Goal: Information Seeking & Learning: Find specific fact

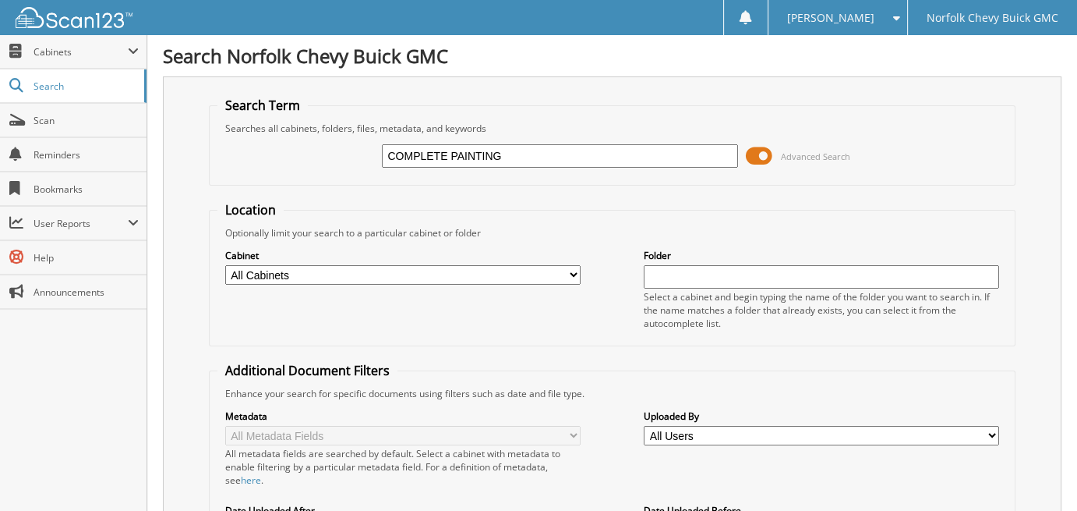
type input "COMPLETE PAINTING"
click at [466, 279] on select "All Cabinets CAR DEALS PARTS SERVICE RO Needs Filing" at bounding box center [402, 274] width 355 height 19
click at [594, 206] on fieldset "Location Optionally limit your search to a particular cabinet or folder Cabinet…" at bounding box center [613, 273] width 808 height 145
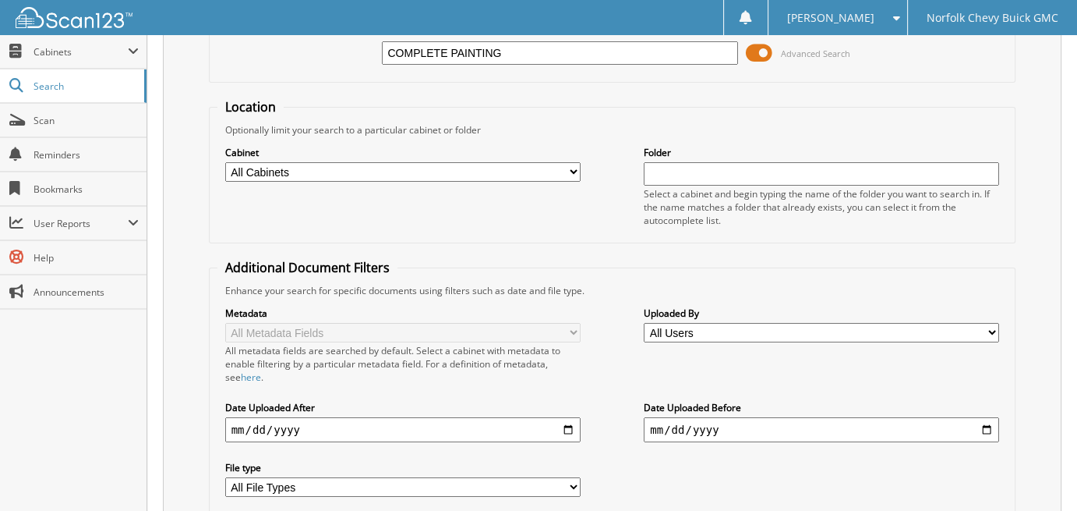
scroll to position [212, 0]
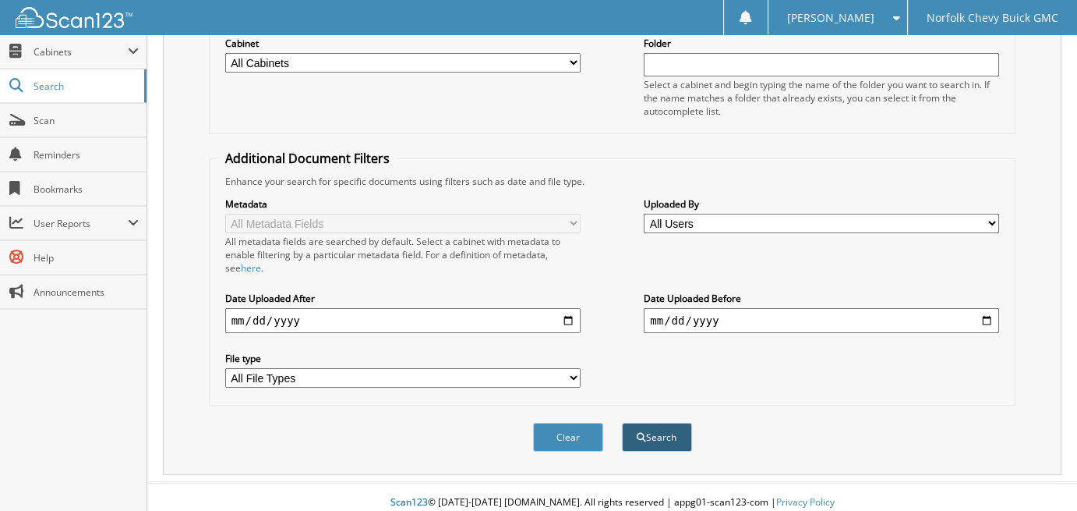
click at [663, 426] on button "Search" at bounding box center [657, 437] width 70 height 29
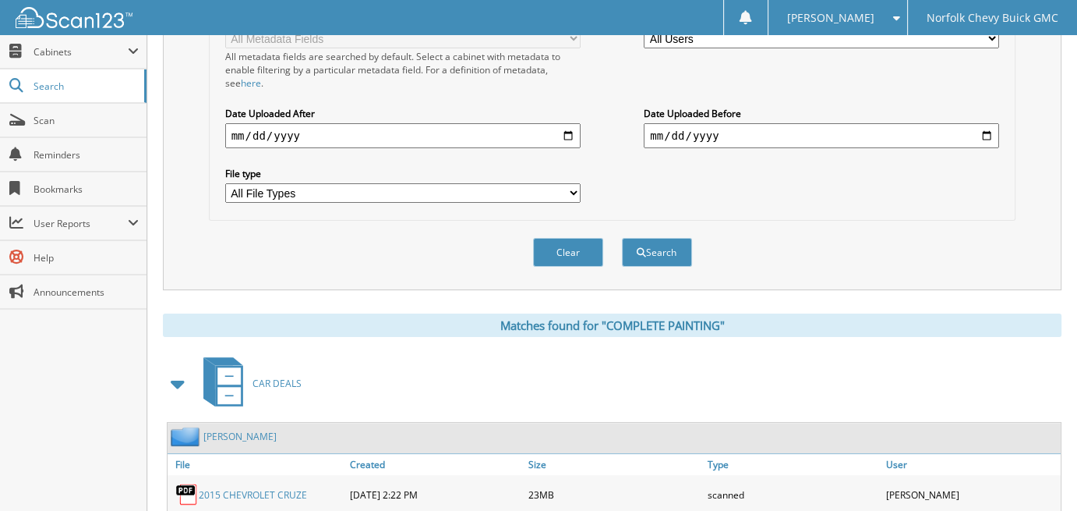
scroll to position [546, 0]
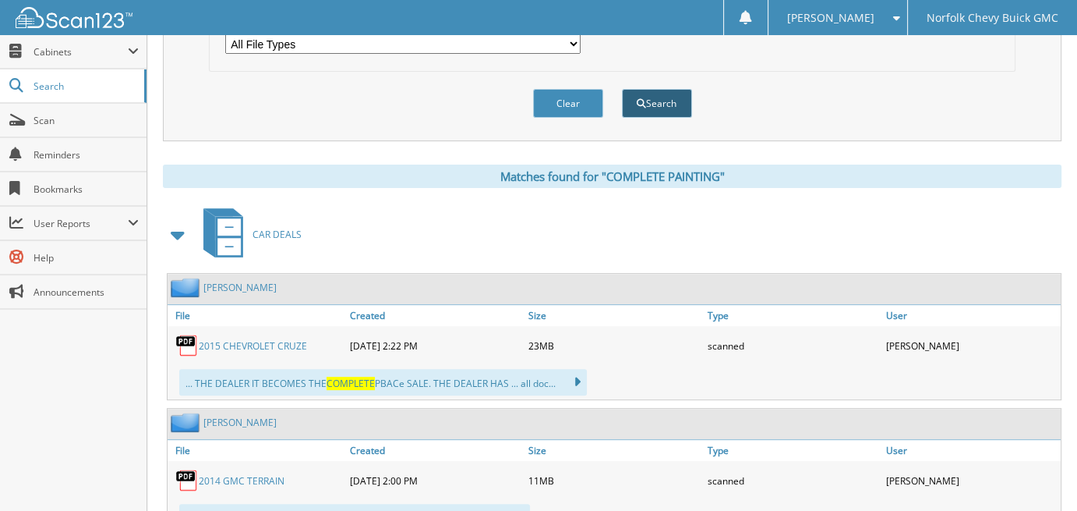
click at [677, 89] on button "Search" at bounding box center [657, 103] width 70 height 29
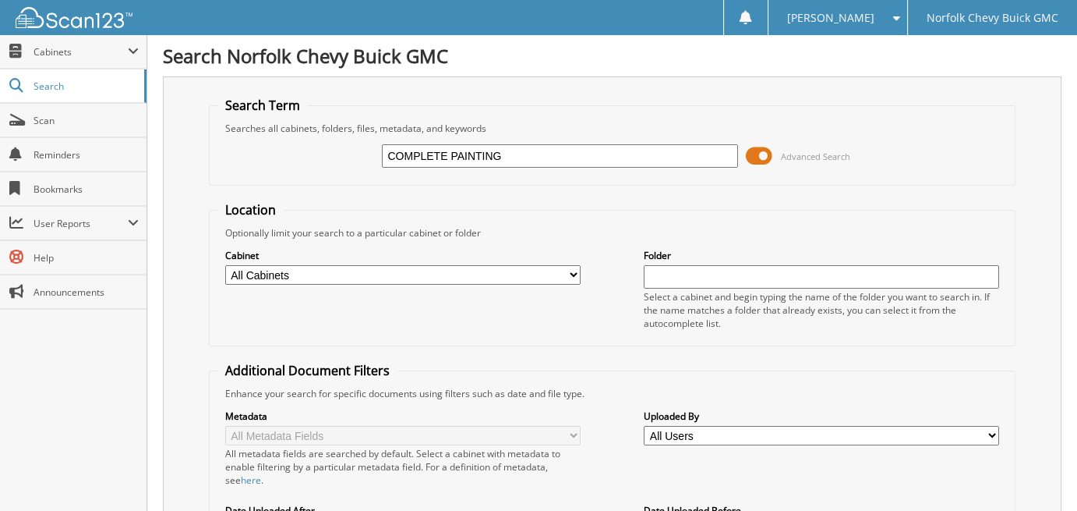
drag, startPoint x: 534, startPoint y: 156, endPoint x: 200, endPoint y: 159, distance: 334.5
click at [200, 159] on div "Search Term Searches all cabinets, folders, files, metadata, and keywords COMPL…" at bounding box center [612, 381] width 899 height 610
type input "TERRY L COLWELL"
click at [597, 226] on div "Optionally limit your search to a particular cabinet or folder" at bounding box center [613, 232] width 790 height 13
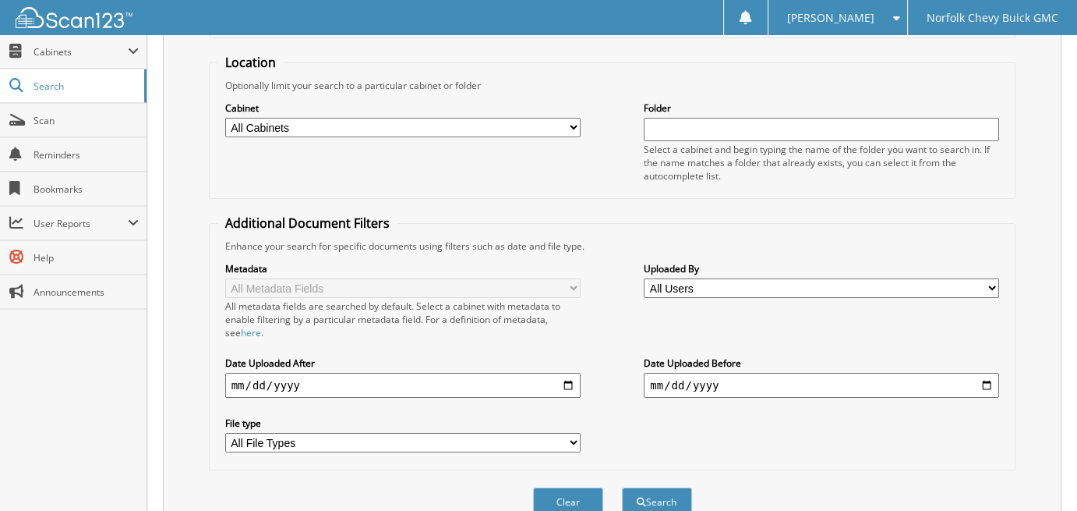
scroll to position [156, 0]
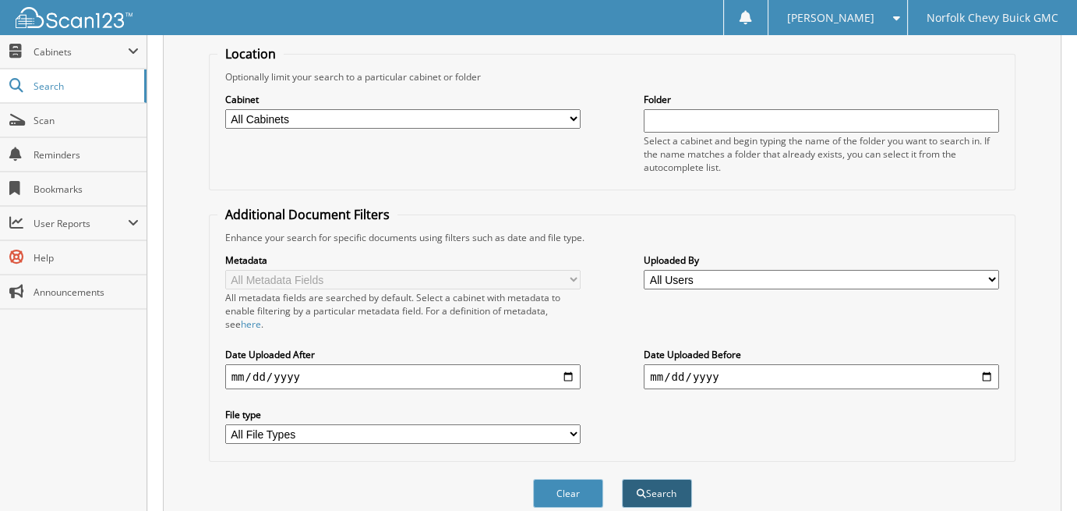
click at [667, 479] on button "Search" at bounding box center [657, 493] width 70 height 29
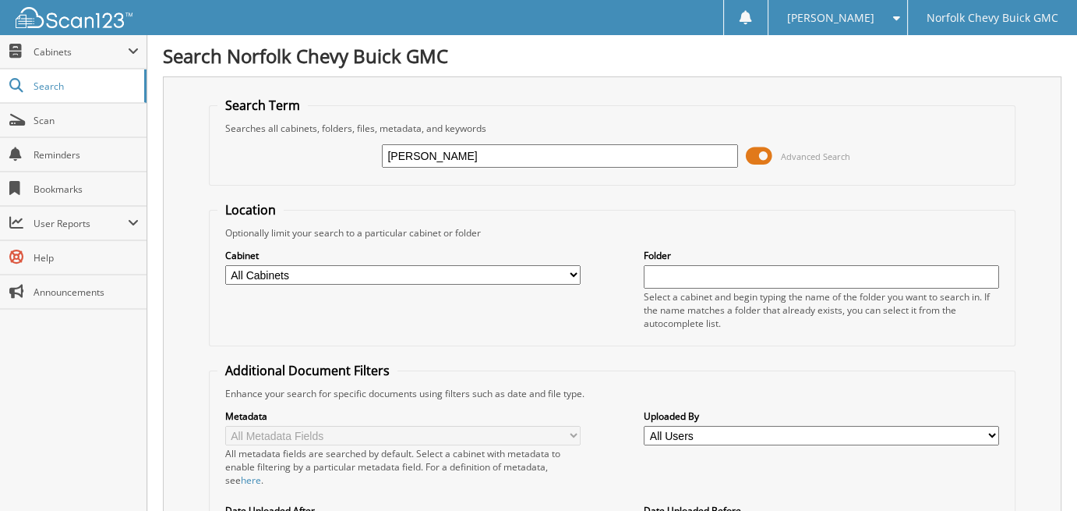
drag, startPoint x: 428, startPoint y: 154, endPoint x: 263, endPoint y: 147, distance: 164.6
click at [263, 147] on div "TERRY L COLWELL Advanced Search" at bounding box center [613, 156] width 790 height 42
type input "RICHARD L COLWELL"
click at [578, 196] on form "Search Term Searches all cabinets, folders, files, metadata, and keywords RICHA…" at bounding box center [613, 389] width 808 height 584
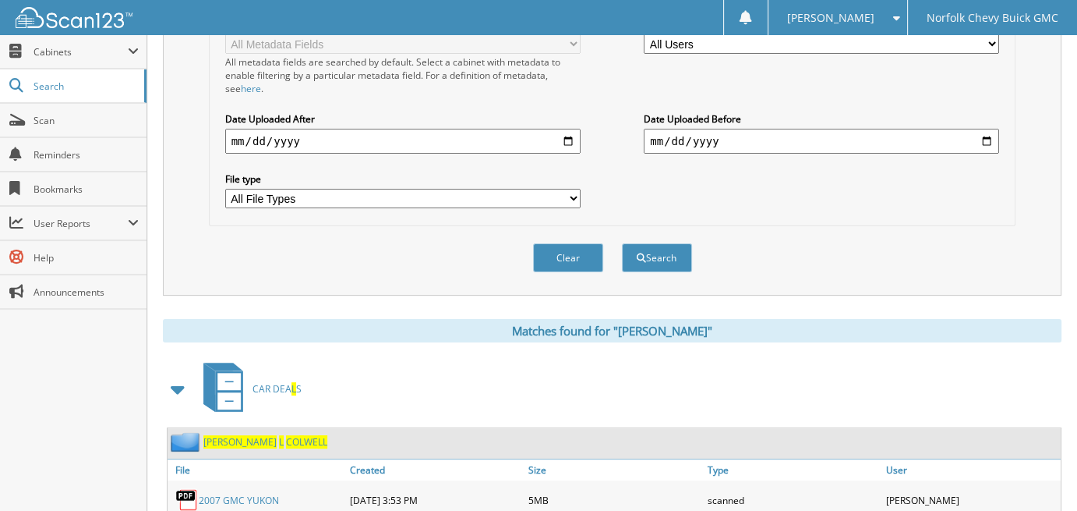
scroll to position [468, 0]
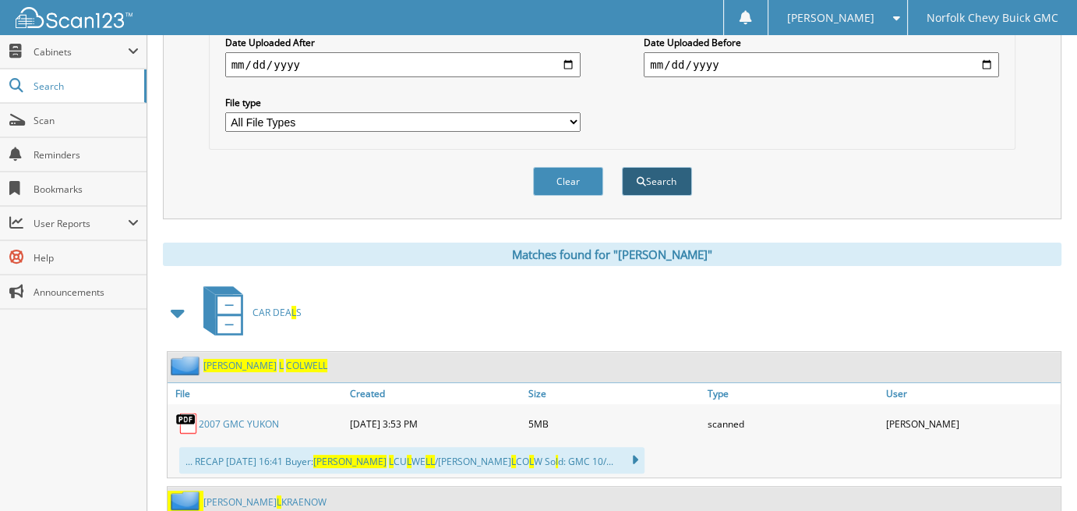
click at [666, 169] on button "Search" at bounding box center [657, 181] width 70 height 29
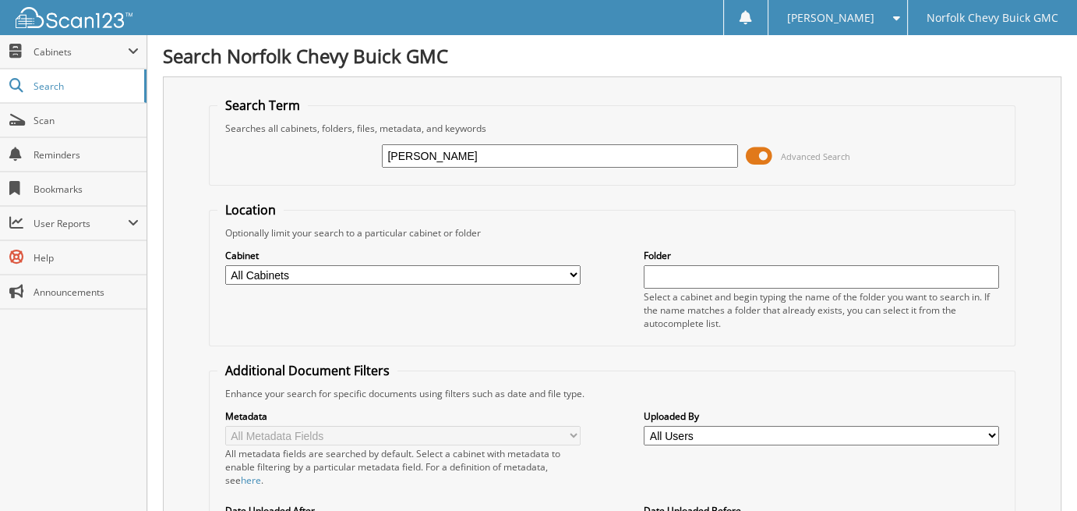
drag, startPoint x: 516, startPoint y: 157, endPoint x: 256, endPoint y: 173, distance: 260.9
click at [256, 173] on div "[PERSON_NAME] Advanced Search" at bounding box center [613, 156] width 790 height 42
type input "[PERSON_NAME]"
click at [536, 185] on form "Search Term Searches all cabinets, folders, files, metadata, and keywords [PERS…" at bounding box center [613, 389] width 808 height 584
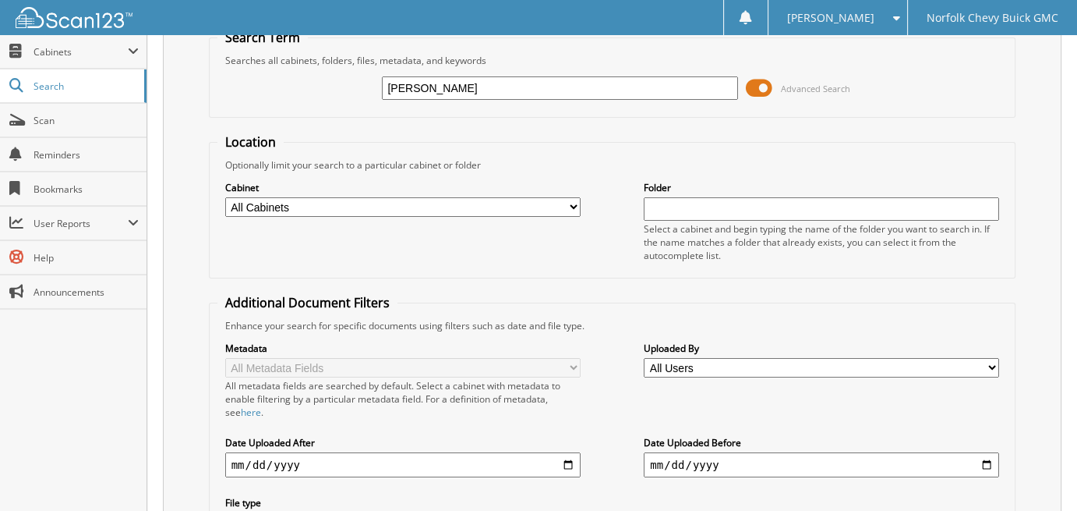
scroll to position [234, 0]
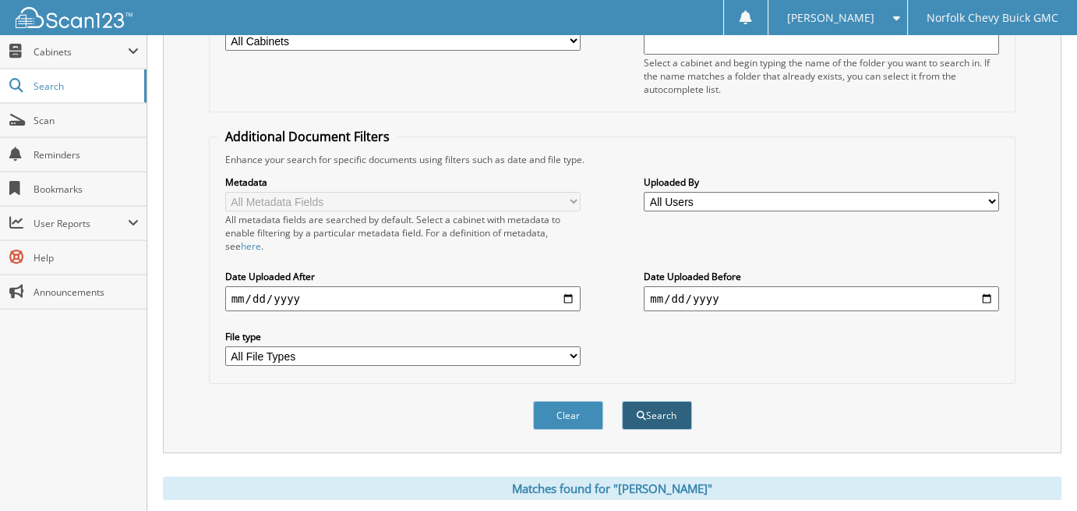
click at [657, 404] on button "Search" at bounding box center [657, 415] width 70 height 29
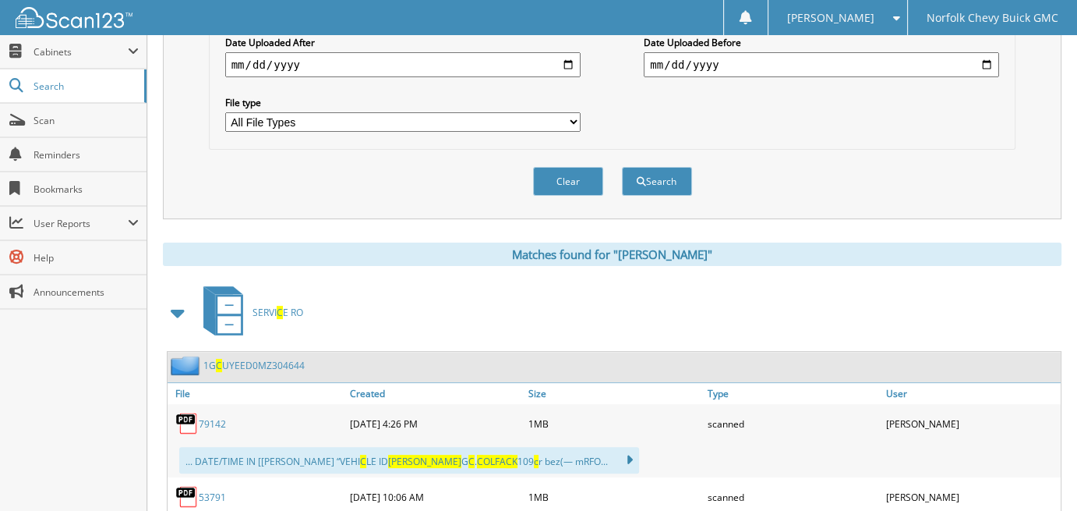
scroll to position [546, 0]
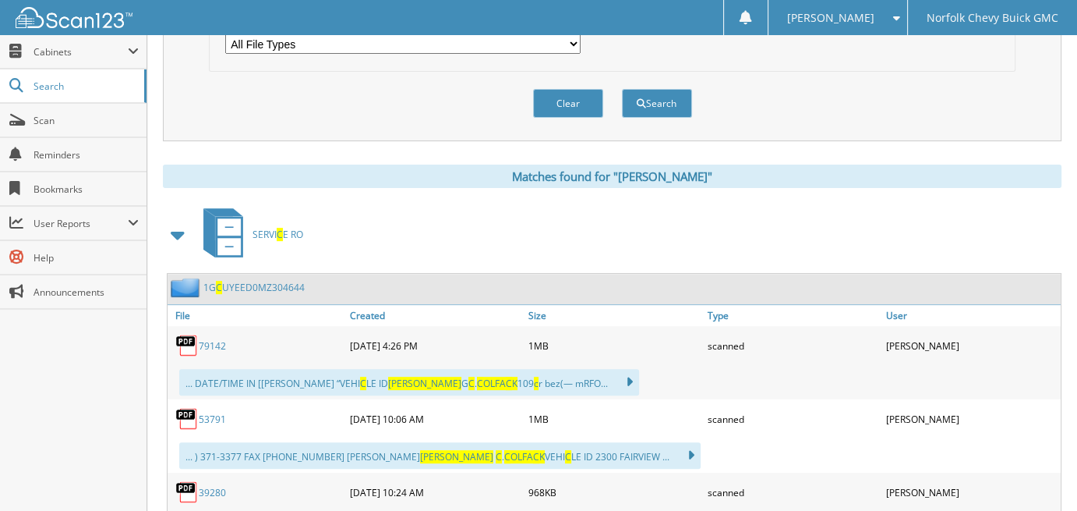
click at [177, 222] on span at bounding box center [179, 235] width 22 height 28
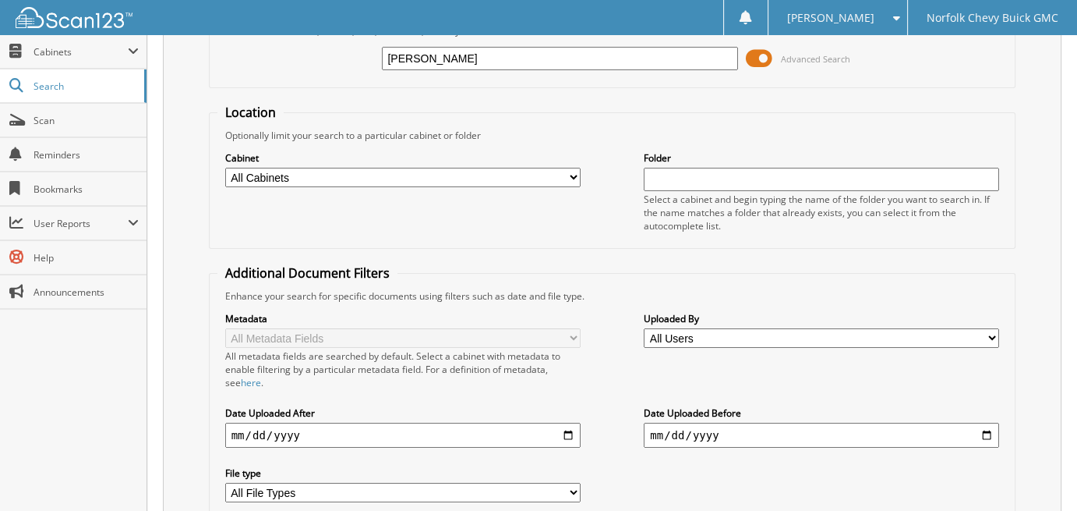
scroll to position [0, 0]
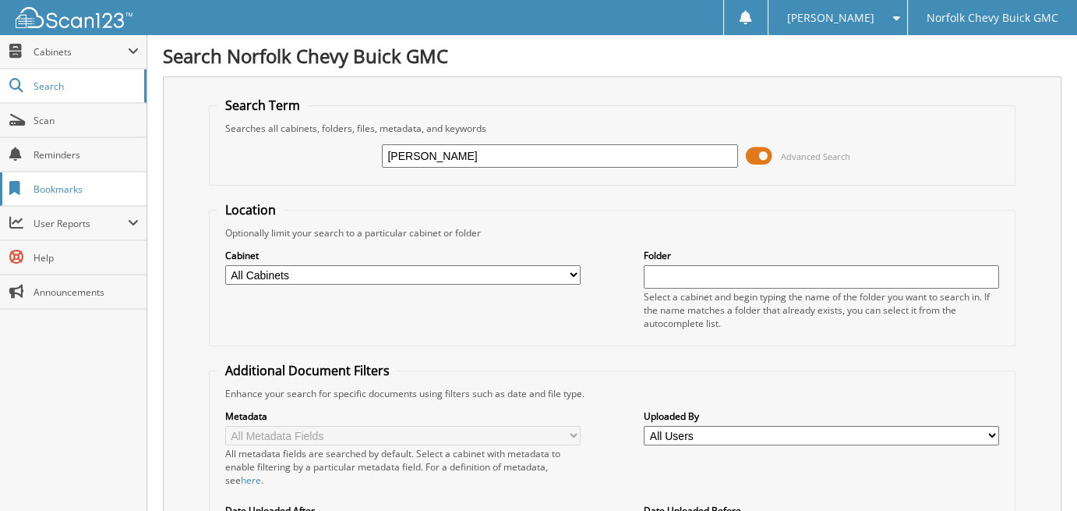
drag, startPoint x: 540, startPoint y: 147, endPoint x: 90, endPoint y: 203, distance: 454.1
type input "[PERSON_NAME]"
click at [584, 215] on fieldset "Location Optionally limit your search to a particular cabinet or folder Cabinet…" at bounding box center [613, 273] width 808 height 145
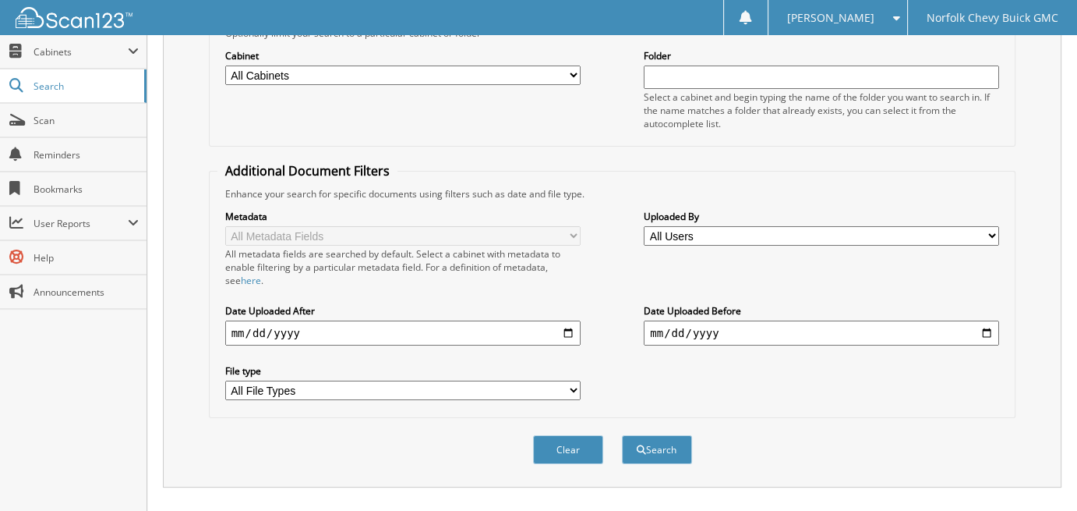
scroll to position [234, 0]
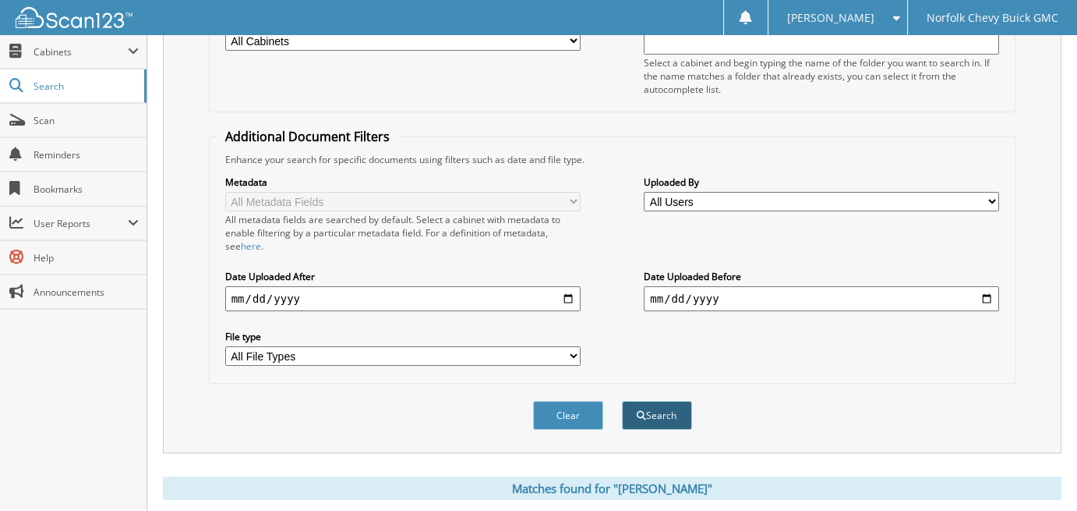
click at [661, 408] on button "Search" at bounding box center [657, 415] width 70 height 29
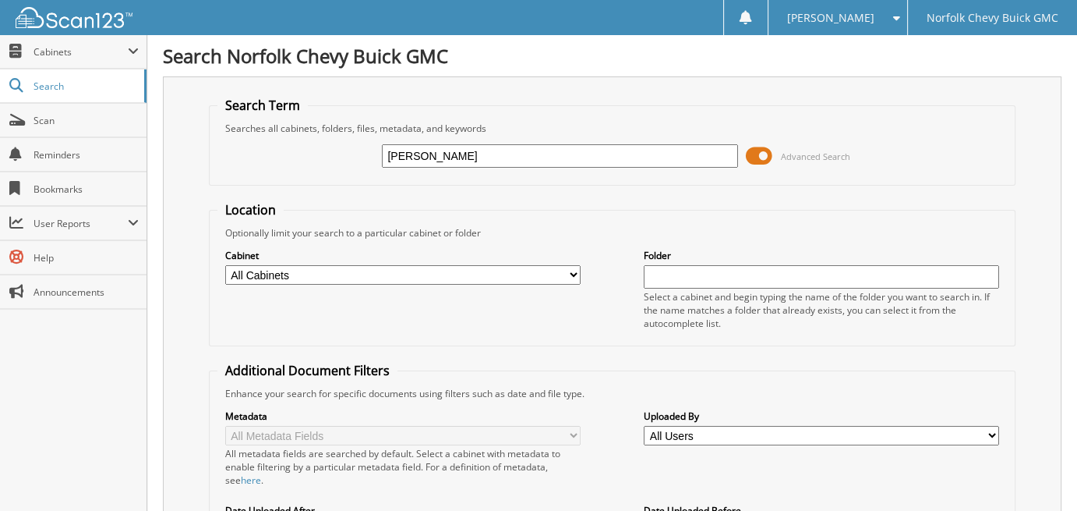
drag, startPoint x: 492, startPoint y: 149, endPoint x: 274, endPoint y: 164, distance: 218.0
click at [274, 164] on div "THEODORE M CASE Advanced Search" at bounding box center [613, 156] width 790 height 42
type input "CARHART LUMBER CO"
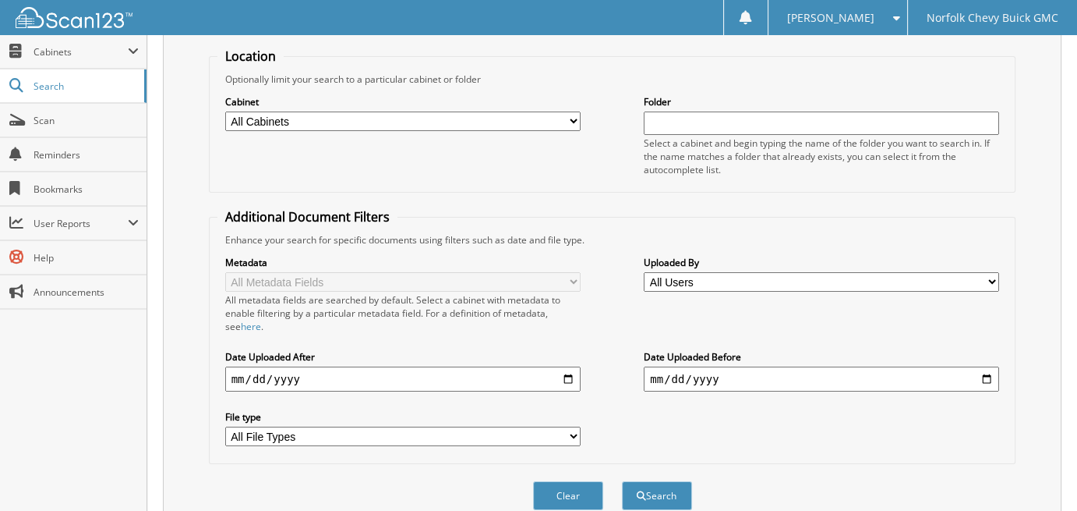
scroll to position [156, 0]
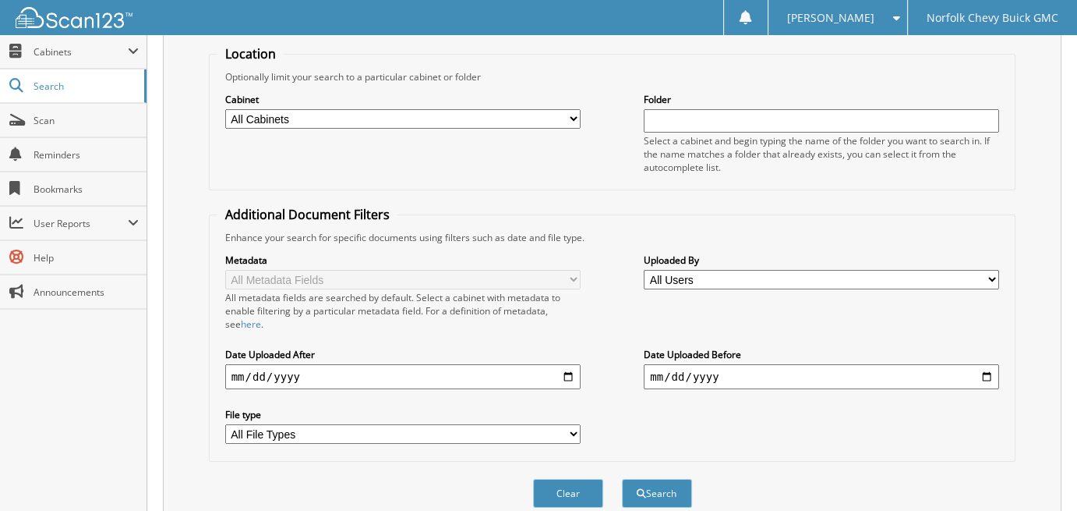
click at [597, 184] on fieldset "Location Optionally limit your search to a particular cabinet or folder Cabinet…" at bounding box center [613, 117] width 808 height 145
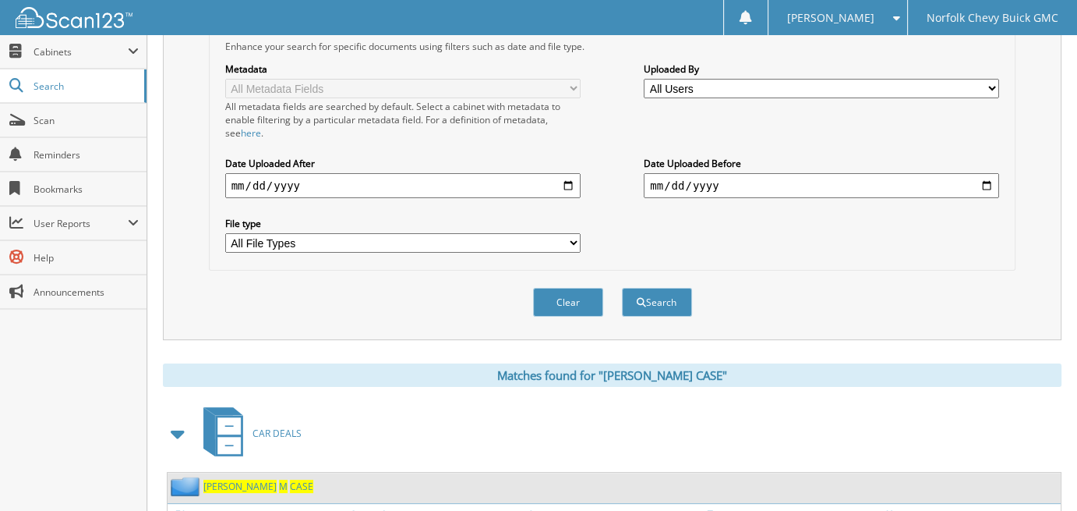
scroll to position [390, 0]
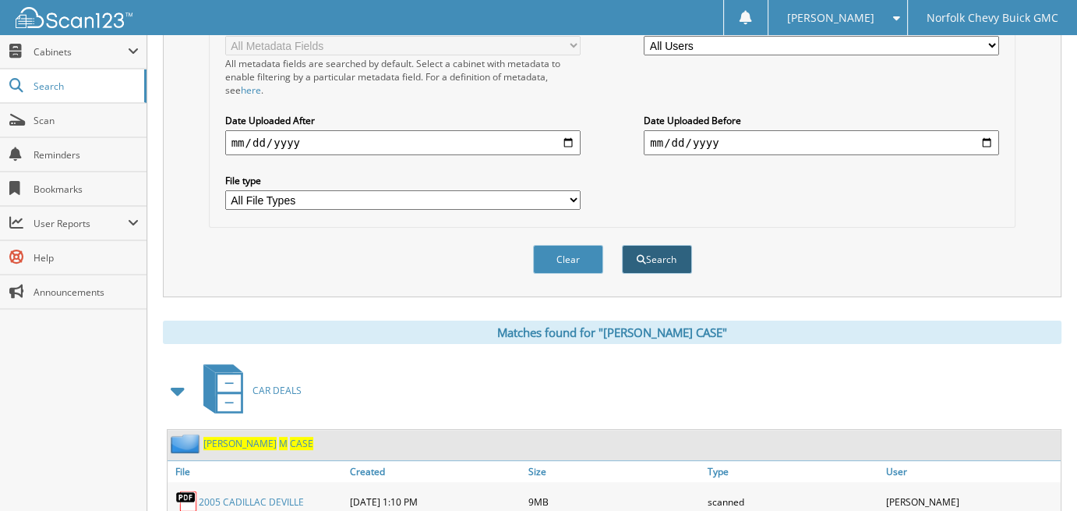
click at [640, 245] on button "Search" at bounding box center [657, 259] width 70 height 29
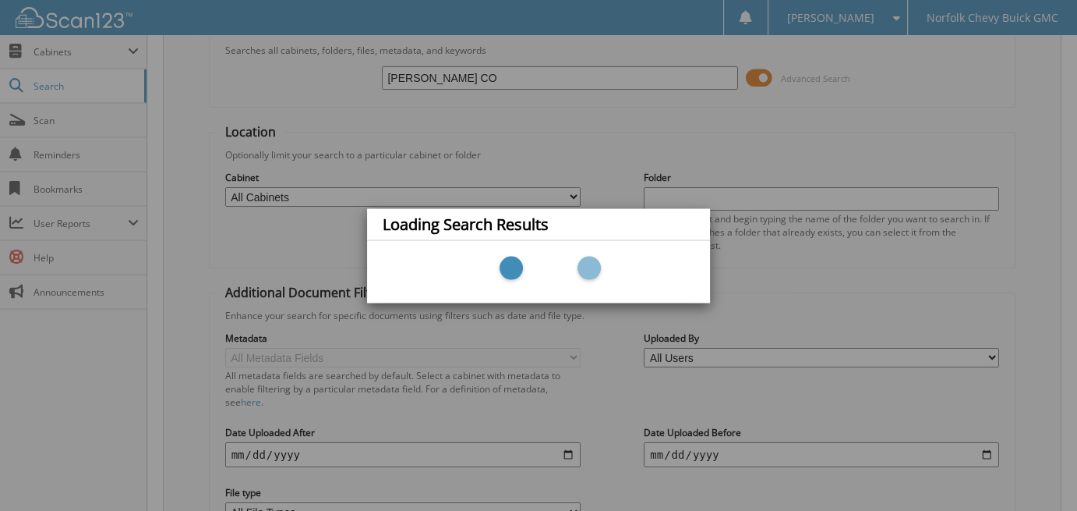
scroll to position [0, 0]
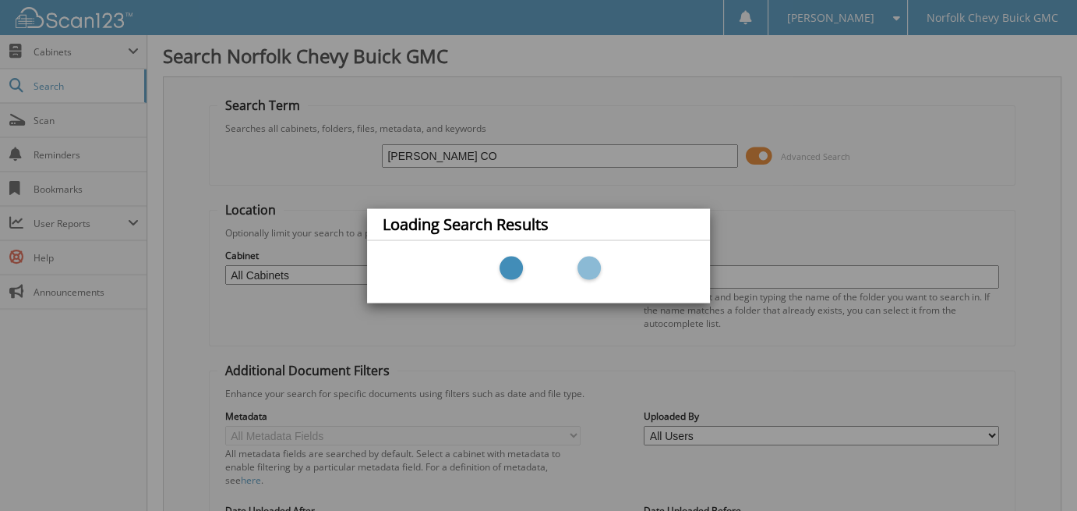
click at [288, 186] on div "Loading Search Results" at bounding box center [538, 255] width 1077 height 511
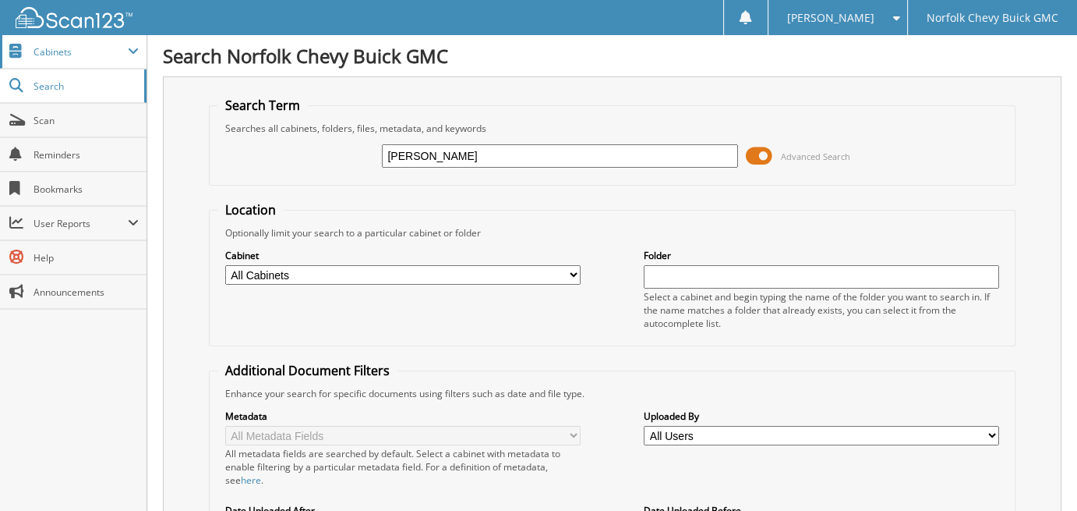
click at [96, 45] on span "Cabinets" at bounding box center [81, 51] width 94 height 13
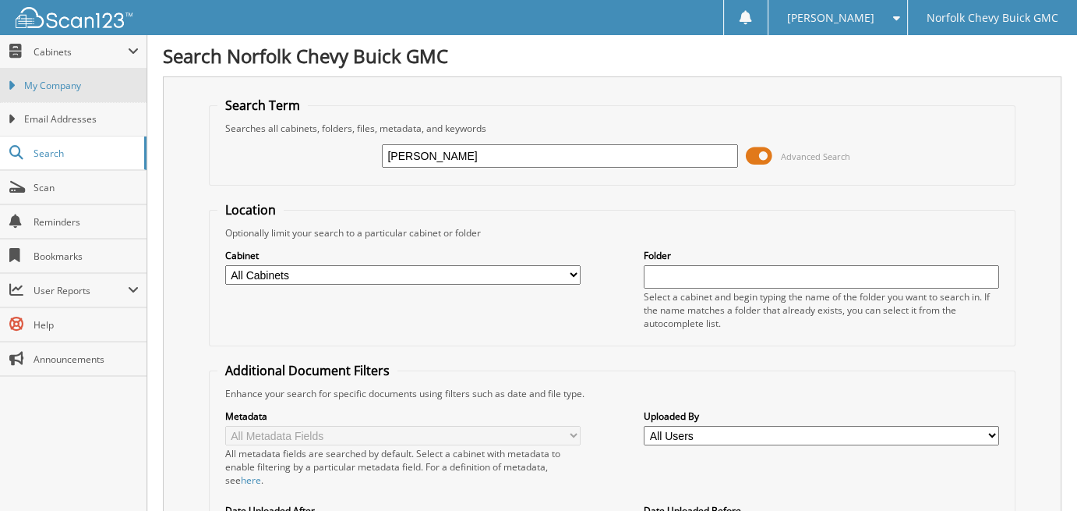
click at [85, 80] on span "My Company" at bounding box center [81, 86] width 115 height 14
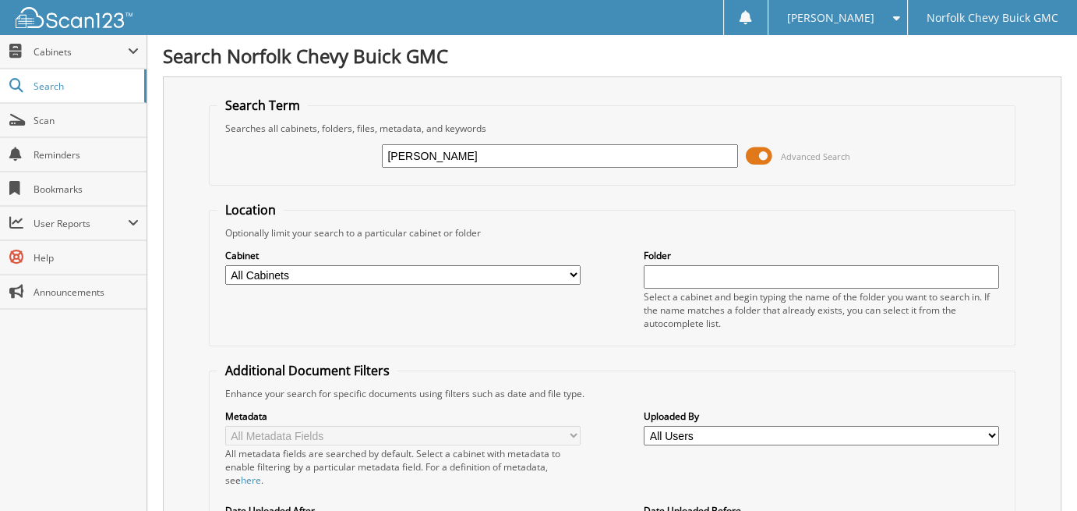
type input "[PERSON_NAME]"
click at [527, 187] on form "Search Term Searches all cabinets, folders, files, metadata, and keywords [PERS…" at bounding box center [613, 389] width 808 height 584
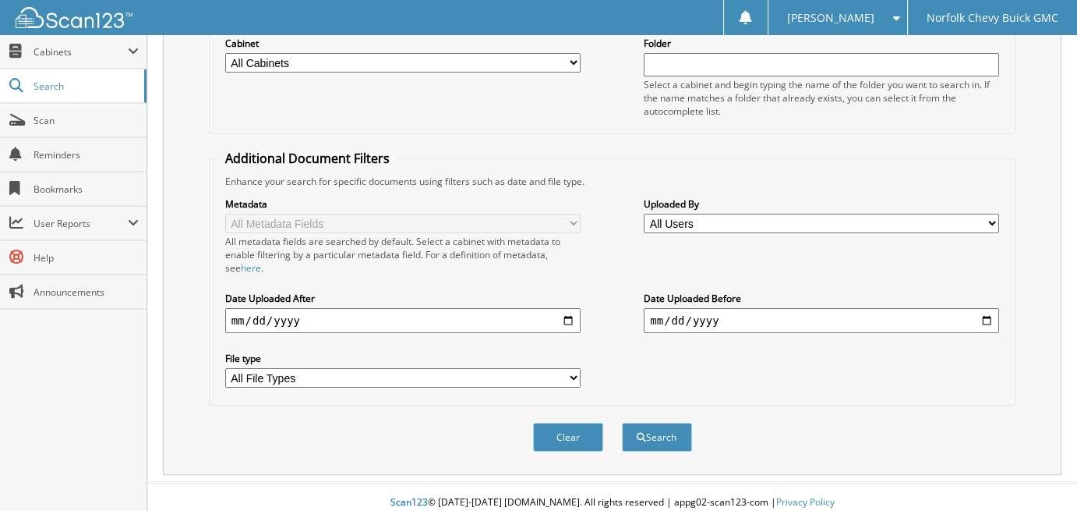
scroll to position [212, 0]
click at [659, 427] on button "Search" at bounding box center [657, 437] width 70 height 29
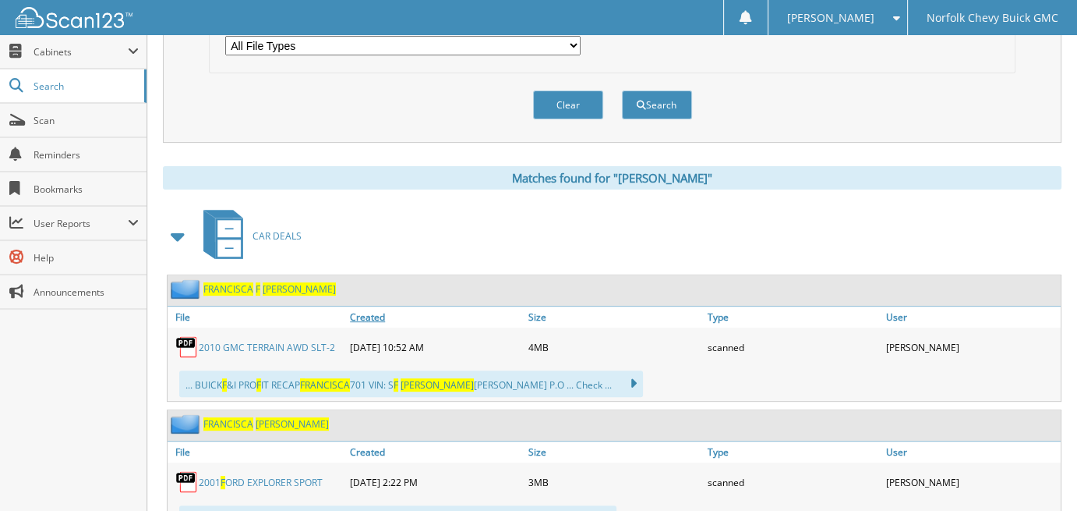
scroll to position [546, 0]
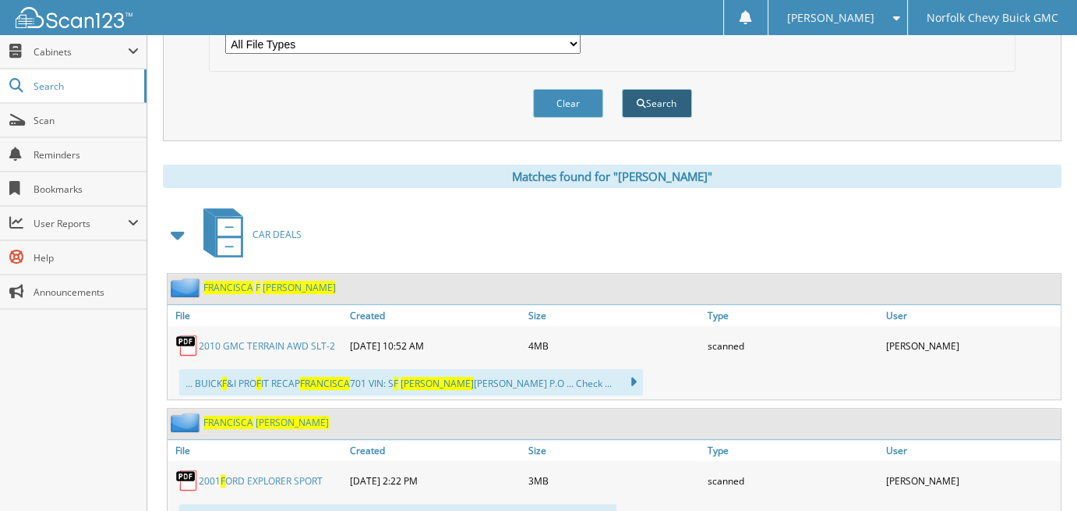
click at [666, 89] on button "Search" at bounding box center [657, 103] width 70 height 29
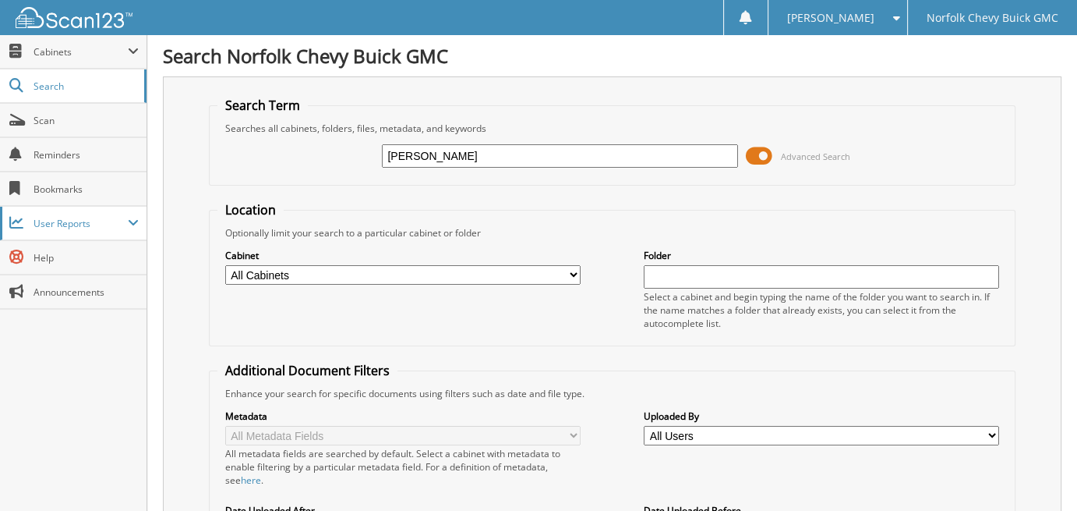
drag, startPoint x: 550, startPoint y: 143, endPoint x: 0, endPoint y: 207, distance: 553.4
type input "[PERSON_NAME]"
drag, startPoint x: 553, startPoint y: 214, endPoint x: 658, endPoint y: 210, distance: 105.3
click at [554, 214] on fieldset "Location Optionally limit your search to a particular cabinet or folder Cabinet…" at bounding box center [613, 273] width 808 height 145
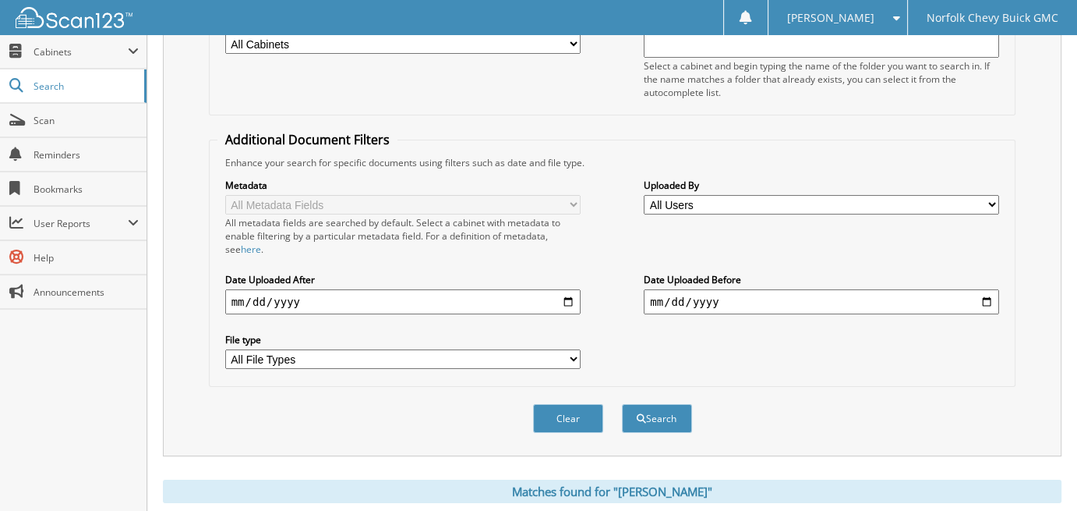
scroll to position [312, 0]
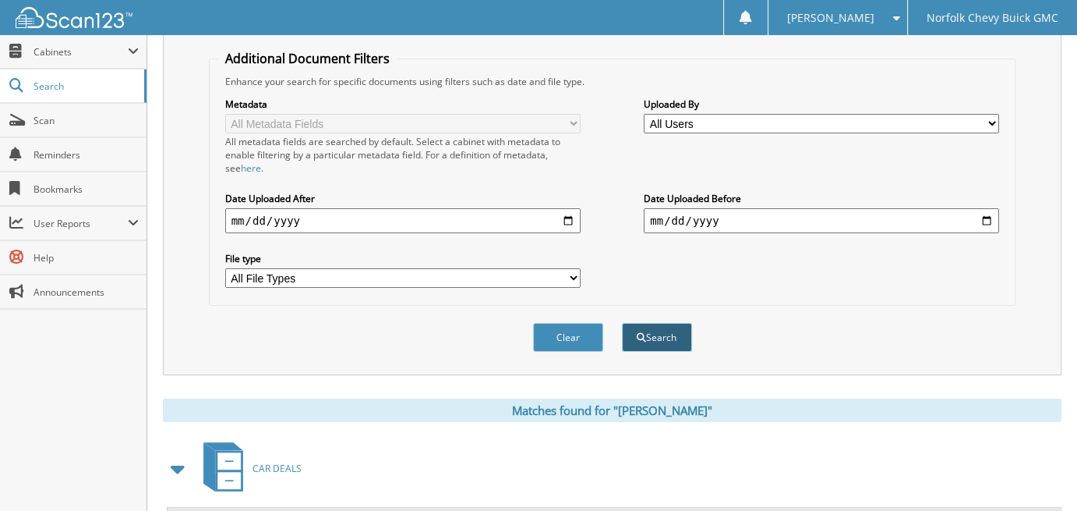
click at [661, 335] on button "Search" at bounding box center [657, 337] width 70 height 29
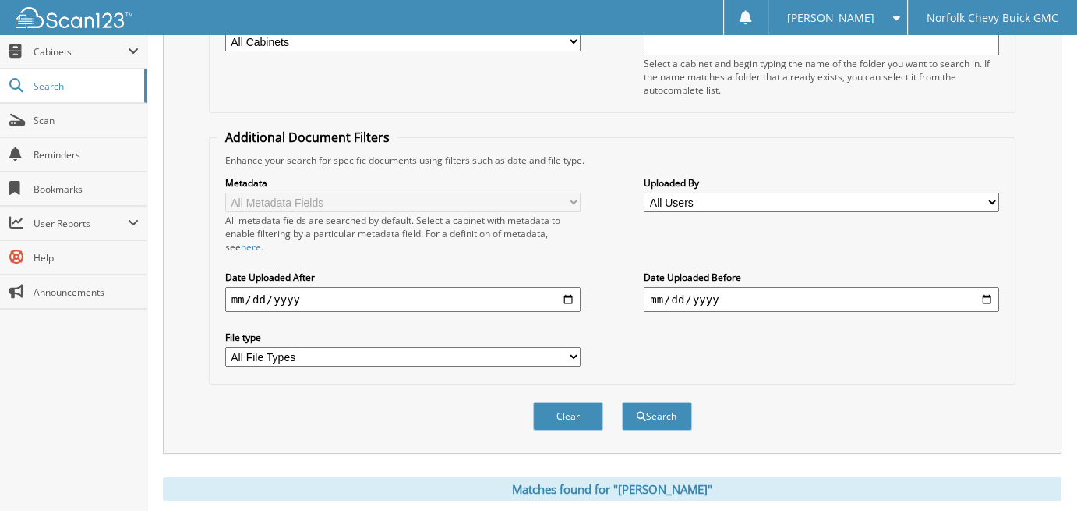
scroll to position [234, 0]
click at [653, 407] on button "Search" at bounding box center [657, 415] width 70 height 29
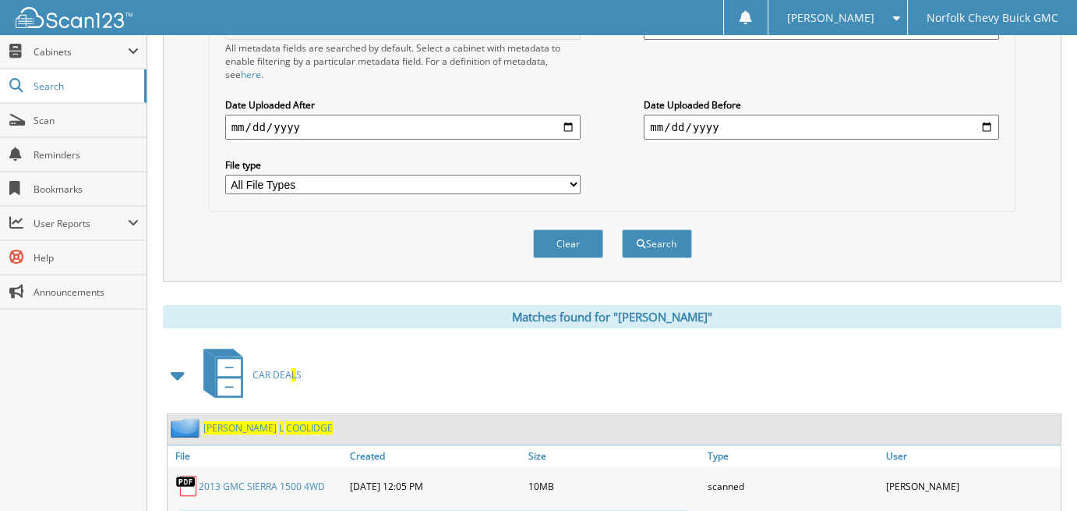
scroll to position [468, 0]
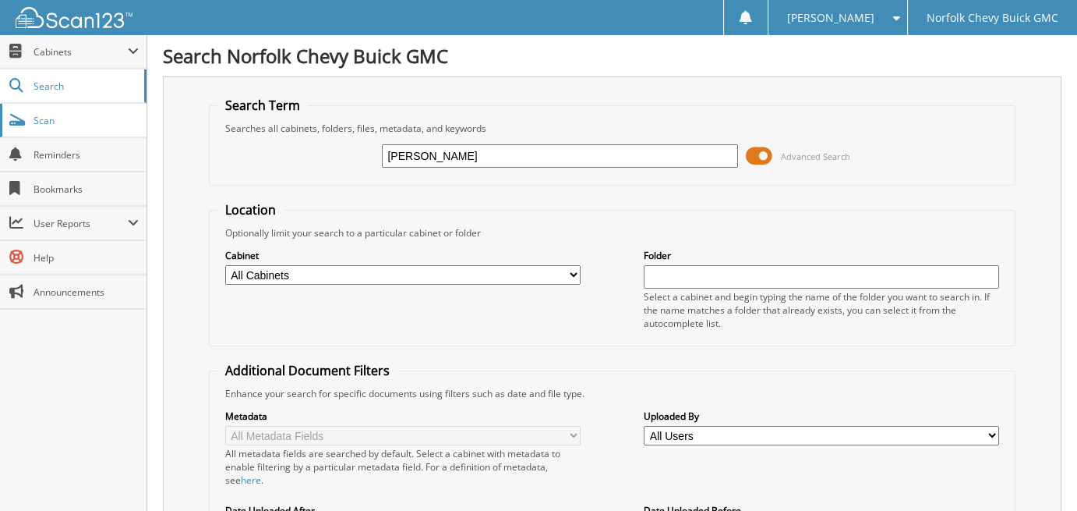
drag, startPoint x: 511, startPoint y: 150, endPoint x: 0, endPoint y: 123, distance: 512.1
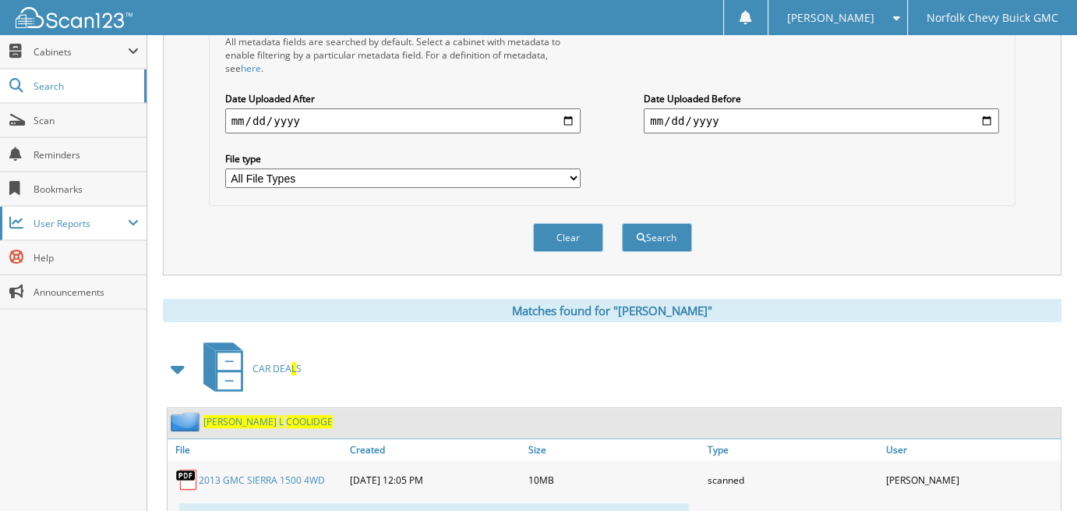
click at [2, 220] on span "User Reports" at bounding box center [73, 224] width 147 height 34
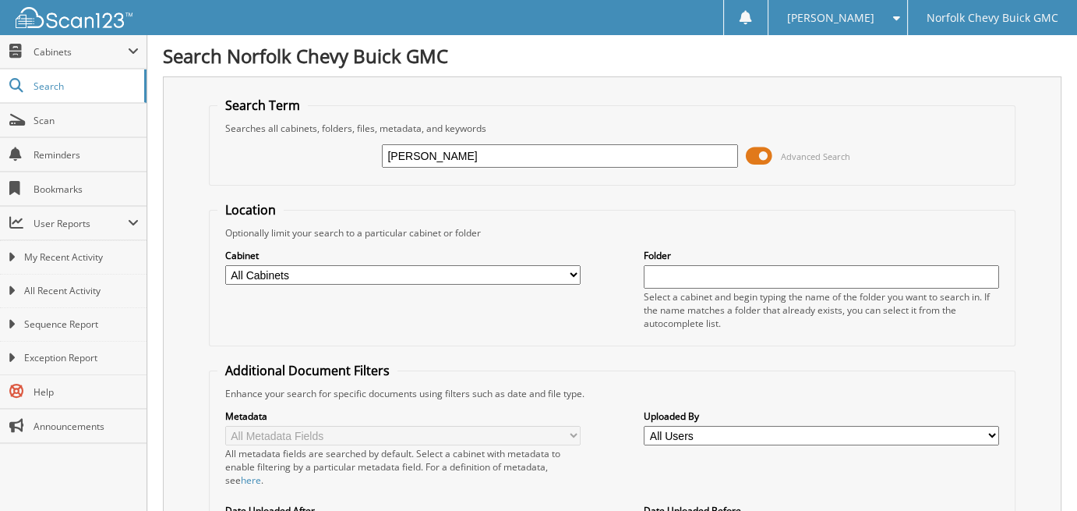
click at [437, 154] on input "MARTHA" at bounding box center [559, 155] width 355 height 23
type input "[PERSON_NAME]"
drag, startPoint x: 504, startPoint y: 248, endPoint x: 519, endPoint y: 232, distance: 22.6
click at [507, 249] on label "Cabinet" at bounding box center [402, 255] width 355 height 13
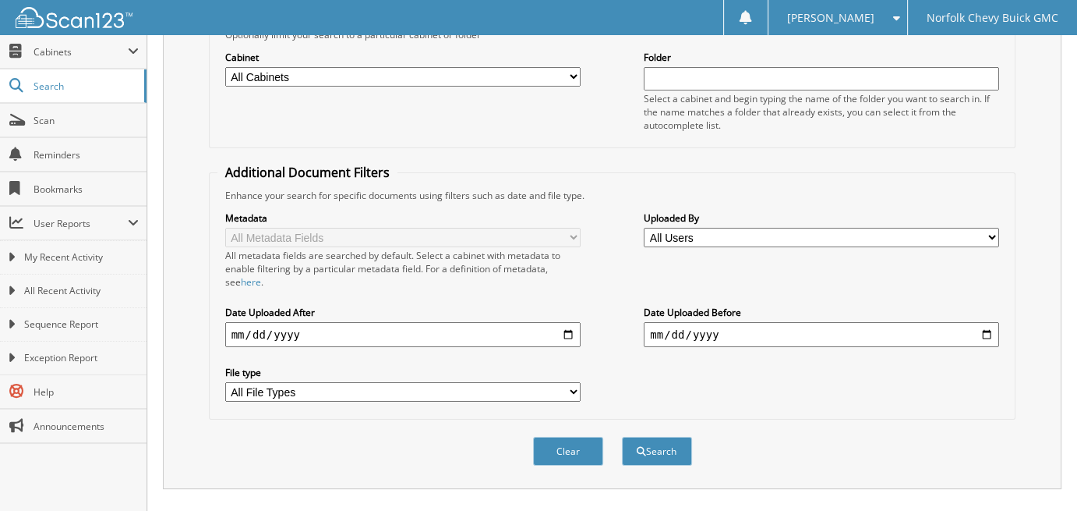
scroll to position [234, 0]
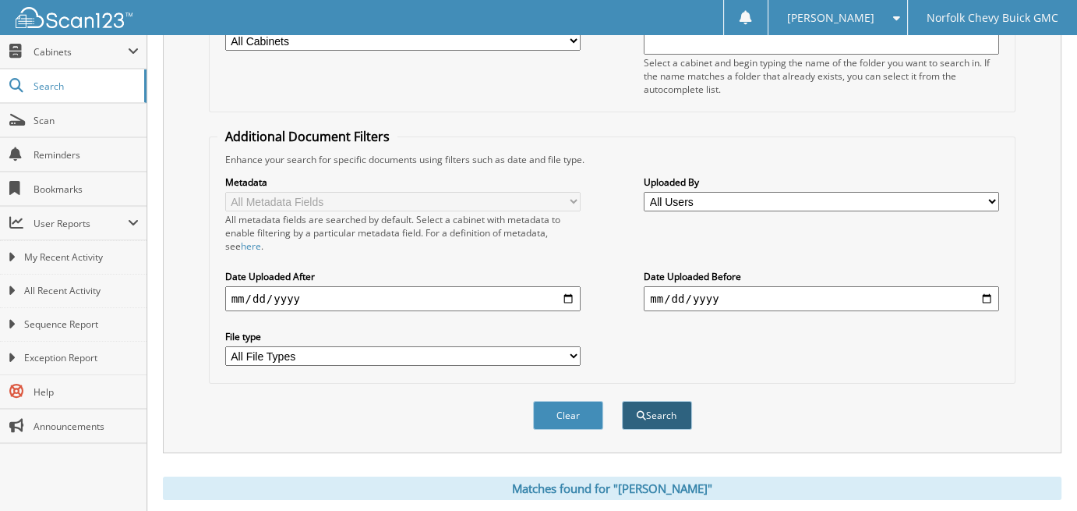
click at [661, 401] on button "Search" at bounding box center [657, 415] width 70 height 29
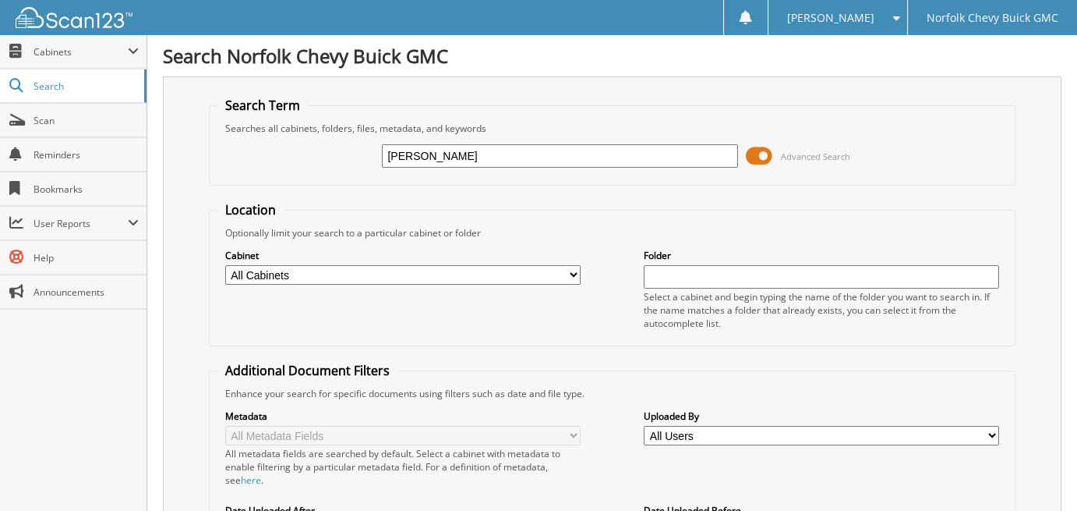
drag, startPoint x: 484, startPoint y: 156, endPoint x: 210, endPoint y: 128, distance: 275.1
click at [210, 128] on fieldset "Search Term Searches all cabinets, folders, files, metadata, and keywords MARTH…" at bounding box center [613, 141] width 808 height 89
type input "CZARNICK CUSTOM BAILING"
click at [662, 201] on fieldset "Location Optionally limit your search to a particular cabinet or folder Cabinet…" at bounding box center [613, 273] width 808 height 145
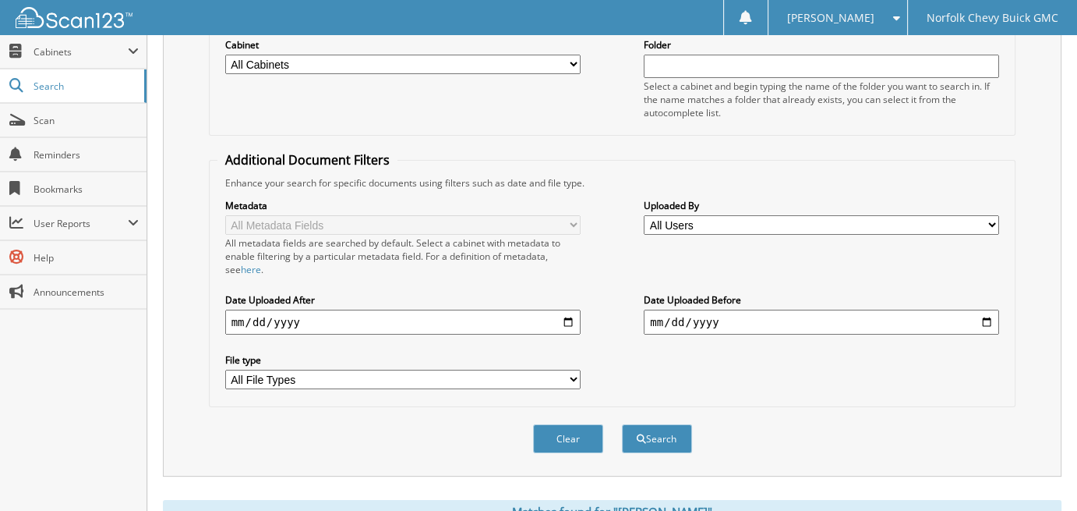
scroll to position [234, 0]
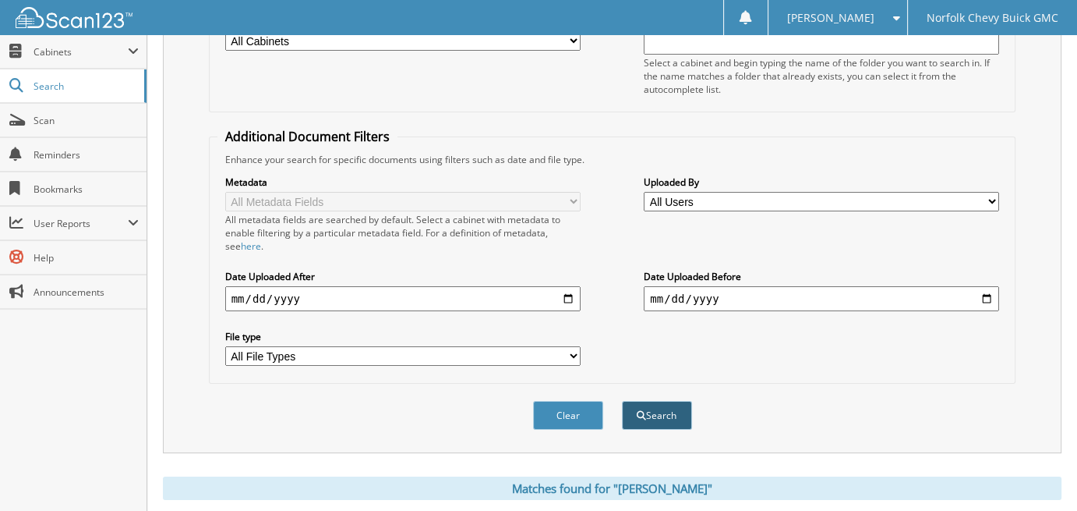
click at [656, 401] on button "Search" at bounding box center [657, 415] width 70 height 29
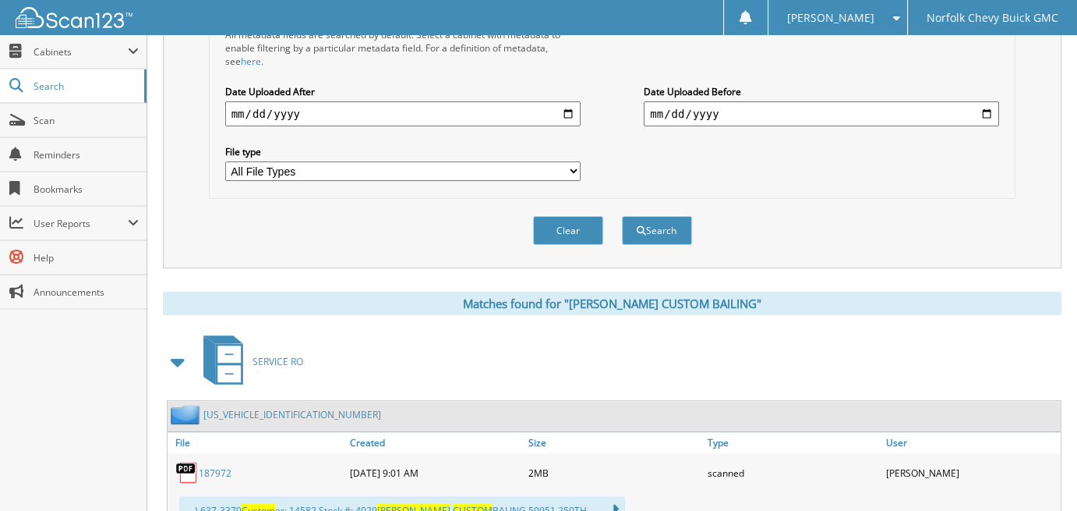
scroll to position [468, 0]
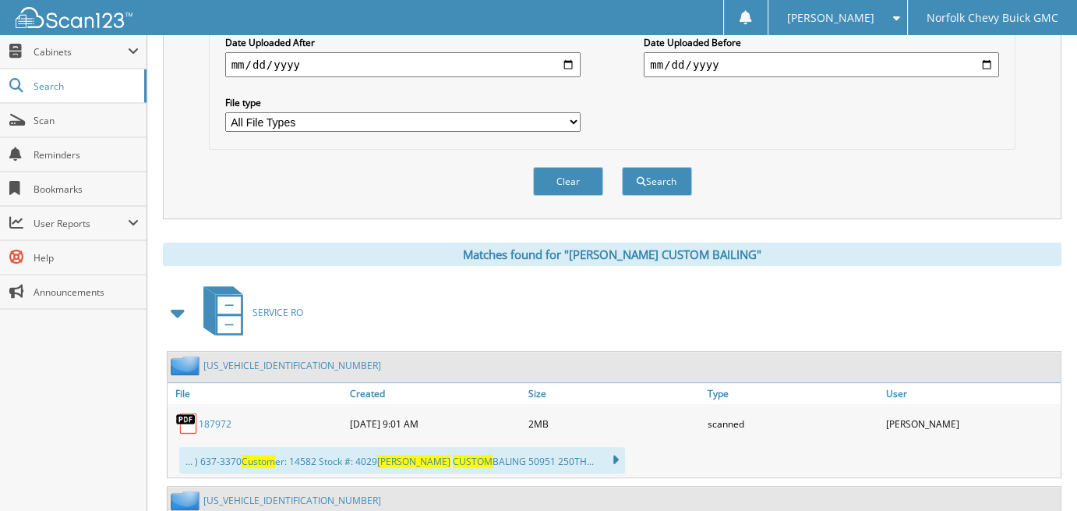
click at [172, 299] on span at bounding box center [179, 313] width 22 height 28
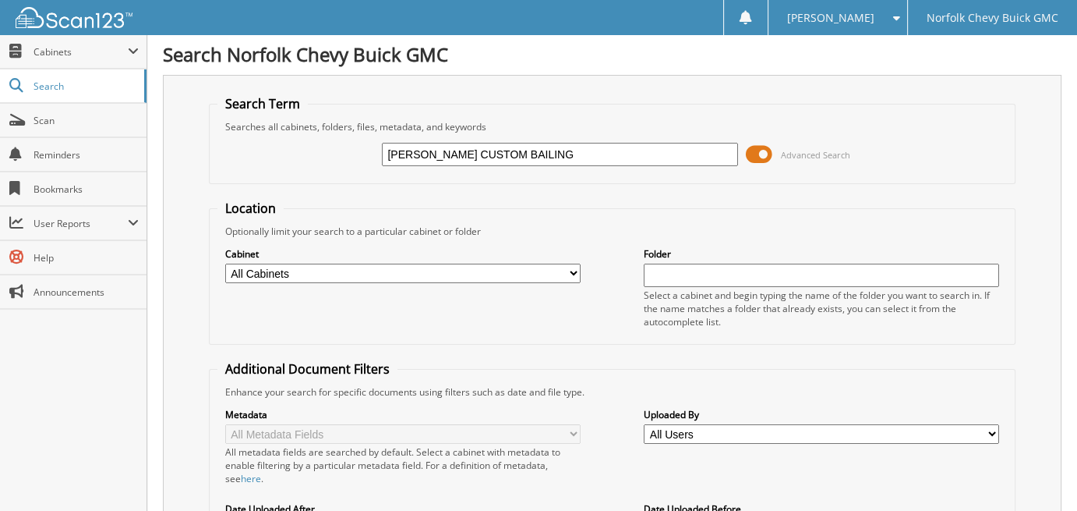
scroll to position [0, 0]
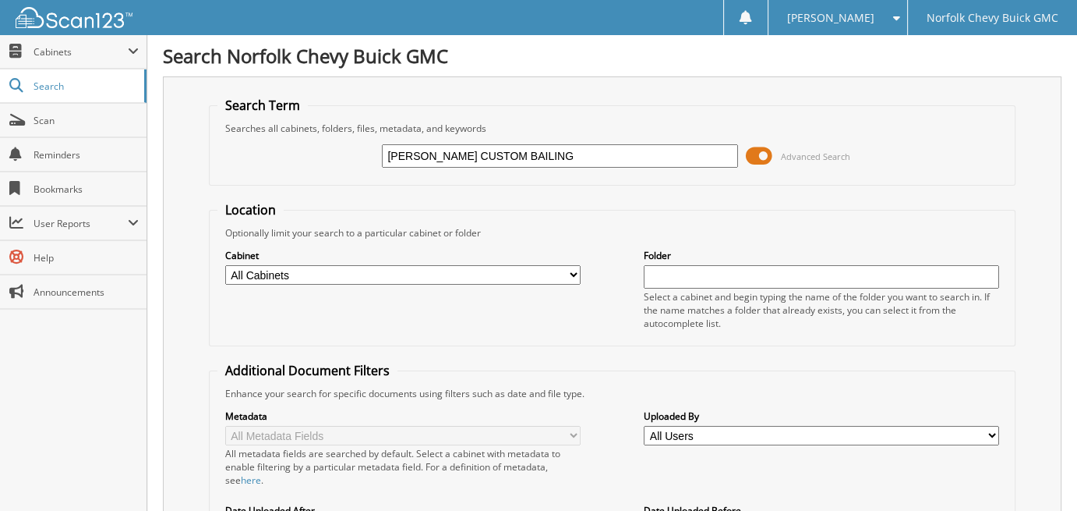
drag, startPoint x: 544, startPoint y: 145, endPoint x: 228, endPoint y: 180, distance: 317.7
click at [228, 180] on fieldset "Search Term Searches all cabinets, folders, files, metadata, and keywords CZARN…" at bounding box center [613, 141] width 808 height 89
type input "[PERSON_NAME]"
click at [578, 222] on fieldset "Location Optionally limit your search to a particular cabinet or folder Cabinet…" at bounding box center [613, 273] width 808 height 145
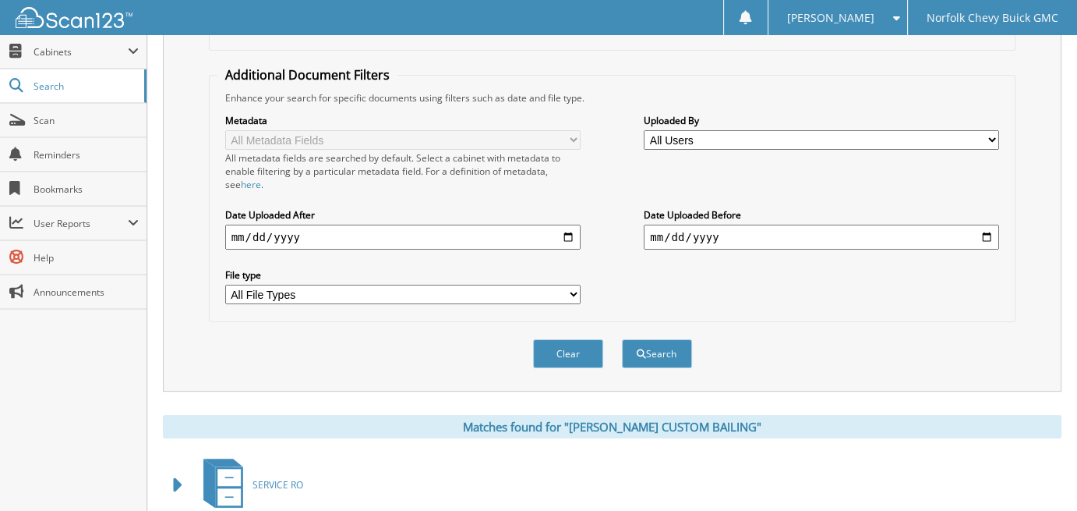
scroll to position [312, 0]
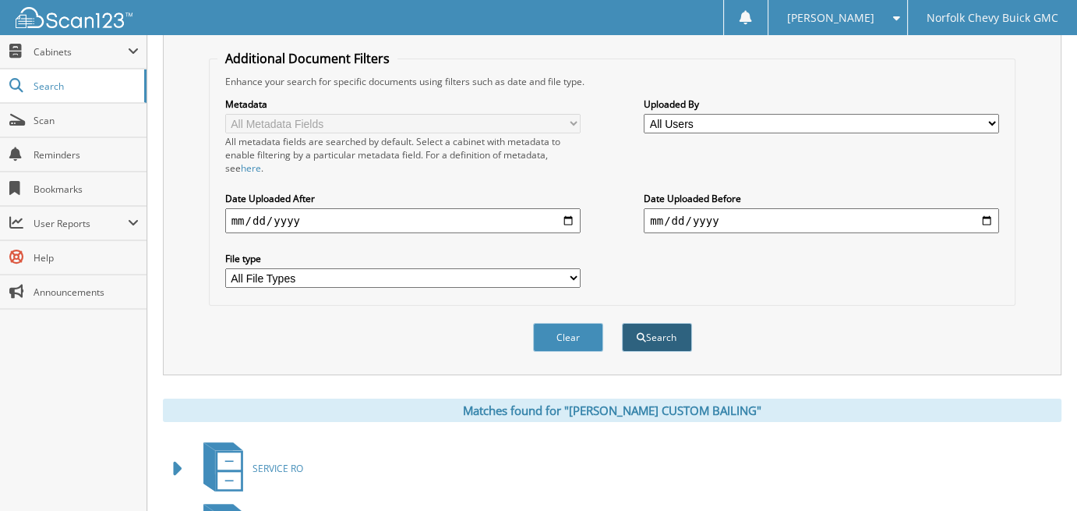
click at [659, 324] on button "Search" at bounding box center [657, 337] width 70 height 29
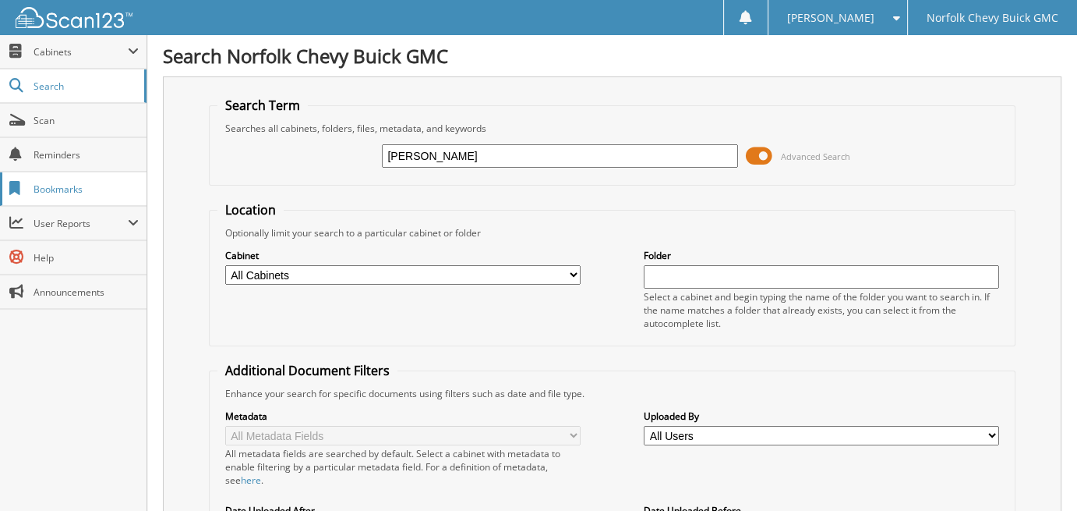
drag, startPoint x: 540, startPoint y: 154, endPoint x: 141, endPoint y: 175, distance: 399.7
type input "[PERSON_NAME]"
click at [563, 226] on div "Optionally limit your search to a particular cabinet or folder" at bounding box center [613, 232] width 790 height 13
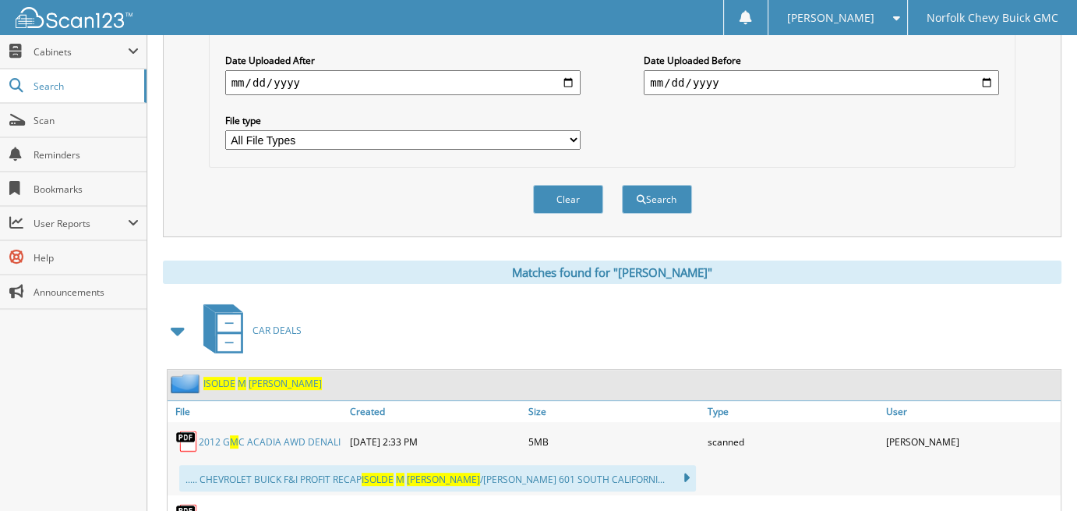
scroll to position [468, 0]
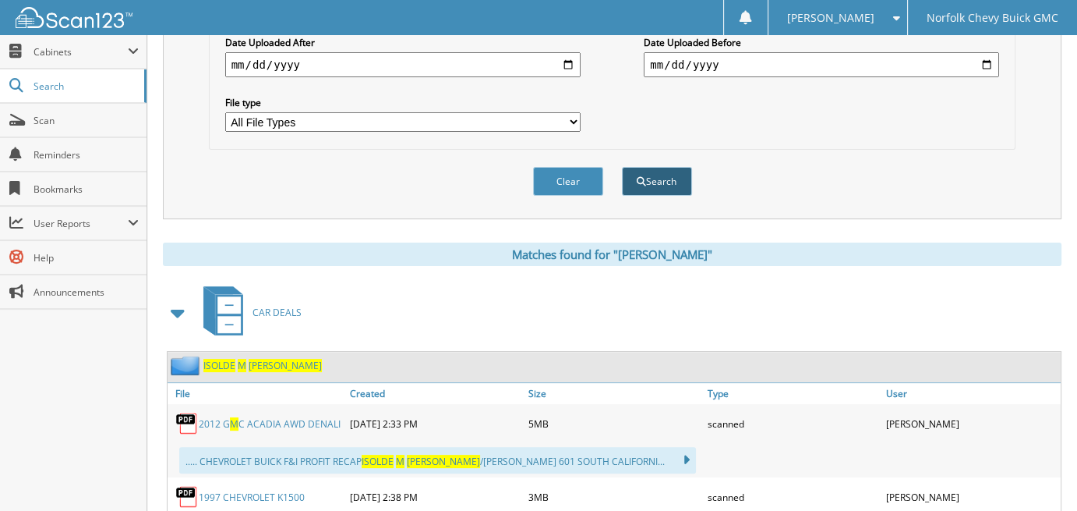
click at [667, 170] on button "Search" at bounding box center [657, 181] width 70 height 29
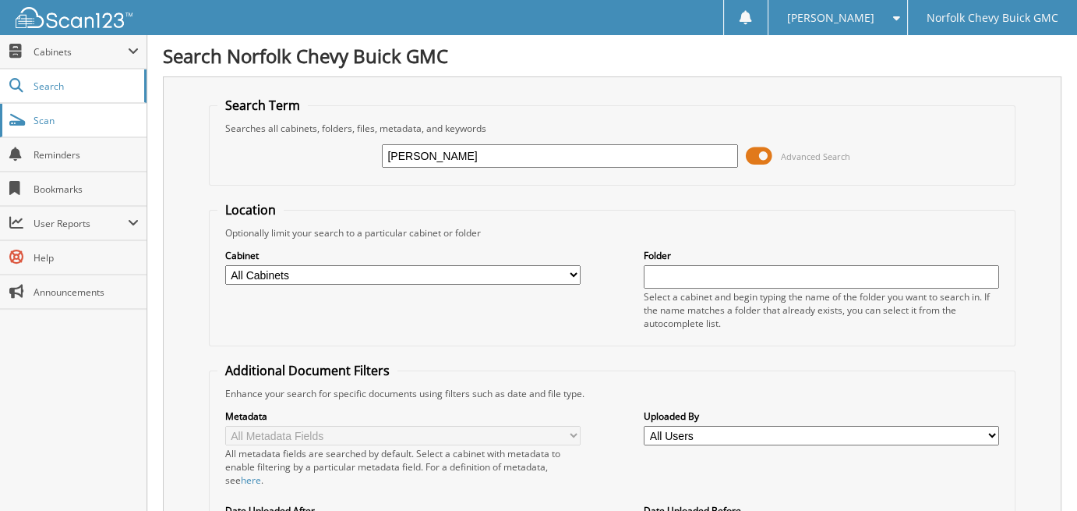
drag, startPoint x: 494, startPoint y: 160, endPoint x: 3, endPoint y: 117, distance: 493.0
click at [452, 156] on input "CRYSTAL CTOSBY" at bounding box center [559, 155] width 355 height 23
type input "CRYSTAL CROSBY"
click at [516, 212] on fieldset "Location Optionally limit your search to a particular cabinet or folder Cabinet…" at bounding box center [613, 273] width 808 height 145
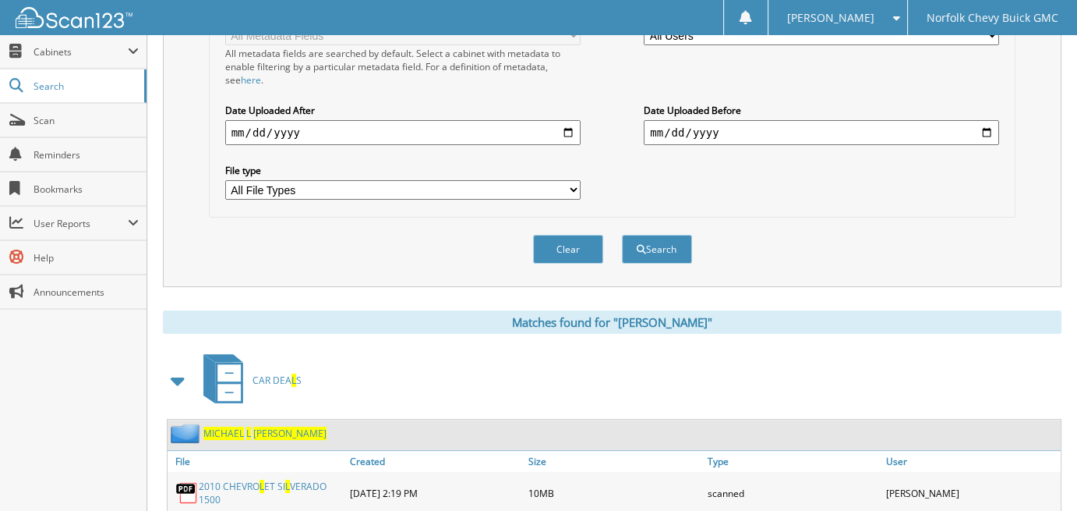
scroll to position [468, 0]
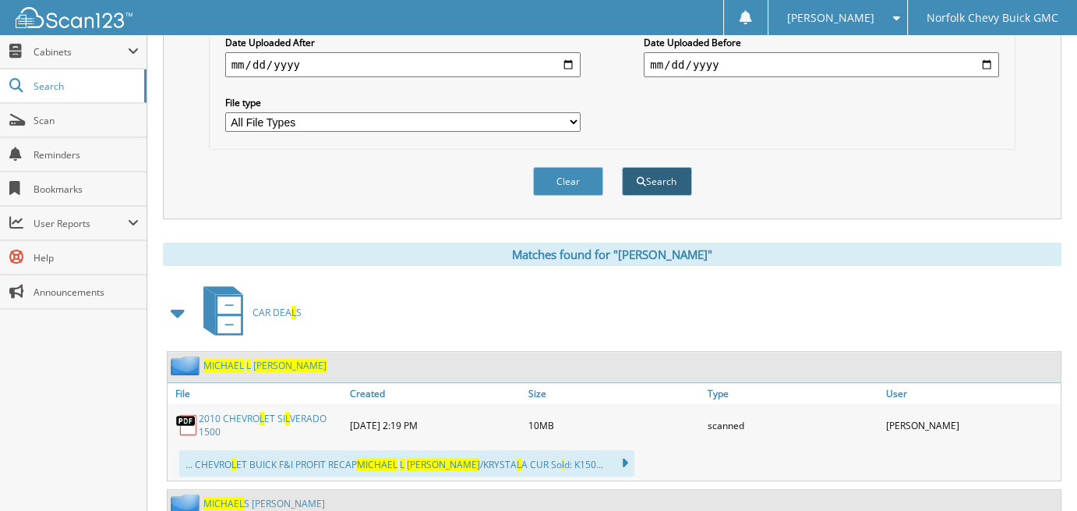
click at [667, 168] on button "Search" at bounding box center [657, 181] width 70 height 29
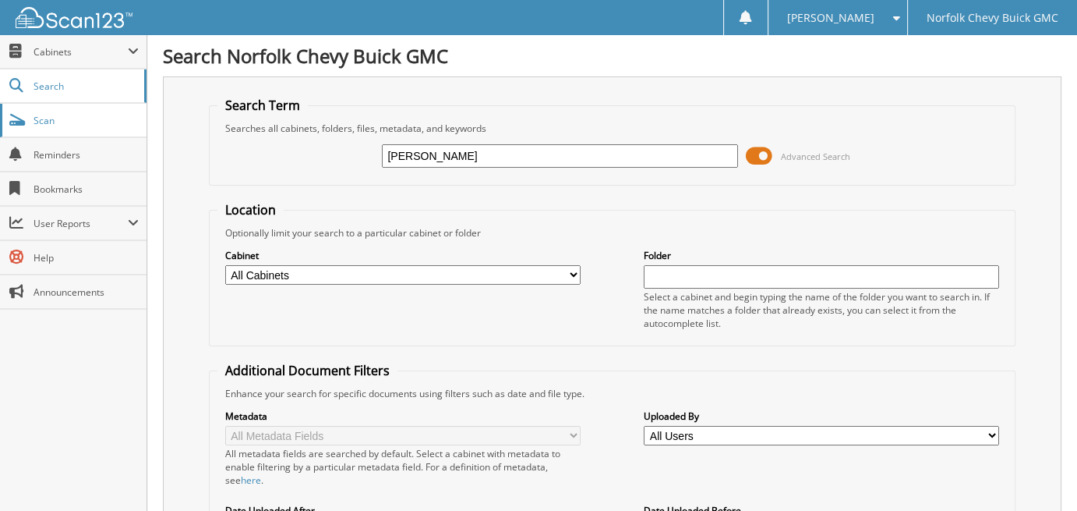
drag, startPoint x: 504, startPoint y: 147, endPoint x: 0, endPoint y: 132, distance: 503.8
click at [26, 99] on link "Search" at bounding box center [73, 86] width 147 height 34
type input "[PERSON_NAME]"
click at [572, 219] on fieldset "Location Optionally limit your search to a particular cabinet or folder Cabinet…" at bounding box center [613, 273] width 808 height 145
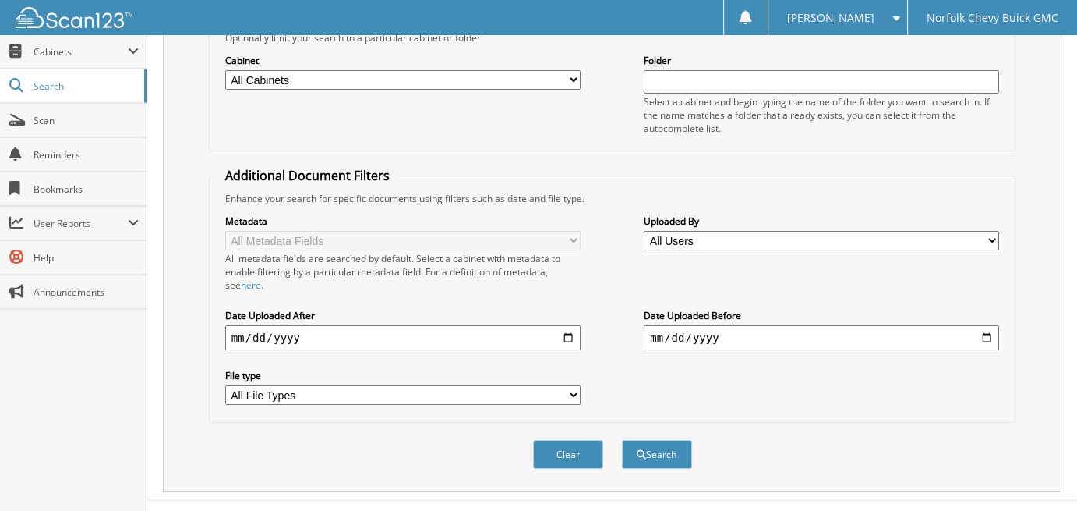
scroll to position [212, 0]
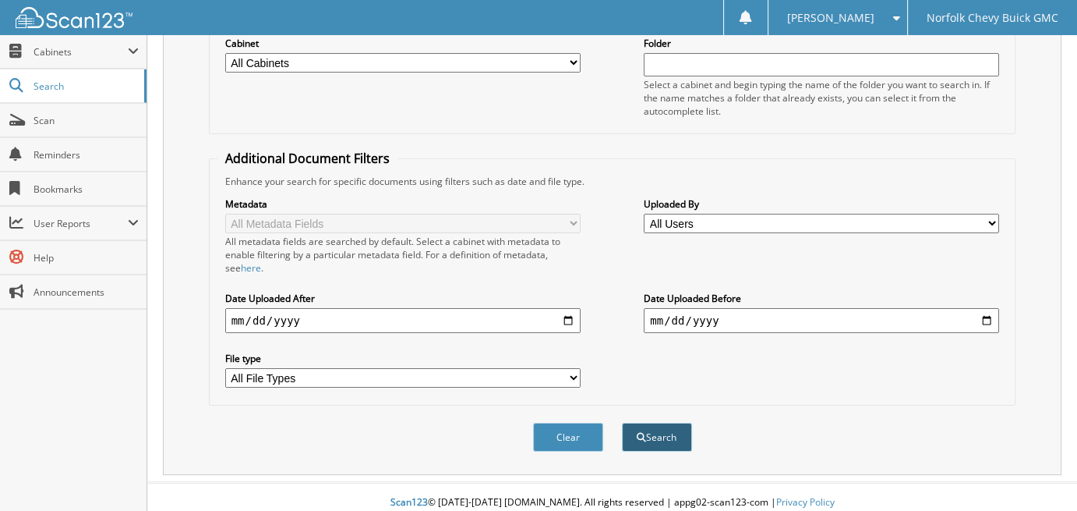
click at [667, 424] on button "Search" at bounding box center [657, 437] width 70 height 29
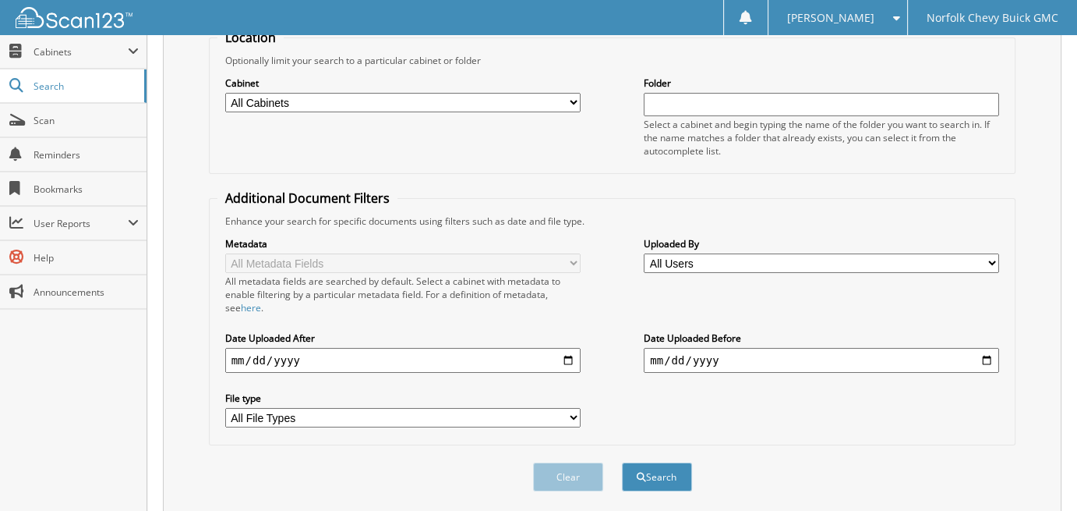
scroll to position [212, 0]
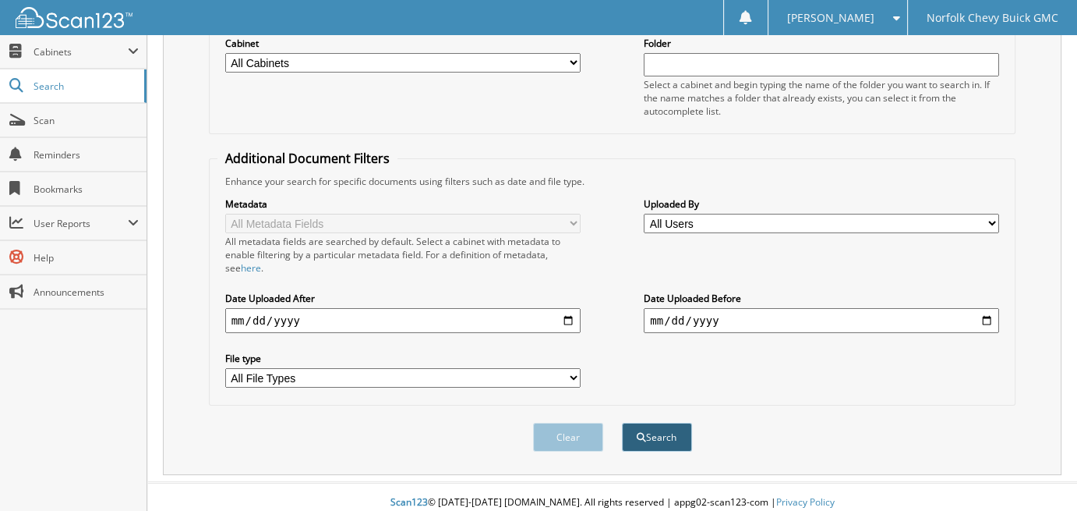
click at [656, 423] on button "Search" at bounding box center [657, 437] width 70 height 29
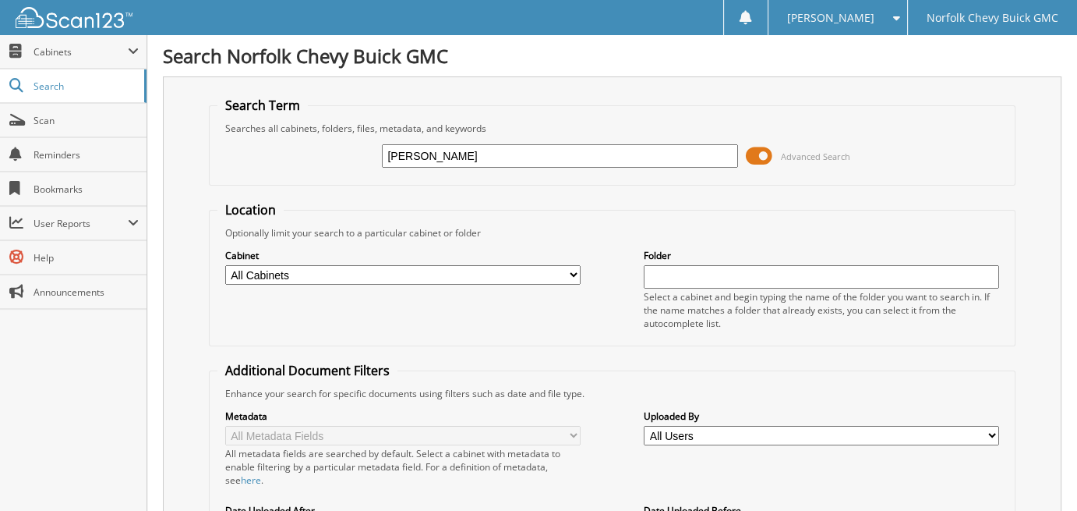
type input "[PERSON_NAME]"
drag, startPoint x: 558, startPoint y: 196, endPoint x: 566, endPoint y: 200, distance: 8.7
click at [558, 196] on form "Search Term Searches all cabinets, folders, files, metadata, and keywords MARK …" at bounding box center [613, 389] width 808 height 584
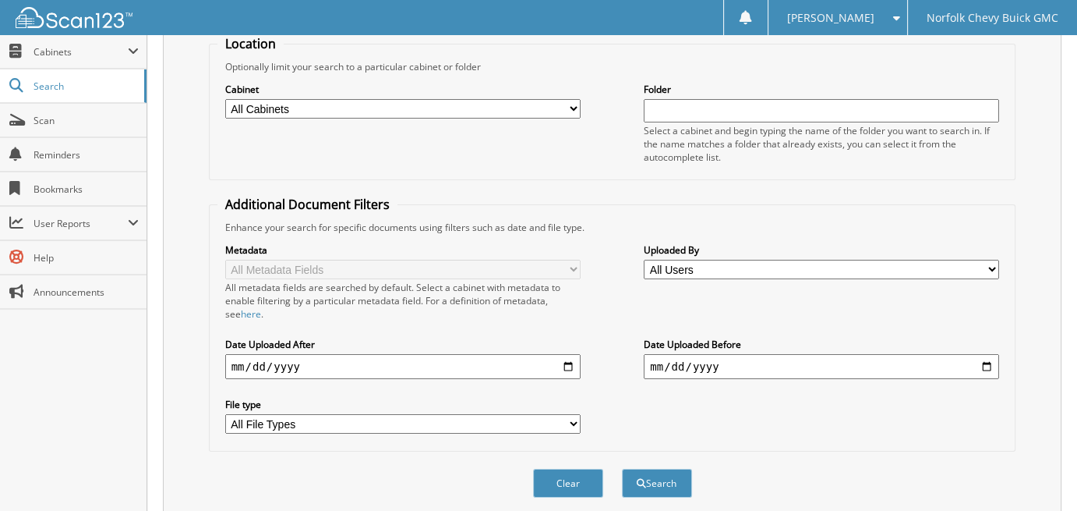
scroll to position [234, 0]
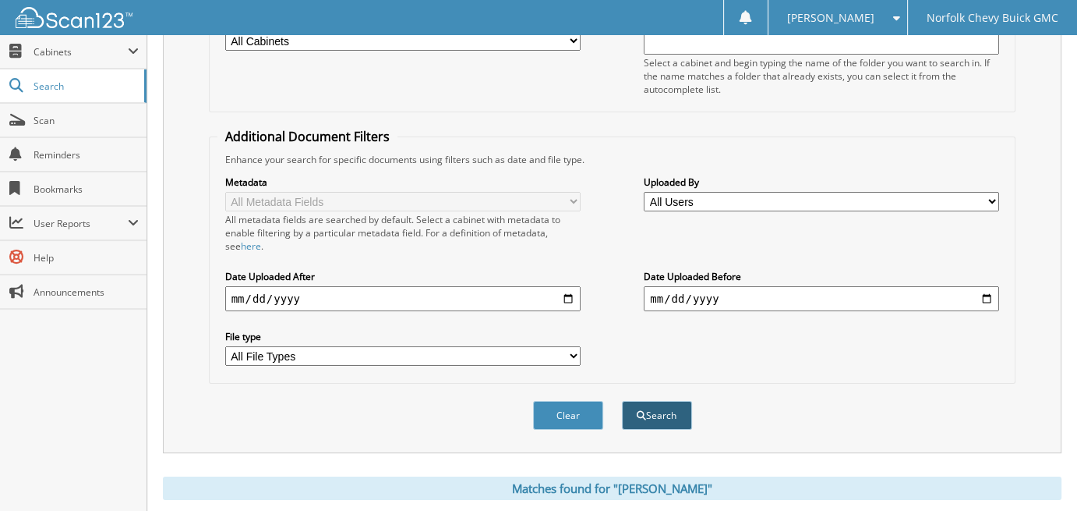
click at [671, 404] on button "Search" at bounding box center [657, 415] width 70 height 29
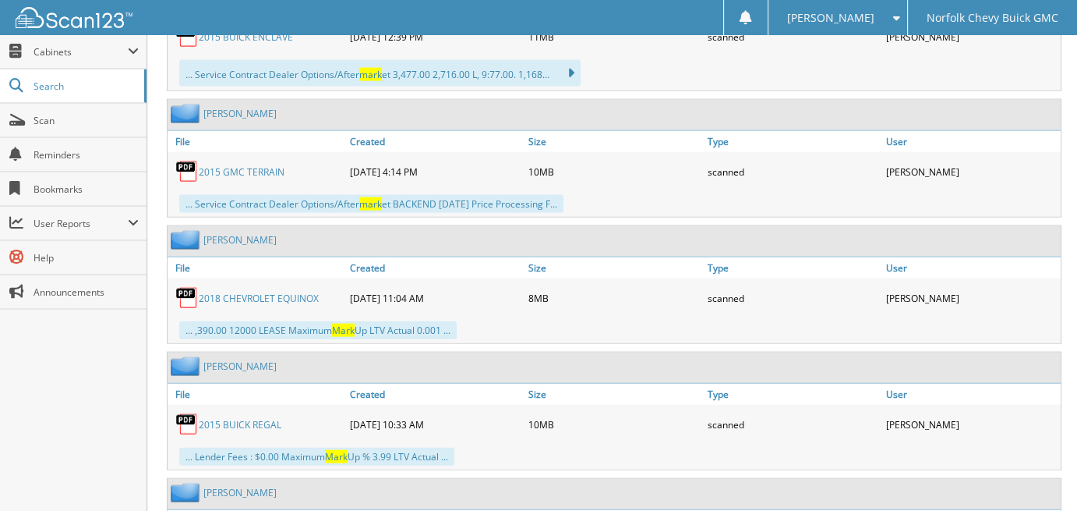
scroll to position [3430, 0]
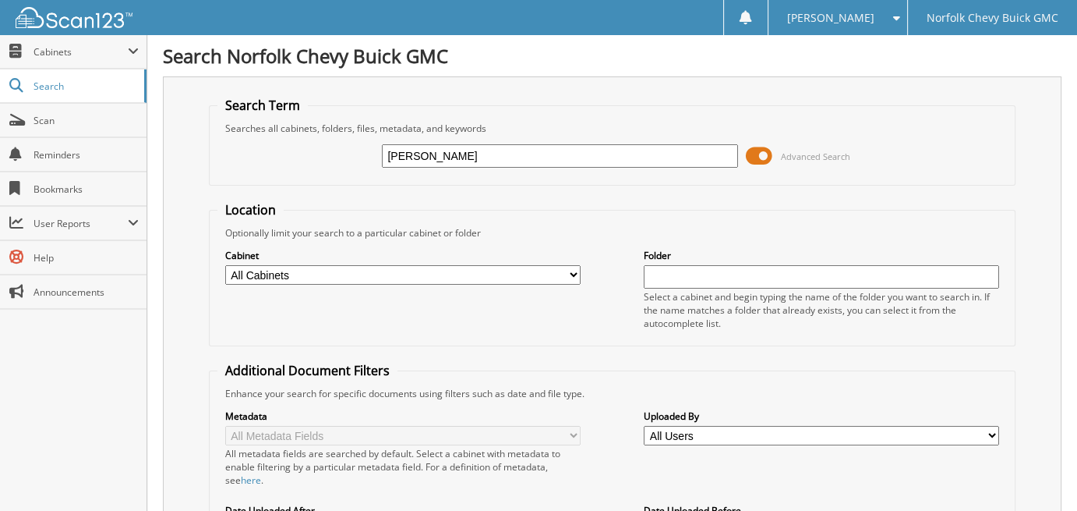
drag, startPoint x: 0, startPoint y: 0, endPoint x: 517, endPoint y: 97, distance: 526.0
click at [517, 97] on fieldset "Search Term Searches all cabinets, folders, files, metadata, and keywords [PERS…" at bounding box center [613, 141] width 808 height 89
click at [115, 52] on span "Cabinets" at bounding box center [81, 51] width 94 height 13
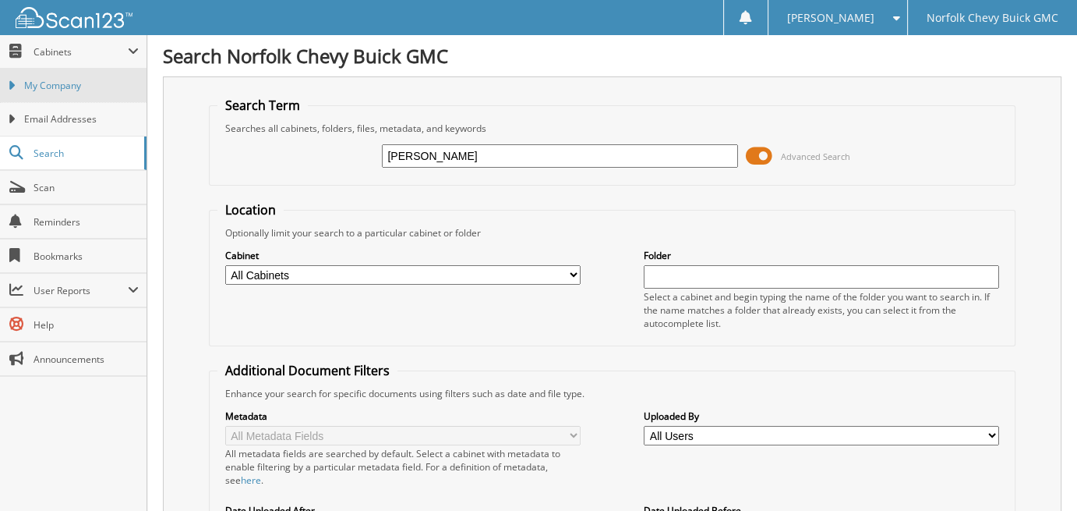
click at [107, 82] on span "My Company" at bounding box center [81, 86] width 115 height 14
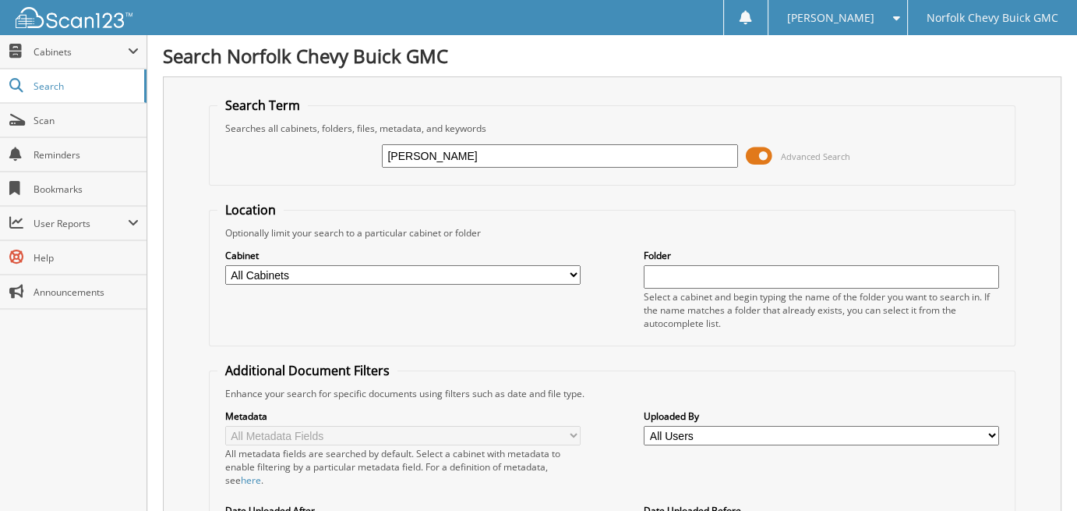
click at [494, 146] on input "[PERSON_NAME]" at bounding box center [559, 155] width 355 height 23
click at [497, 146] on input "ALBERT M & BRENDA" at bounding box center [559, 155] width 355 height 23
click at [495, 151] on input "ALBERT M & BRENDAK COX" at bounding box center [559, 155] width 355 height 23
type input "ALBERT M & BRENDA K COX"
click at [568, 201] on fieldset "Location Optionally limit your search to a particular cabinet or folder Cabinet…" at bounding box center [613, 273] width 808 height 145
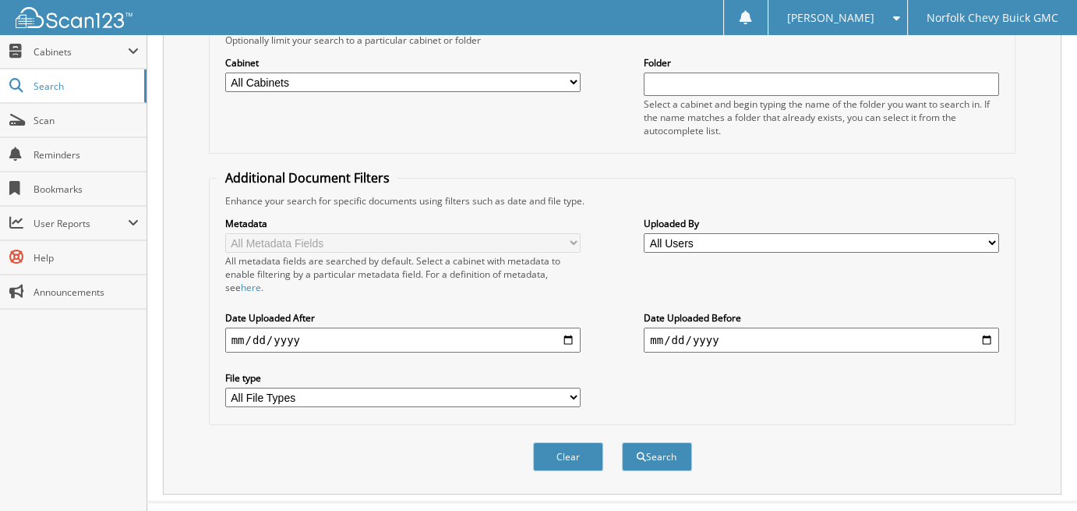
scroll to position [212, 0]
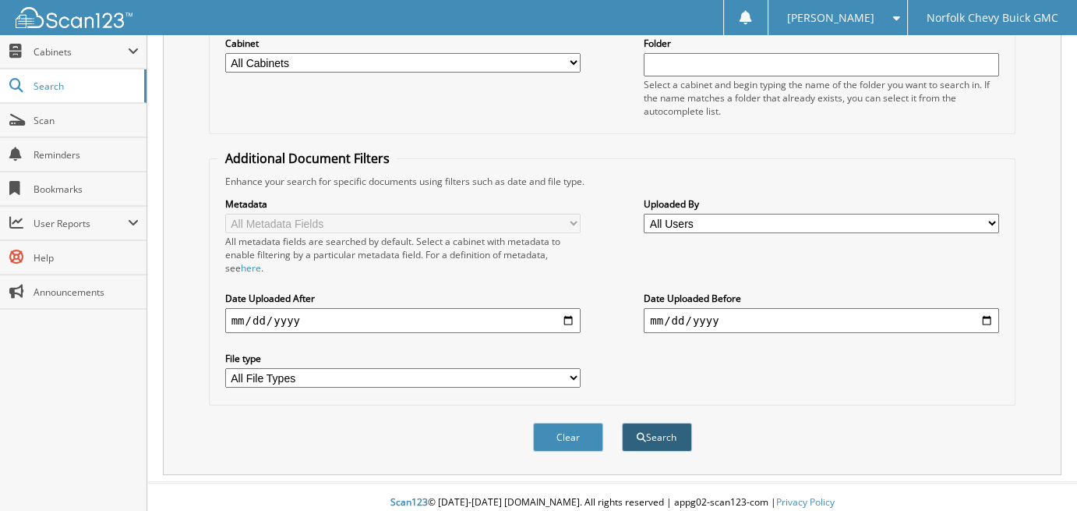
click at [656, 429] on button "Search" at bounding box center [657, 437] width 70 height 29
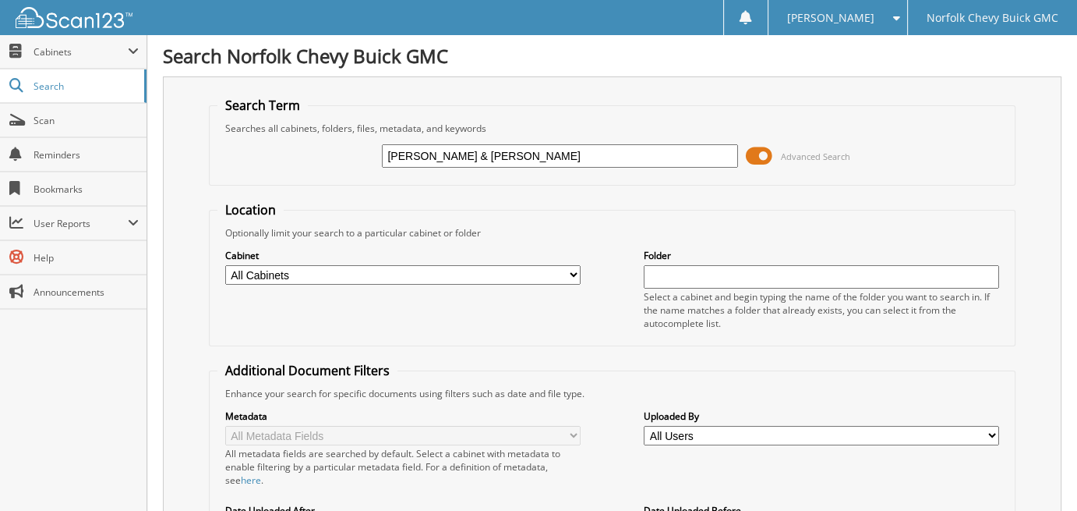
drag, startPoint x: 539, startPoint y: 150, endPoint x: 270, endPoint y: 136, distance: 270.1
click at [270, 136] on div "ALBERT M & BRENDA K COX Advanced Search" at bounding box center [613, 156] width 790 height 42
type input "E"
type input "[PERSON_NAME]"
click at [549, 189] on form "Search Term Searches all cabinets, folders, files, metadata, and keywords JEAN …" at bounding box center [613, 389] width 808 height 584
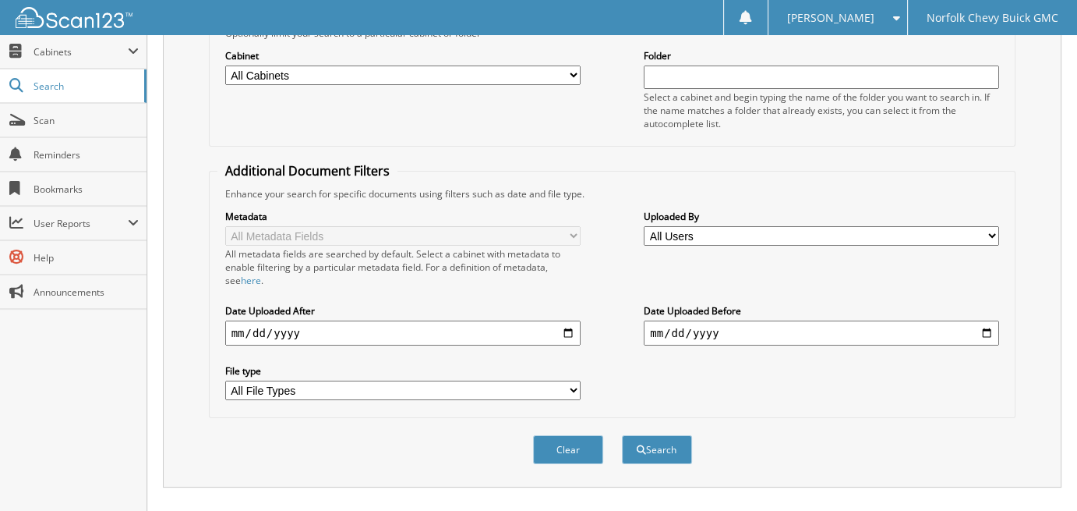
scroll to position [234, 0]
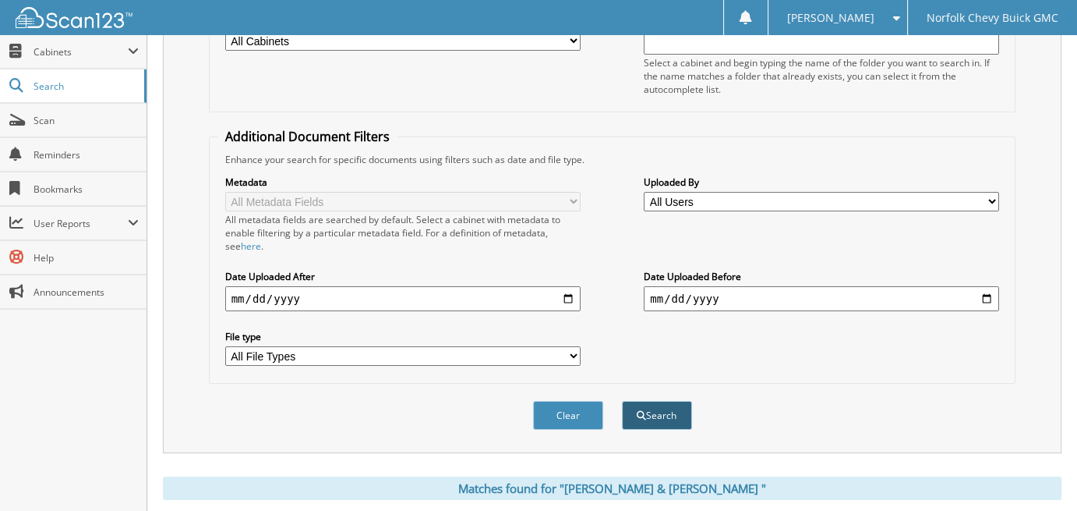
click at [657, 406] on button "Search" at bounding box center [657, 415] width 70 height 29
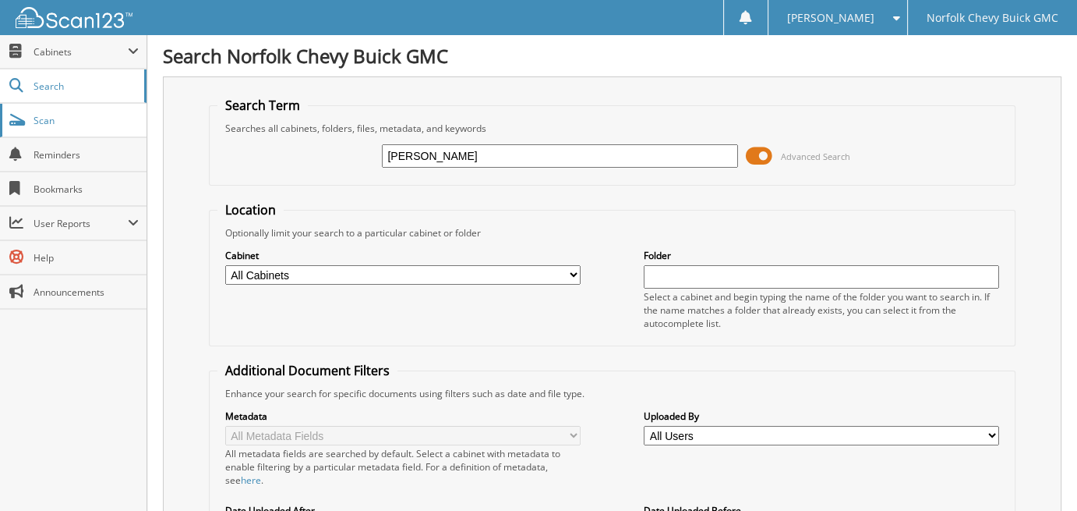
drag, startPoint x: 510, startPoint y: 161, endPoint x: 81, endPoint y: 121, distance: 430.6
click at [394, 153] on input "text" at bounding box center [559, 155] width 355 height 23
type input "JAMES CORKLE"
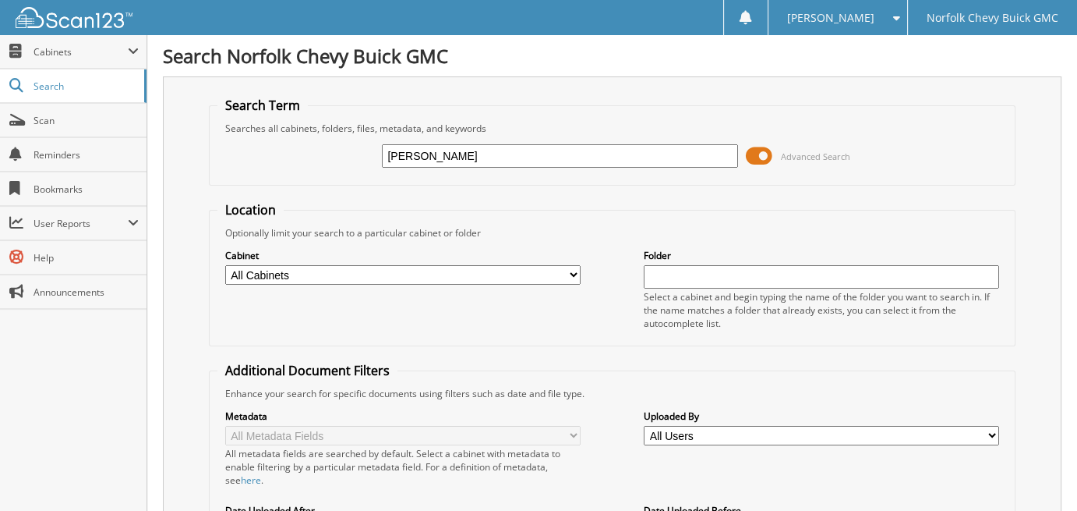
click at [432, 196] on form "Search Term Searches all cabinets, folders, files, metadata, and keywords JAMES…" at bounding box center [613, 389] width 808 height 584
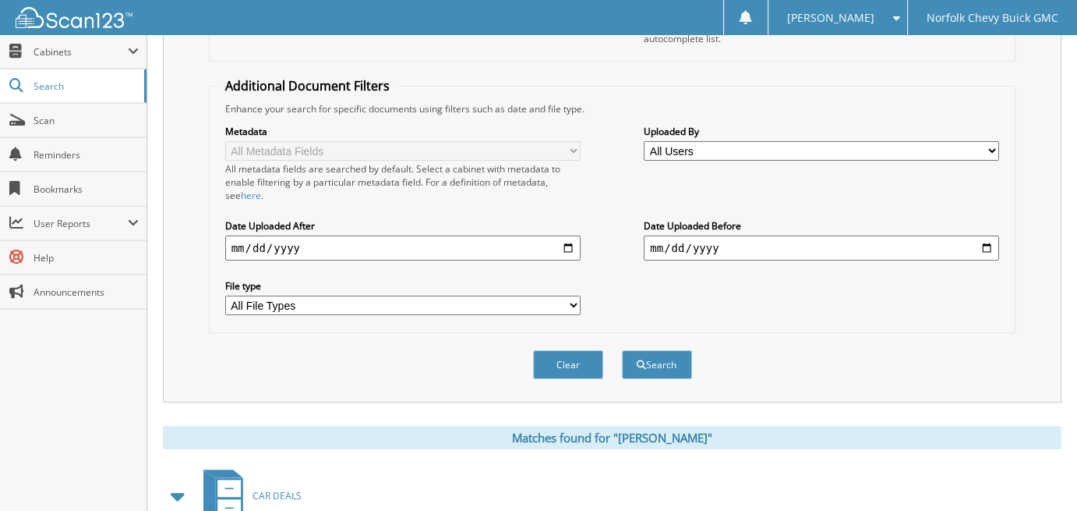
scroll to position [312, 0]
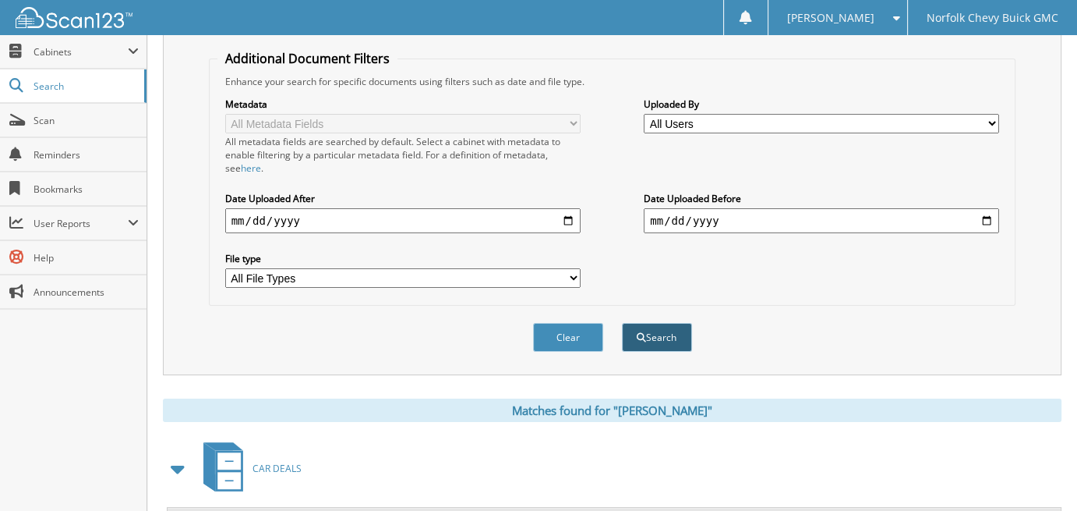
click at [651, 329] on button "Search" at bounding box center [657, 337] width 70 height 29
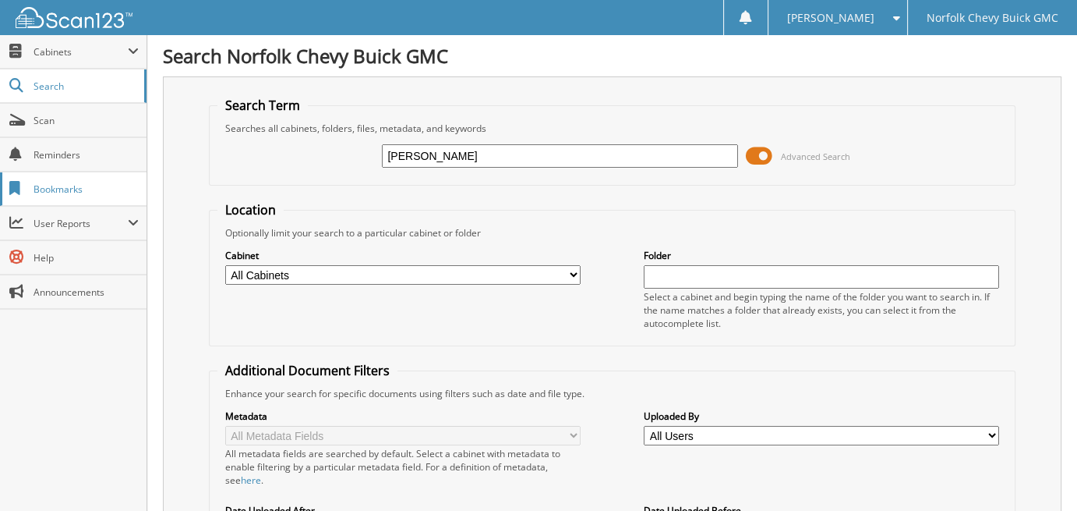
drag, startPoint x: 499, startPoint y: 159, endPoint x: 126, endPoint y: 175, distance: 373.0
click at [157, 163] on div "Search Norfolk Chevy Buick GMC Search Term Searches all cabinets, folders, file…" at bounding box center [612, 496] width 930 height 992
type input "[PERSON_NAME]"
click at [629, 218] on fieldset "Location Optionally limit your search to a particular cabinet or folder Cabinet…" at bounding box center [613, 273] width 808 height 145
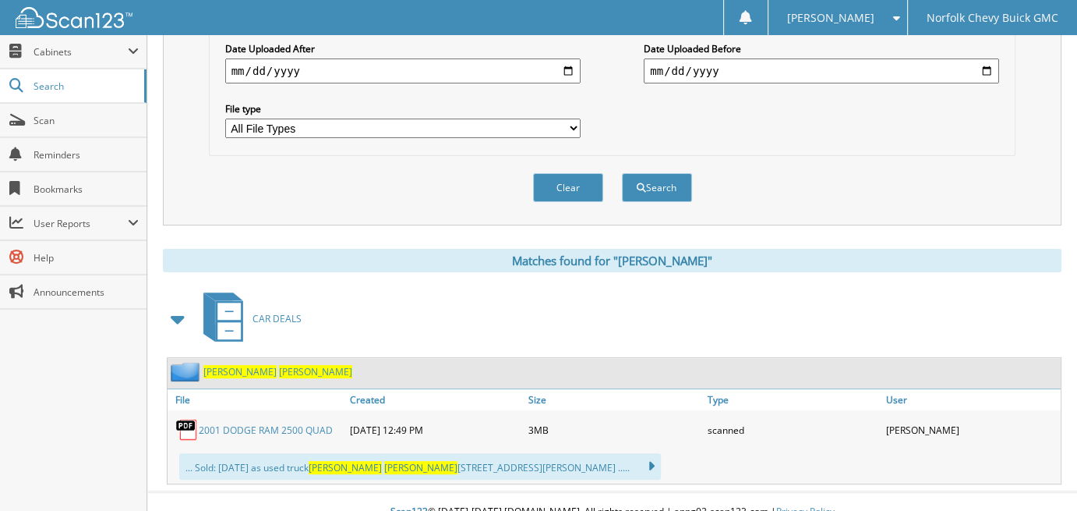
scroll to position [468, 0]
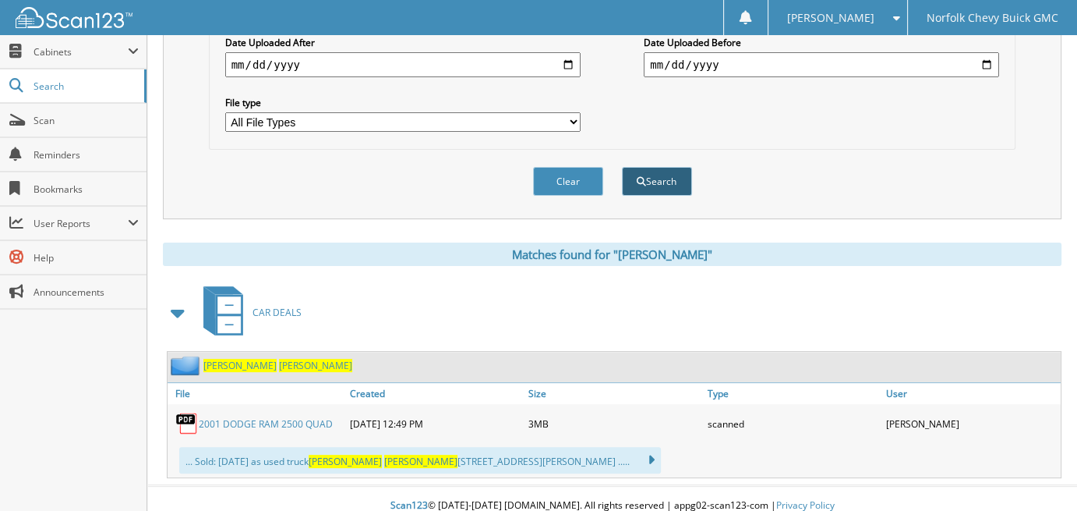
click at [659, 170] on button "Search" at bounding box center [657, 181] width 70 height 29
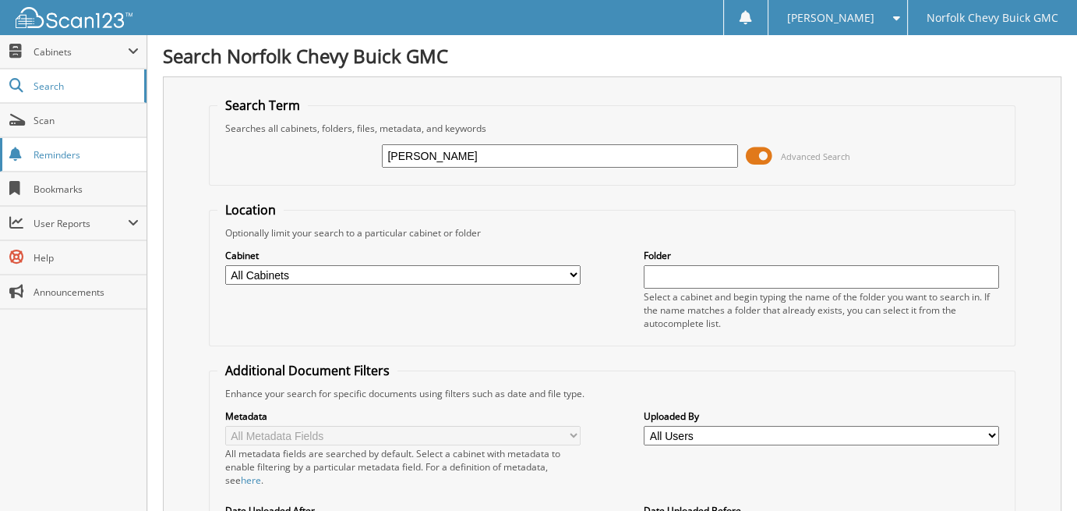
drag, startPoint x: 536, startPoint y: 161, endPoint x: 0, endPoint y: 167, distance: 535.6
click at [0, 175] on body "[PERSON_NAME] Settings Logout Norfolk Chevy Buick GMC Close Cabinets My Company…" at bounding box center [538, 496] width 1077 height 992
type input "[PERSON_NAME]"
click at [457, 192] on form "Search Term Searches all cabinets, folders, files, metadata, and keywords [PERS…" at bounding box center [613, 389] width 808 height 584
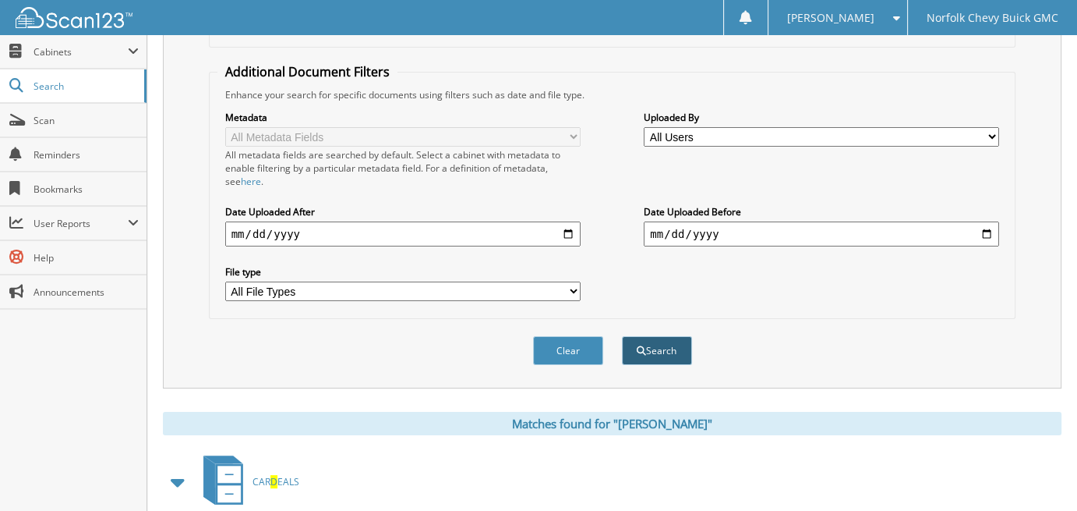
scroll to position [390, 0]
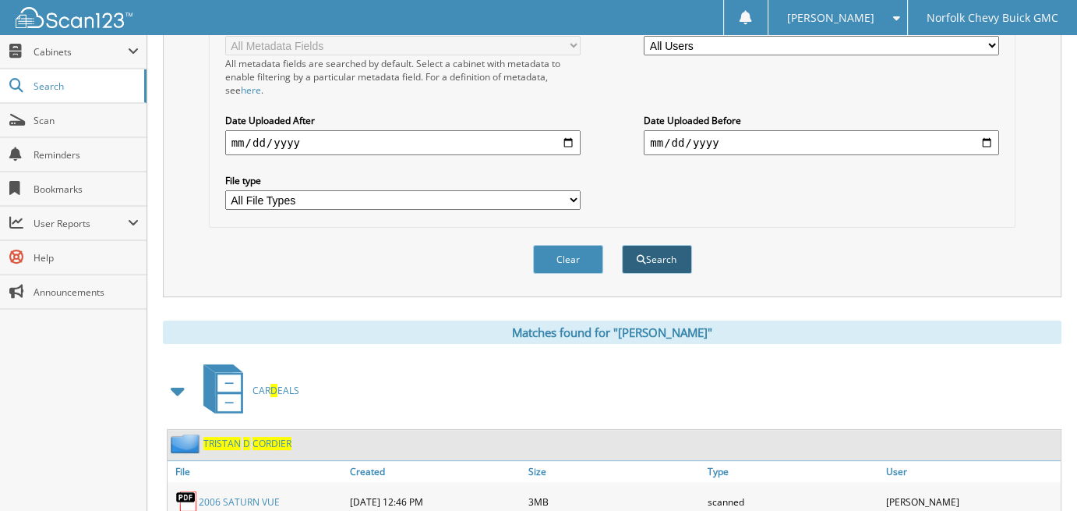
click at [657, 251] on button "Search" at bounding box center [657, 259] width 70 height 29
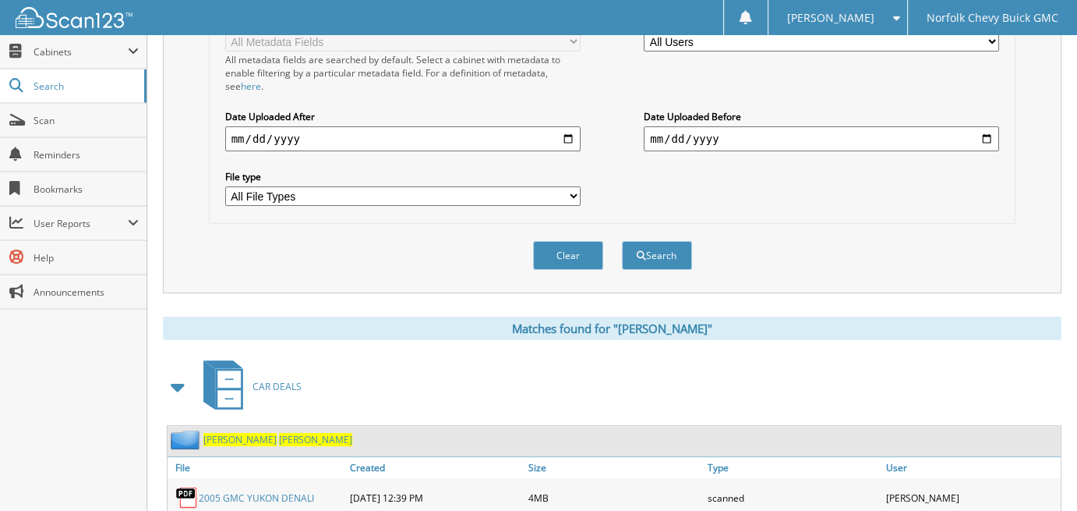
scroll to position [390, 0]
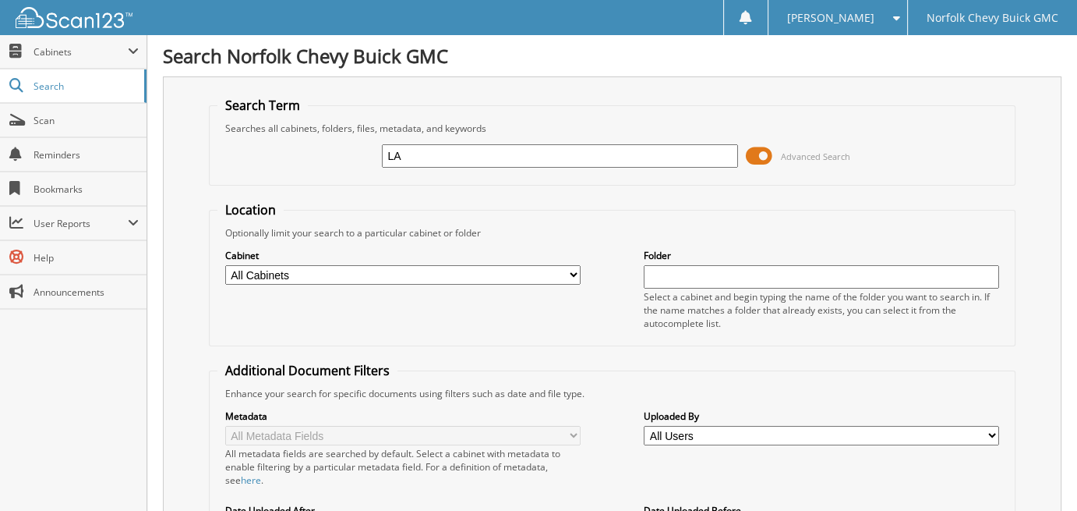
type input "L"
type input "[PERSON_NAME]"
click at [620, 229] on div "Optionally limit your search to a particular cabinet or folder" at bounding box center [613, 232] width 790 height 13
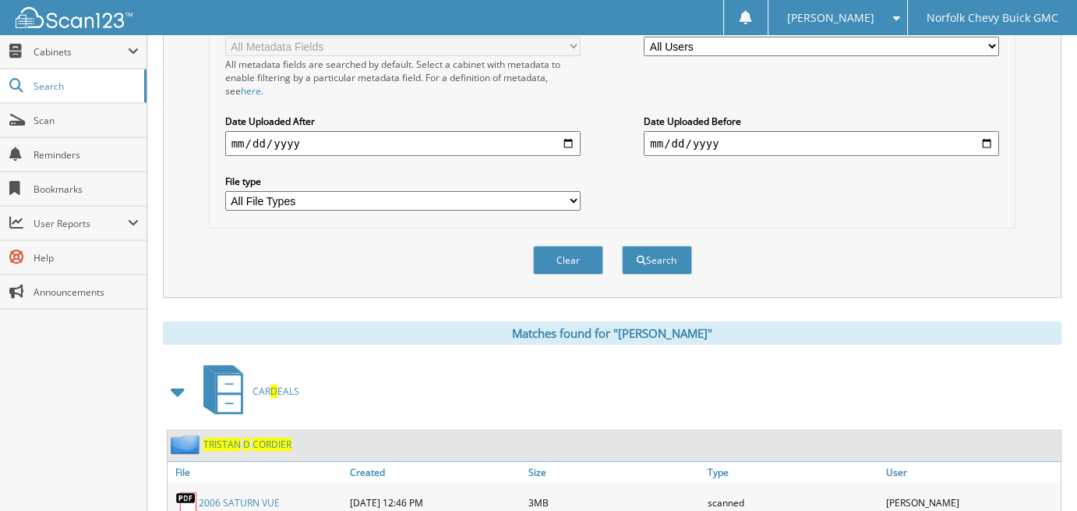
scroll to position [390, 0]
click at [660, 250] on button "Search" at bounding box center [657, 259] width 70 height 29
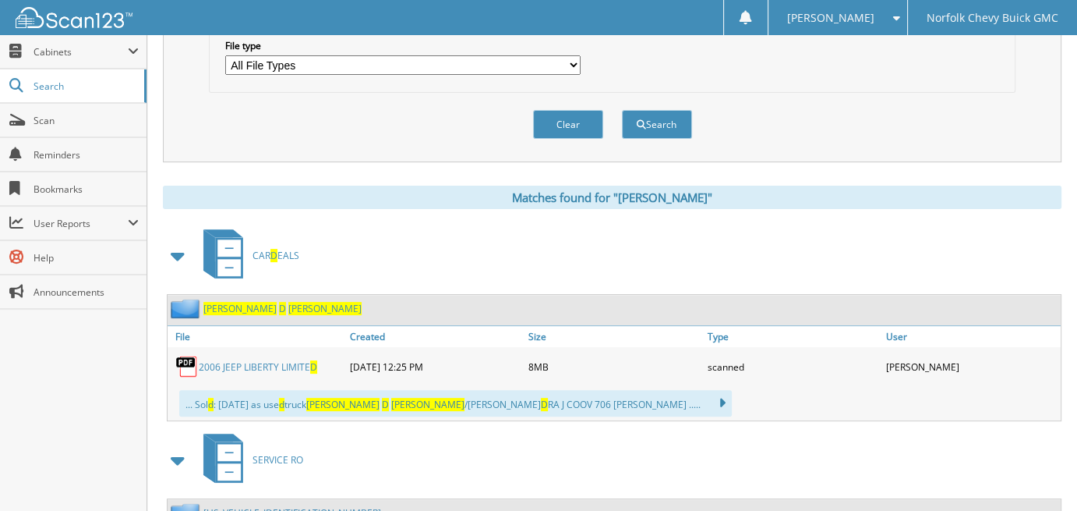
scroll to position [546, 0]
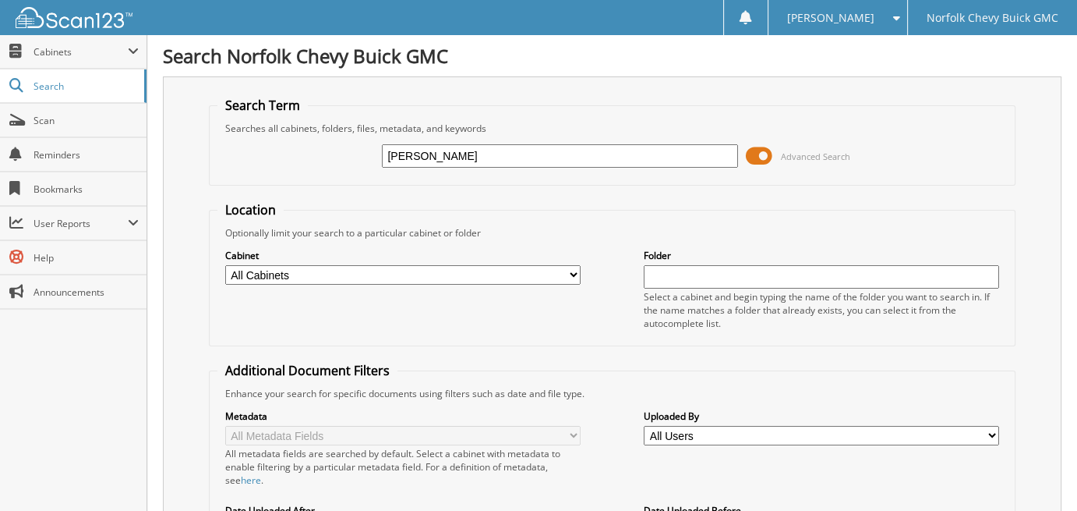
click at [586, 232] on div "Optionally limit your search to a particular cabinet or folder" at bounding box center [613, 232] width 790 height 13
drag, startPoint x: 505, startPoint y: 151, endPoint x: 242, endPoint y: 141, distance: 262.9
click at [242, 141] on div "TONY D COOVER Advanced Search" at bounding box center [613, 156] width 790 height 42
type input "WILLIAM JUNIOR COOPER"
click at [570, 217] on fieldset "Location Optionally limit your search to a particular cabinet or folder Cabinet…" at bounding box center [613, 273] width 808 height 145
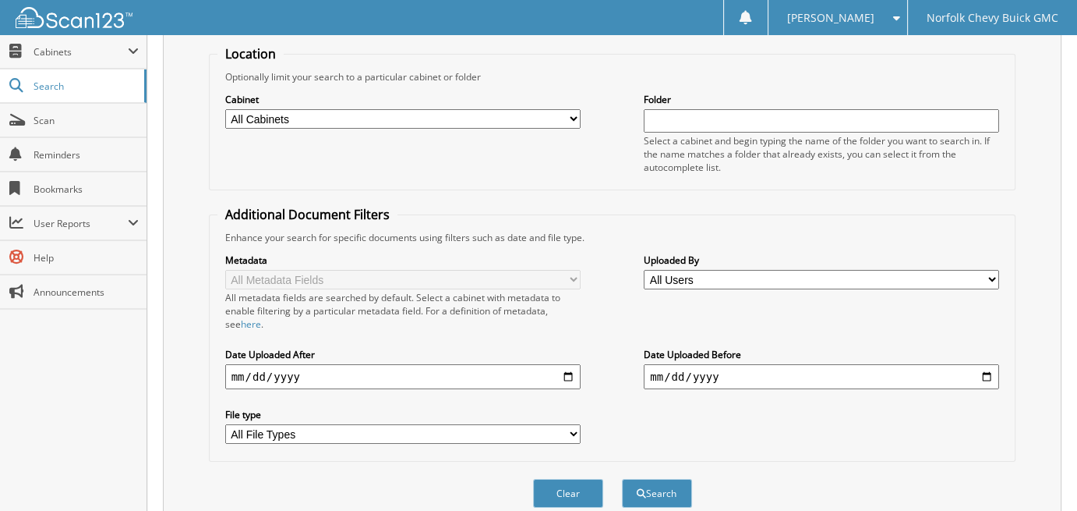
scroll to position [234, 0]
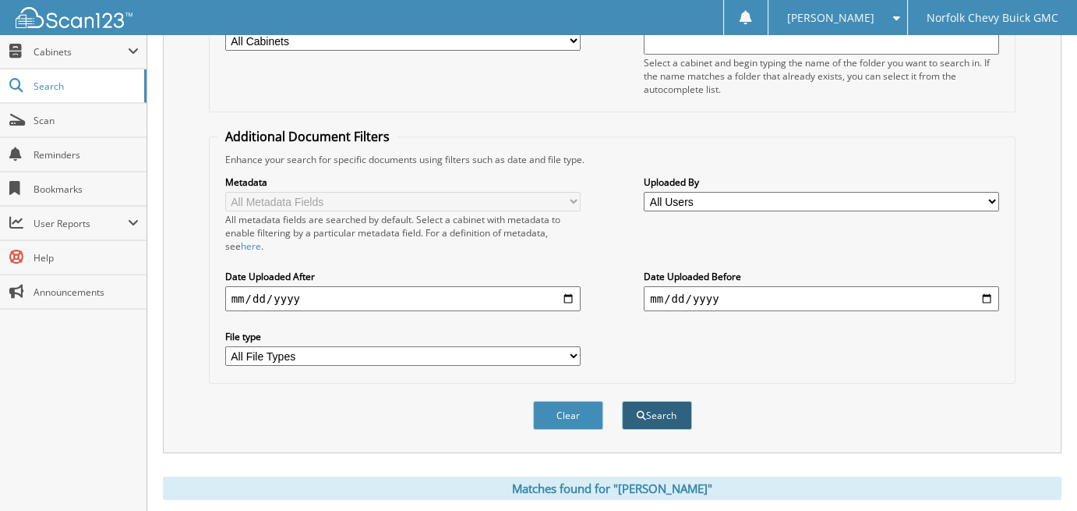
click at [655, 405] on button "Search" at bounding box center [657, 415] width 70 height 29
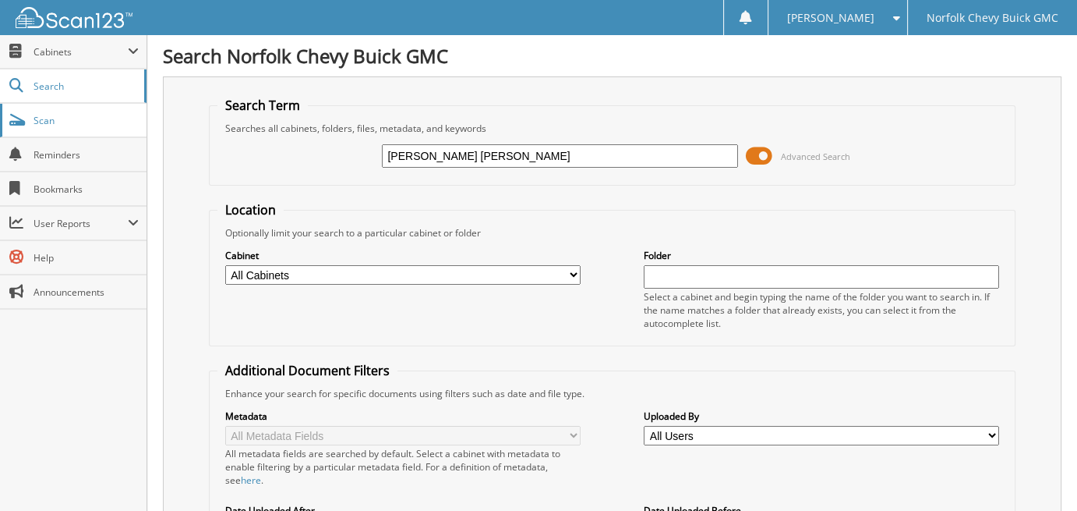
drag, startPoint x: 532, startPoint y: 154, endPoint x: 115, endPoint y: 126, distance: 417.2
type input "COMPLETE PAINTING"
click at [644, 204] on fieldset "Location Optionally limit your search to a particular cabinet or folder Cabinet…" at bounding box center [613, 273] width 808 height 145
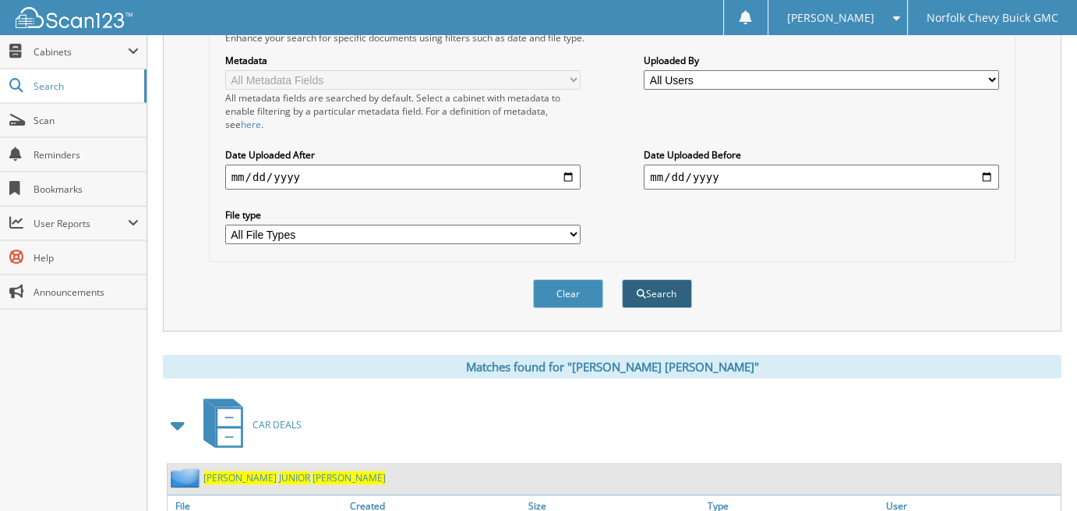
scroll to position [390, 0]
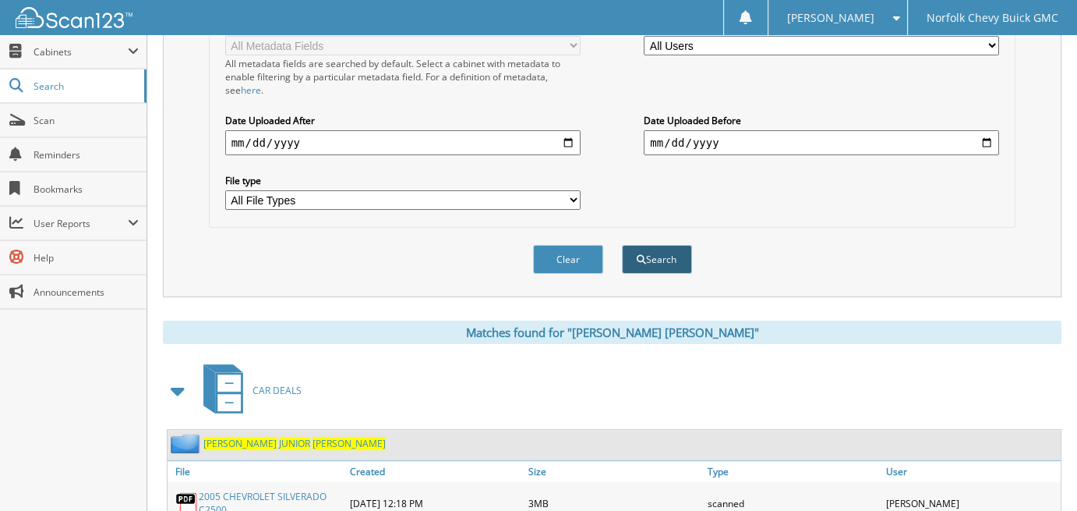
click at [655, 249] on button "Search" at bounding box center [657, 259] width 70 height 29
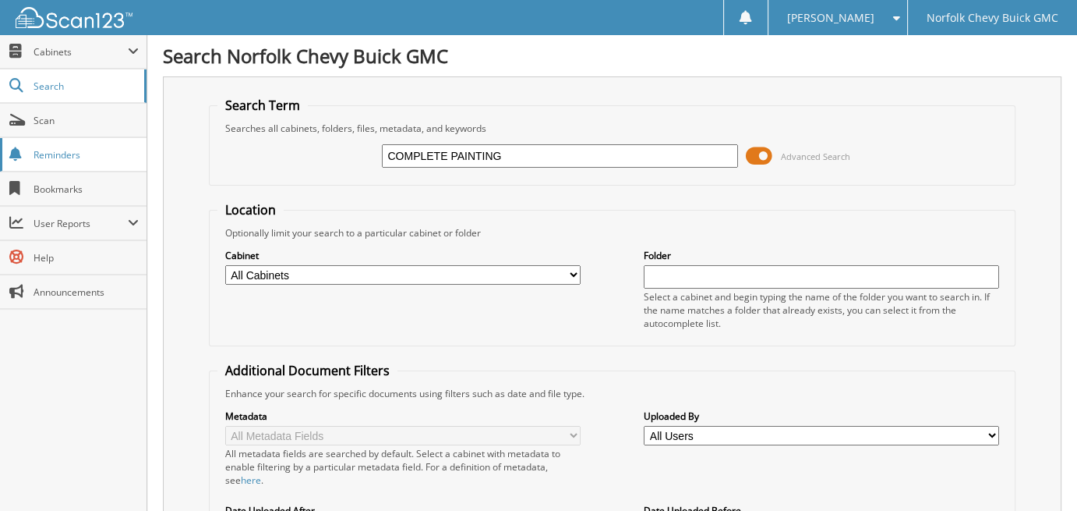
drag, startPoint x: 522, startPoint y: 147, endPoint x: 44, endPoint y: 156, distance: 478.0
click at [54, 133] on link "Scan" at bounding box center [73, 121] width 147 height 34
type input "[PERSON_NAME] [PERSON_NAME]"
click at [607, 169] on div "[PERSON_NAME] [PERSON_NAME] Advanced Search" at bounding box center [613, 156] width 790 height 42
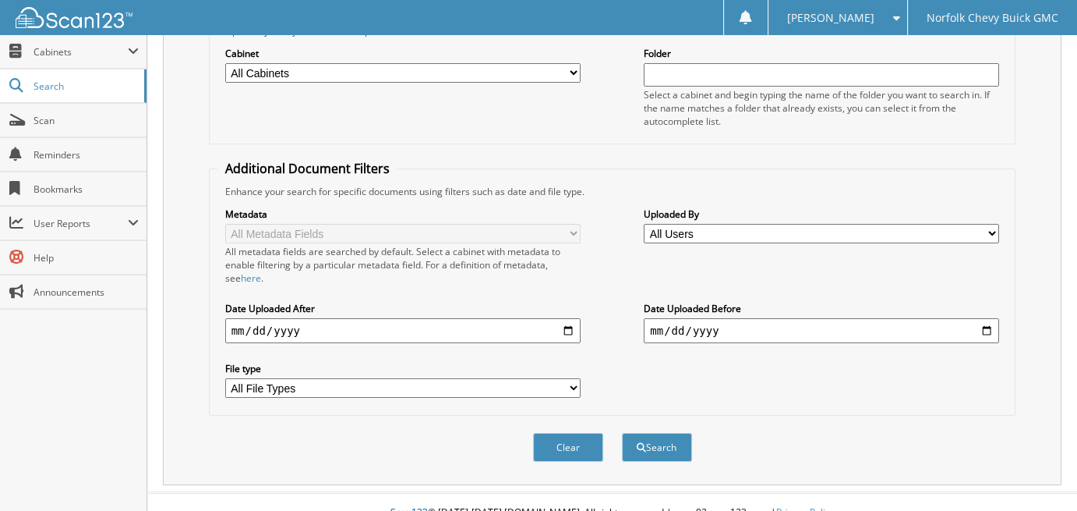
scroll to position [212, 0]
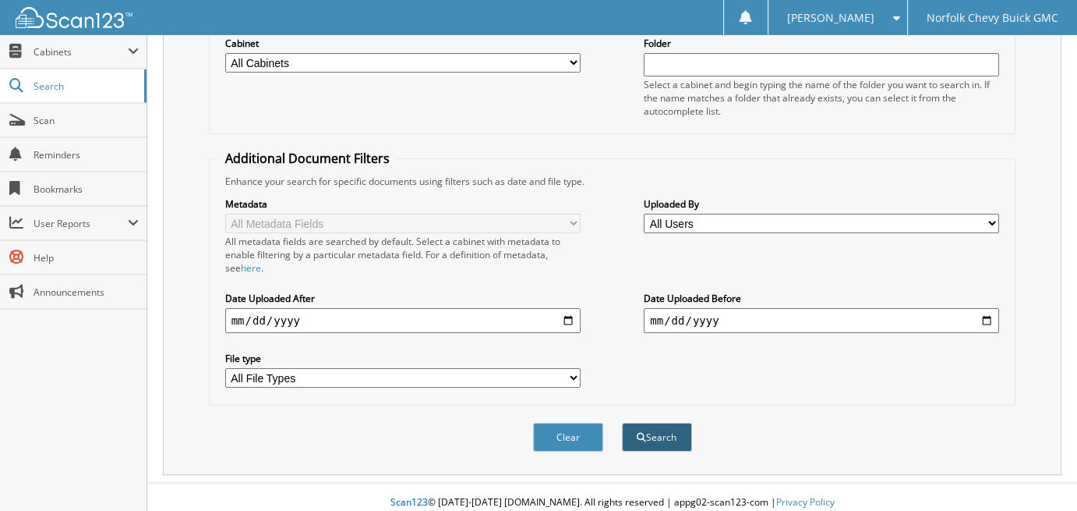
click at [674, 425] on button "Search" at bounding box center [657, 437] width 70 height 29
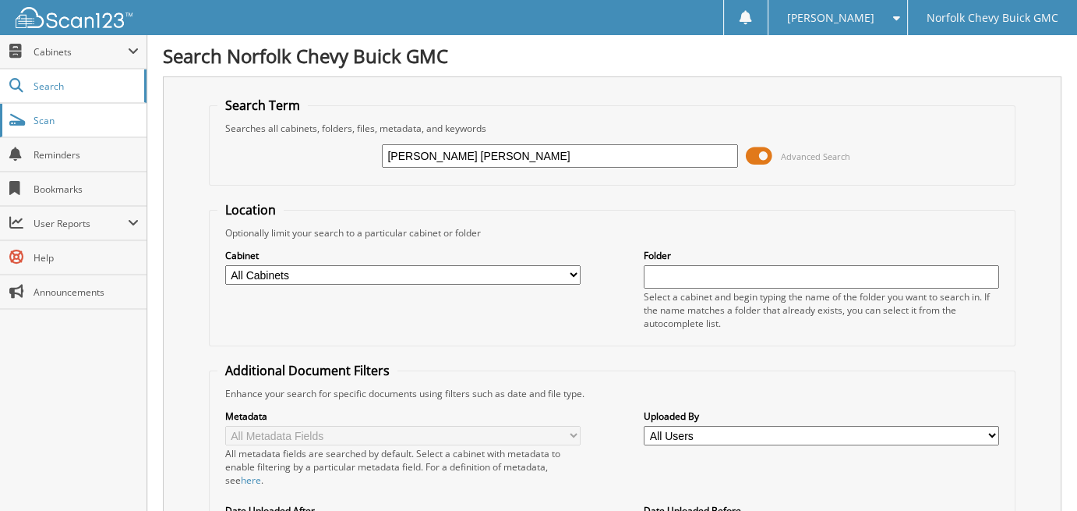
drag, startPoint x: 571, startPoint y: 150, endPoint x: 0, endPoint y: 111, distance: 572.8
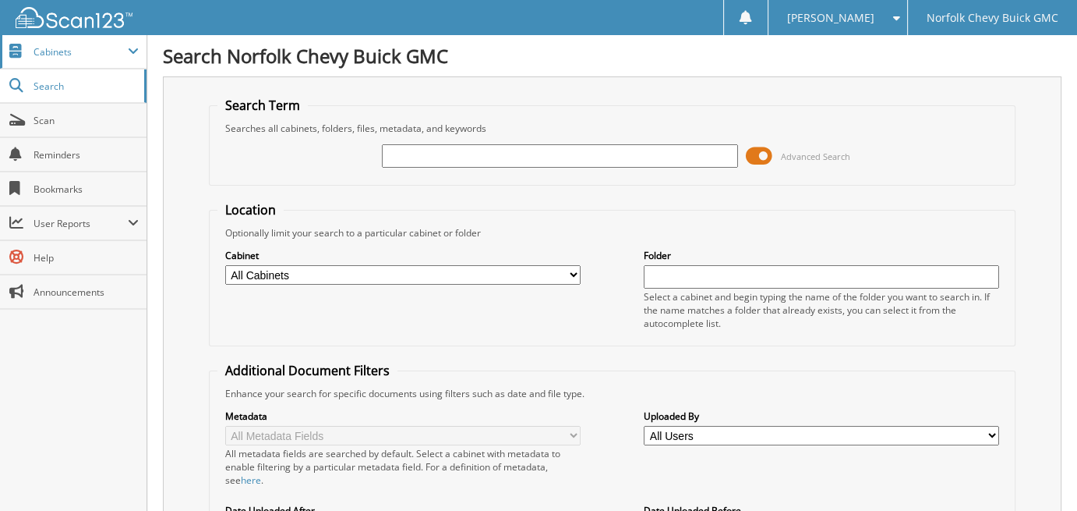
click at [34, 64] on span "Cabinets" at bounding box center [73, 52] width 147 height 34
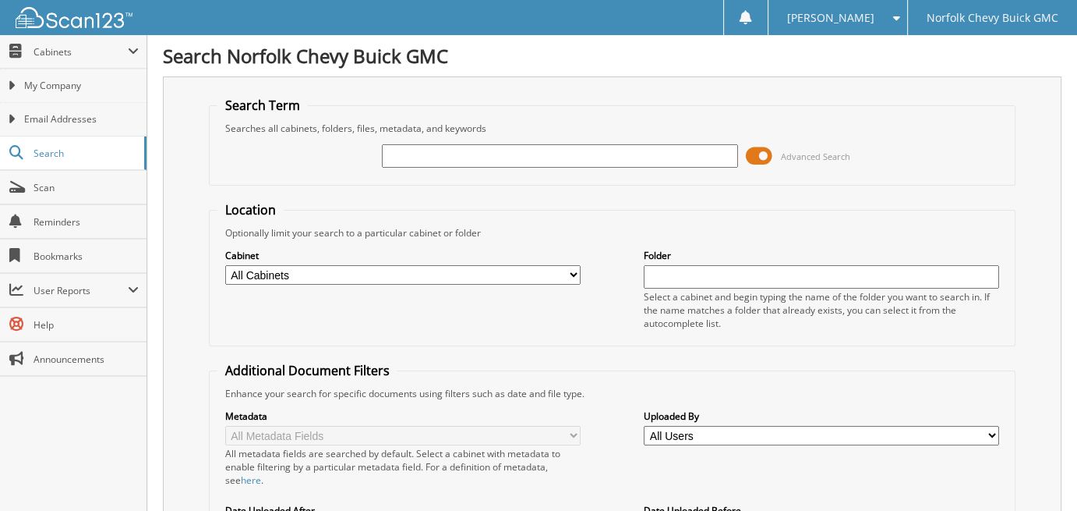
click at [399, 144] on input "text" at bounding box center [559, 155] width 355 height 23
click at [432, 153] on input "[PERSON_NAME]" at bounding box center [559, 155] width 355 height 23
type input "[PERSON_NAME]"
click at [583, 213] on fieldset "Location Optionally limit your search to a particular cabinet or folder Cabinet…" at bounding box center [613, 273] width 808 height 145
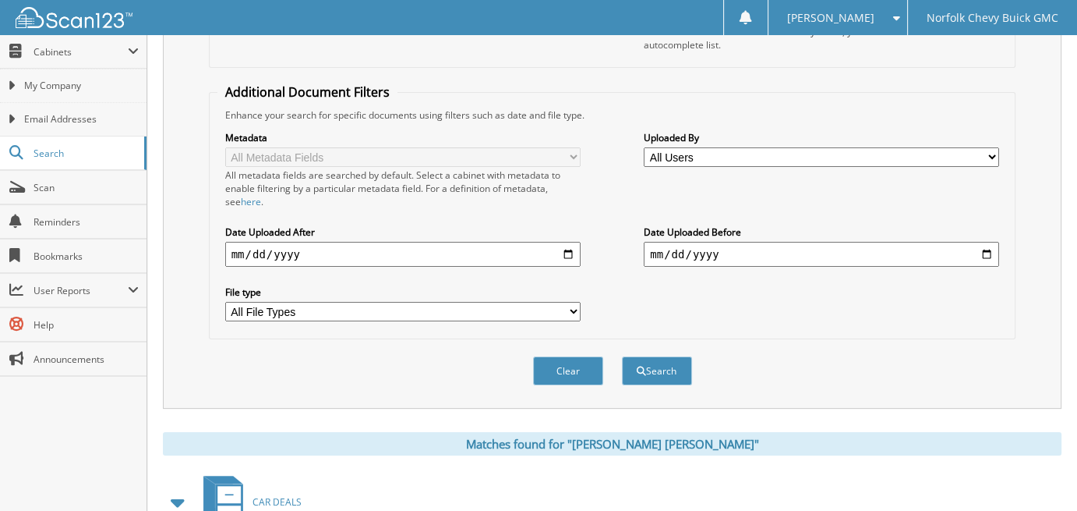
scroll to position [312, 0]
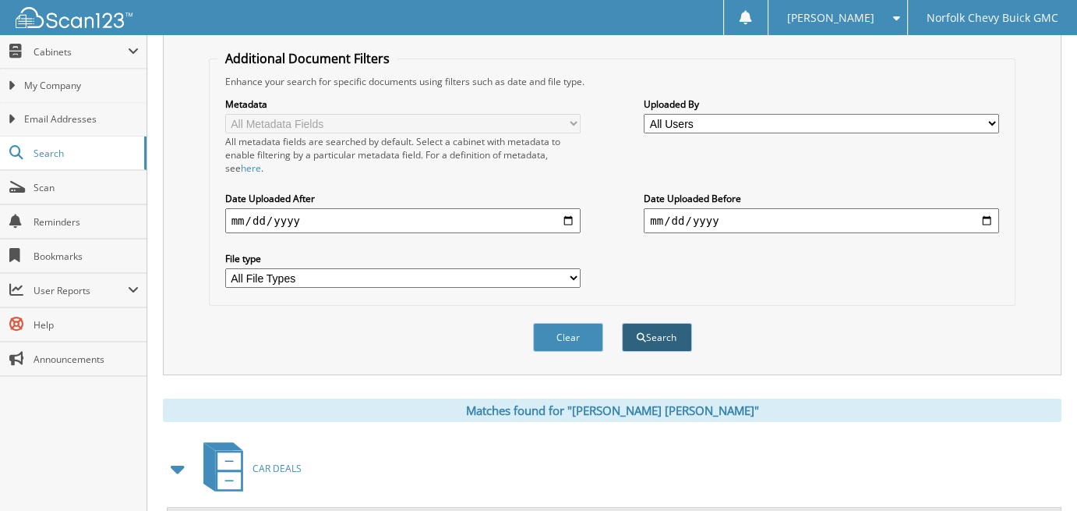
click at [656, 323] on button "Search" at bounding box center [657, 337] width 70 height 29
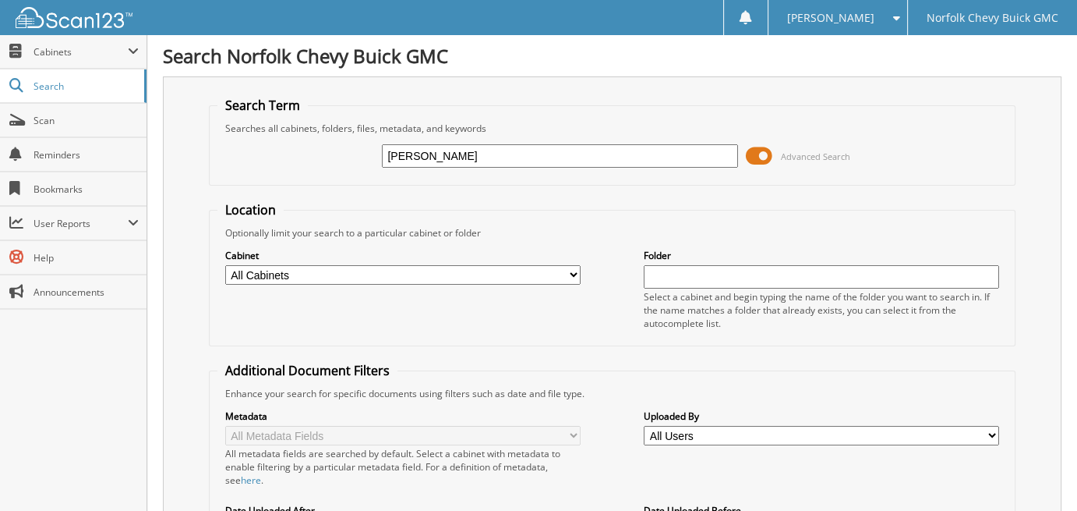
drag, startPoint x: 489, startPoint y: 148, endPoint x: 212, endPoint y: 150, distance: 276.8
click at [212, 150] on fieldset "Search Term Searches all cabinets, folders, files, metadata, and keywords DANNY…" at bounding box center [613, 141] width 808 height 89
type input "BRITNEY F COMPTON"
click at [524, 189] on form "Search Term Searches all cabinets, folders, files, metadata, and keywords BRITN…" at bounding box center [613, 389] width 808 height 584
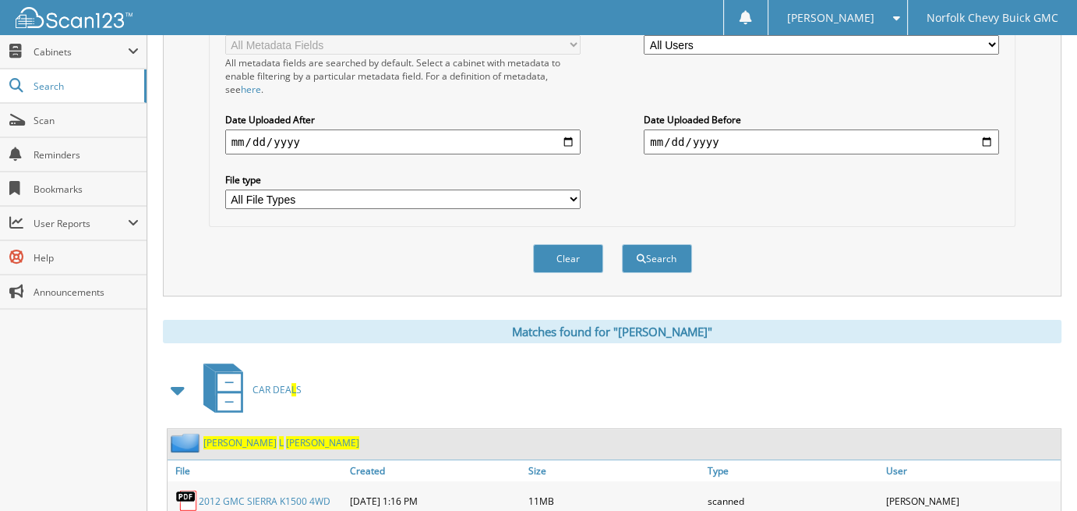
scroll to position [546, 0]
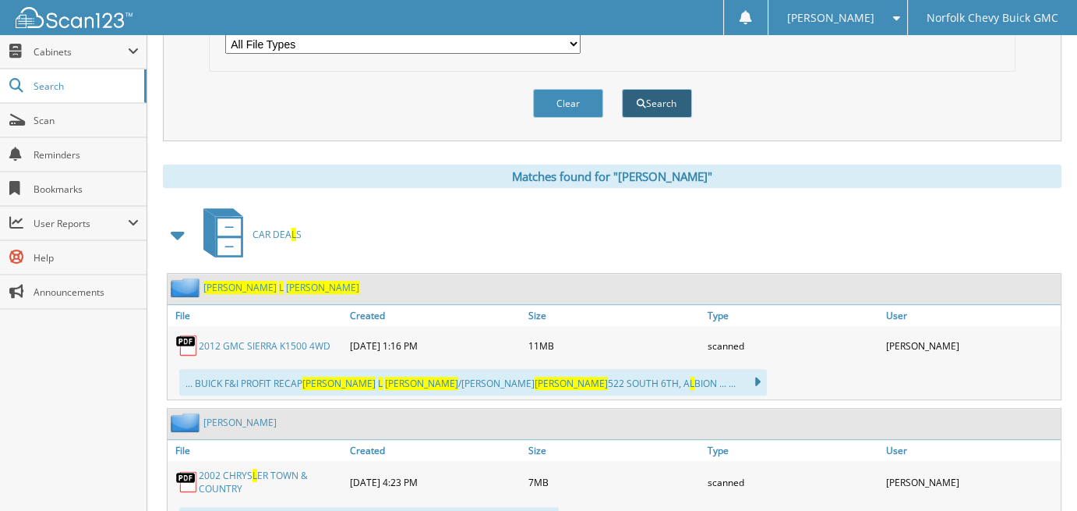
click at [665, 94] on button "Search" at bounding box center [657, 103] width 70 height 29
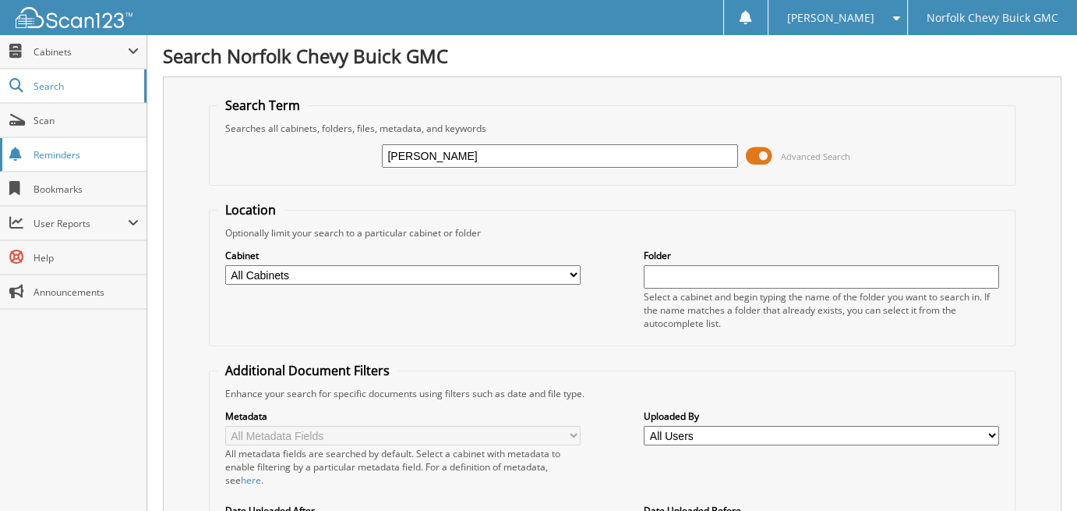
drag, startPoint x: 543, startPoint y: 156, endPoint x: 9, endPoint y: 140, distance: 534.3
drag, startPoint x: 538, startPoint y: 208, endPoint x: 574, endPoint y: 207, distance: 35.9
click at [550, 207] on fieldset "Location Optionally limit your search to a particular cabinet or folder Cabinet…" at bounding box center [613, 273] width 808 height 145
click at [543, 147] on input "CREIGHTON LIVESTOCK MAARKET" at bounding box center [559, 155] width 355 height 23
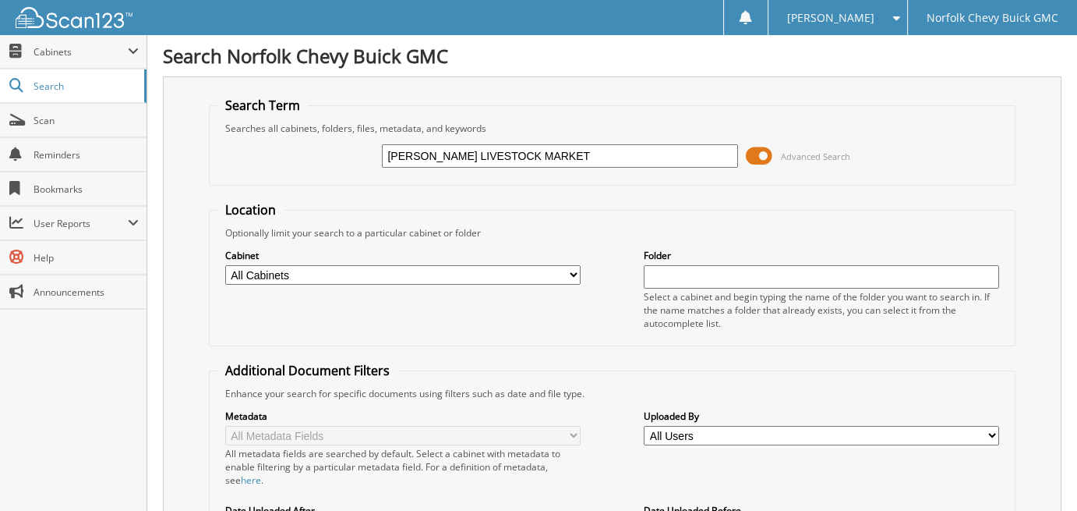
type input "[PERSON_NAME] LIVESTOCK MARKET"
drag, startPoint x: 534, startPoint y: 186, endPoint x: 596, endPoint y: 186, distance: 62.4
click at [538, 186] on form "Search Term Searches all cabinets, folders, files, metadata, and keywords CREIG…" at bounding box center [613, 389] width 808 height 584
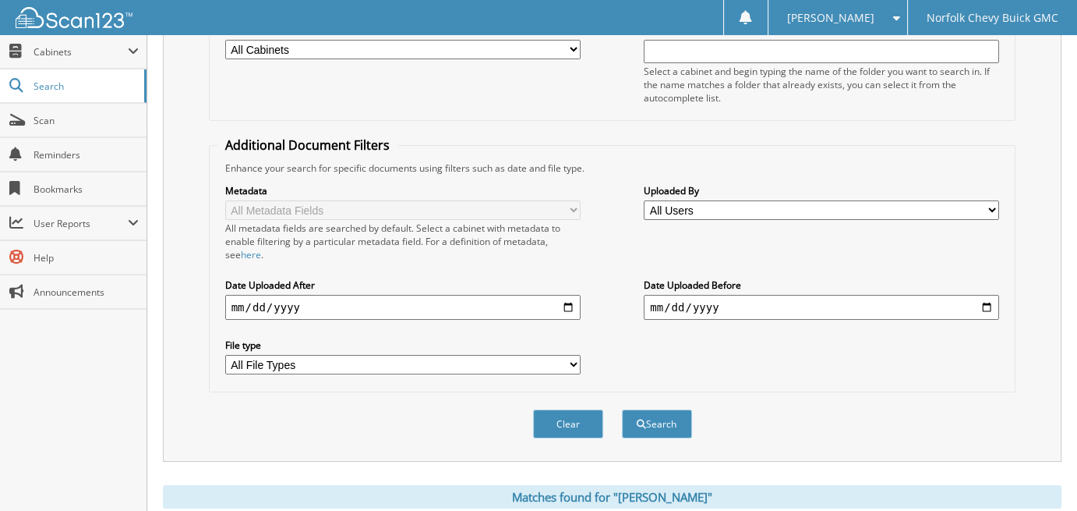
scroll to position [234, 0]
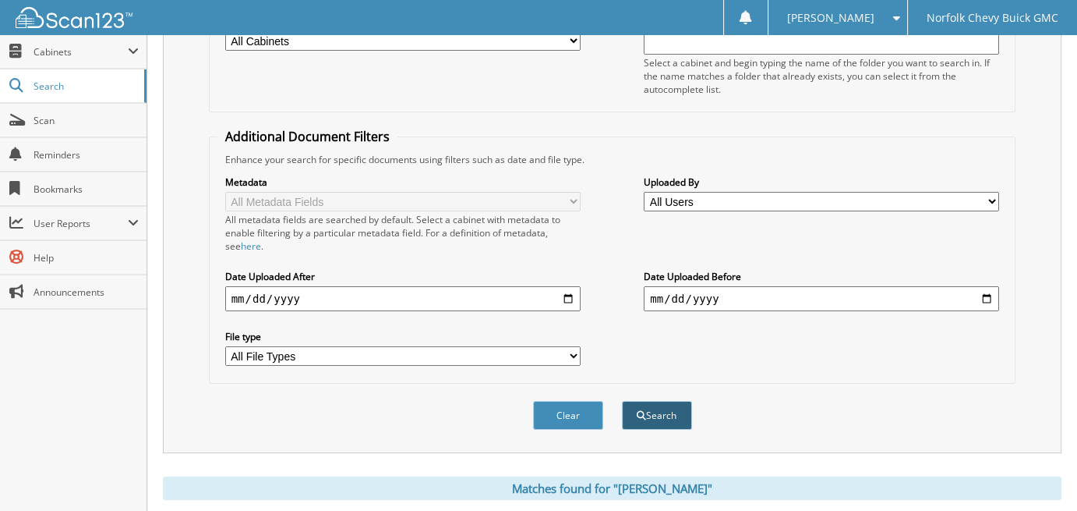
click at [665, 405] on button "Search" at bounding box center [657, 415] width 70 height 29
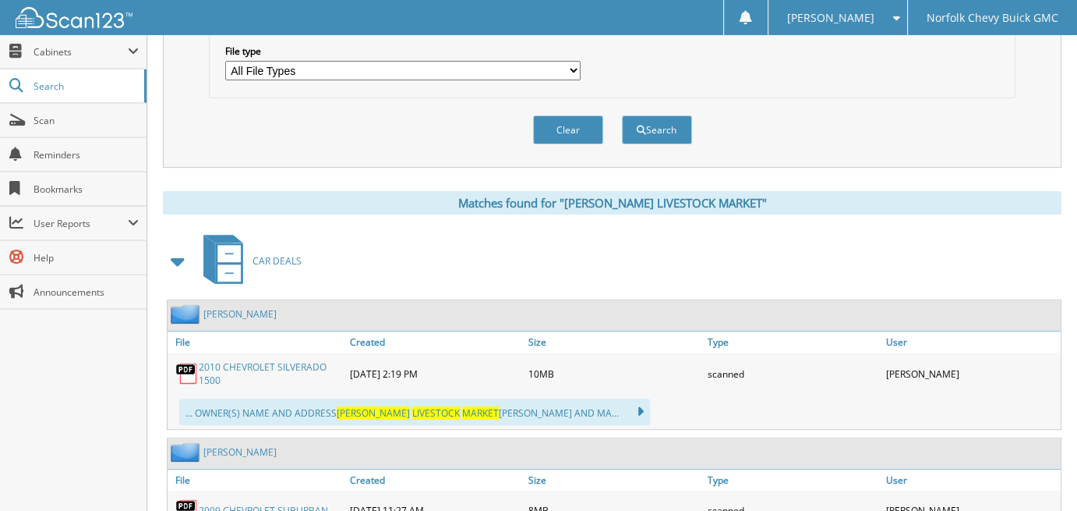
scroll to position [624, 0]
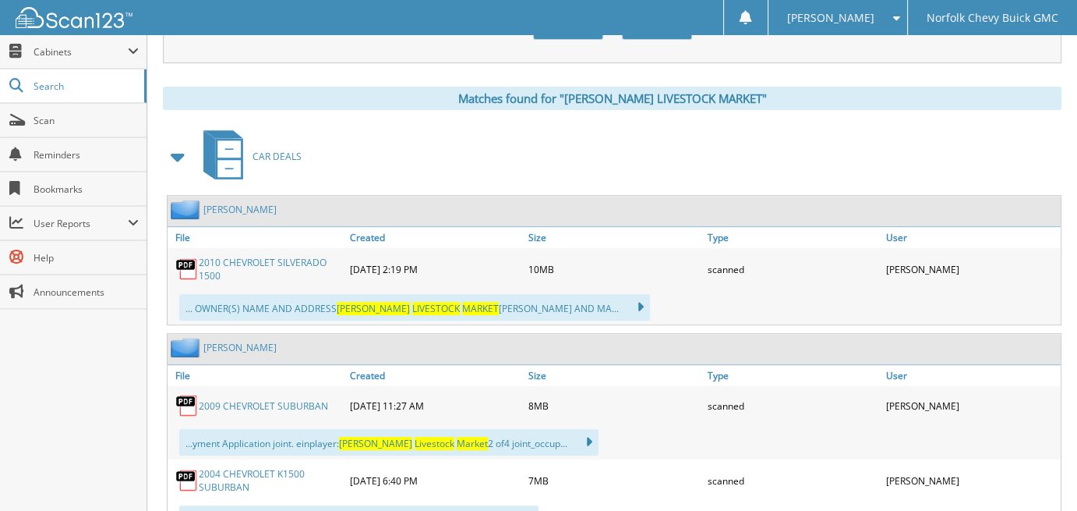
click at [277, 256] on link "2010 CHEVROLET SILVERADO 1500" at bounding box center [270, 269] width 143 height 27
click at [273, 256] on link "2010 CHEVROLET SILVERADO 1500" at bounding box center [270, 269] width 143 height 27
click at [625, 296] on icon at bounding box center [632, 307] width 23 height 22
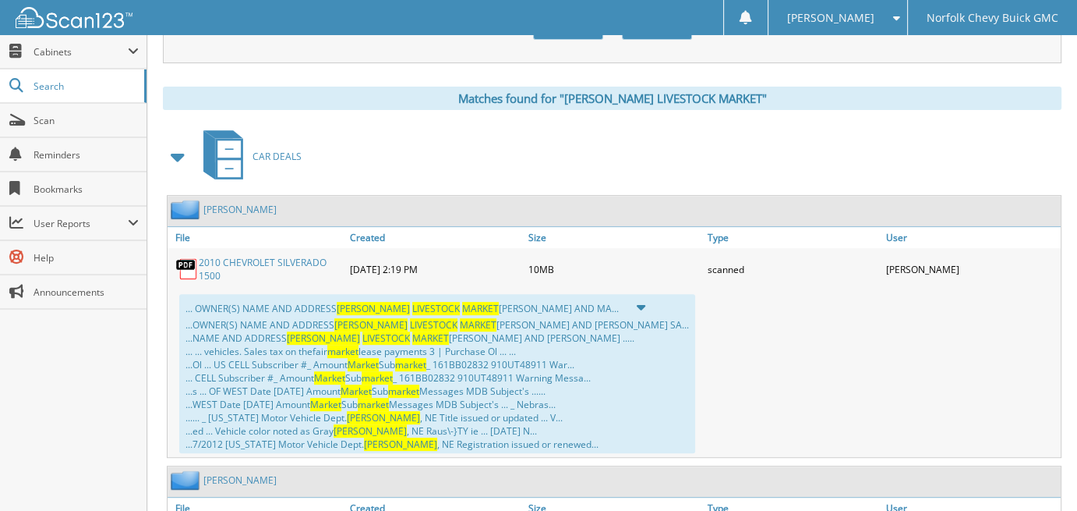
click at [745, 383] on div "... OWNER(S) NAME AND ADDRESS [PERSON_NAME] LIVESTOCK MARKET [PERSON_NAME] AND …" at bounding box center [614, 373] width 893 height 167
click at [312, 232] on link "File" at bounding box center [257, 237] width 179 height 21
click at [241, 256] on link "2010 CHEVROLET SILVERADO 1500" at bounding box center [270, 269] width 143 height 27
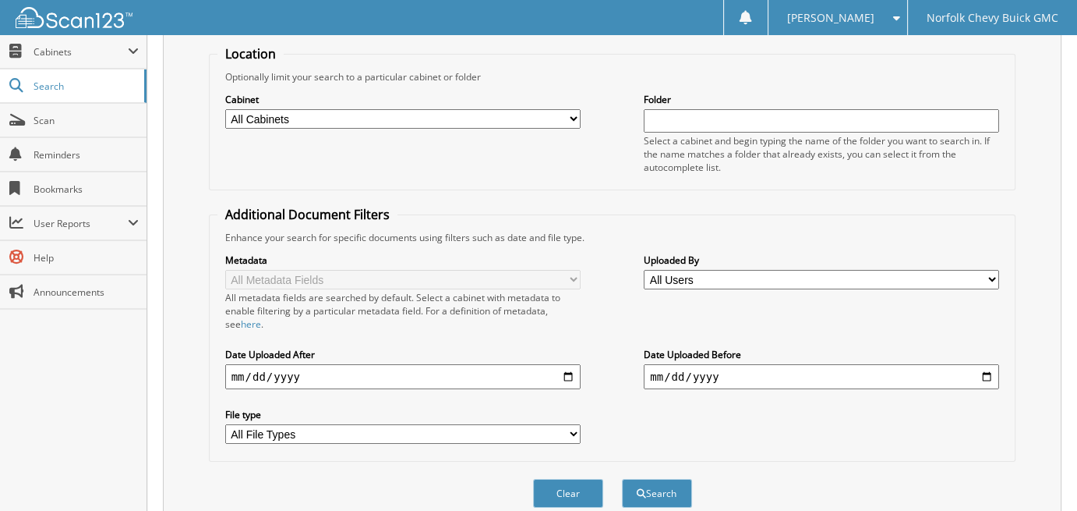
scroll to position [0, 0]
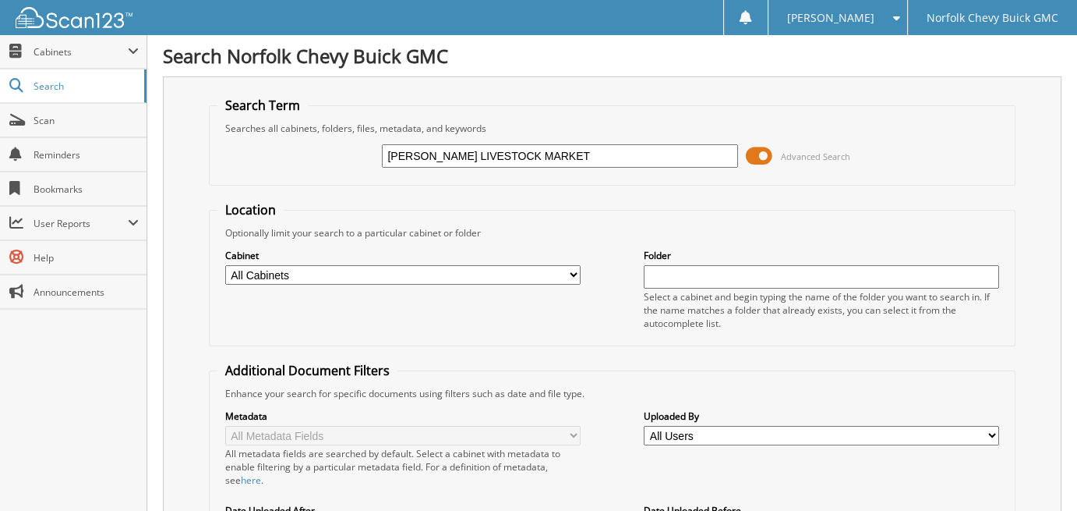
drag, startPoint x: 595, startPoint y: 154, endPoint x: 264, endPoint y: 164, distance: 330.7
click at [272, 164] on div "[PERSON_NAME] LIVESTOCK MARKET Advanced Search" at bounding box center [613, 156] width 790 height 42
click at [79, 52] on span "Cabinets" at bounding box center [81, 51] width 94 height 13
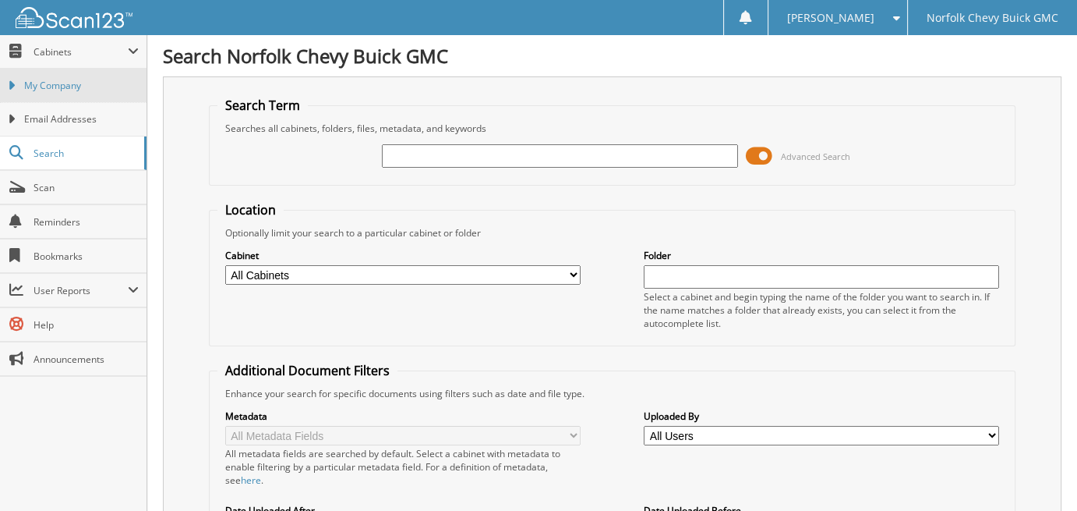
click at [85, 83] on span "My Company" at bounding box center [81, 86] width 115 height 14
